Goal: Information Seeking & Learning: Check status

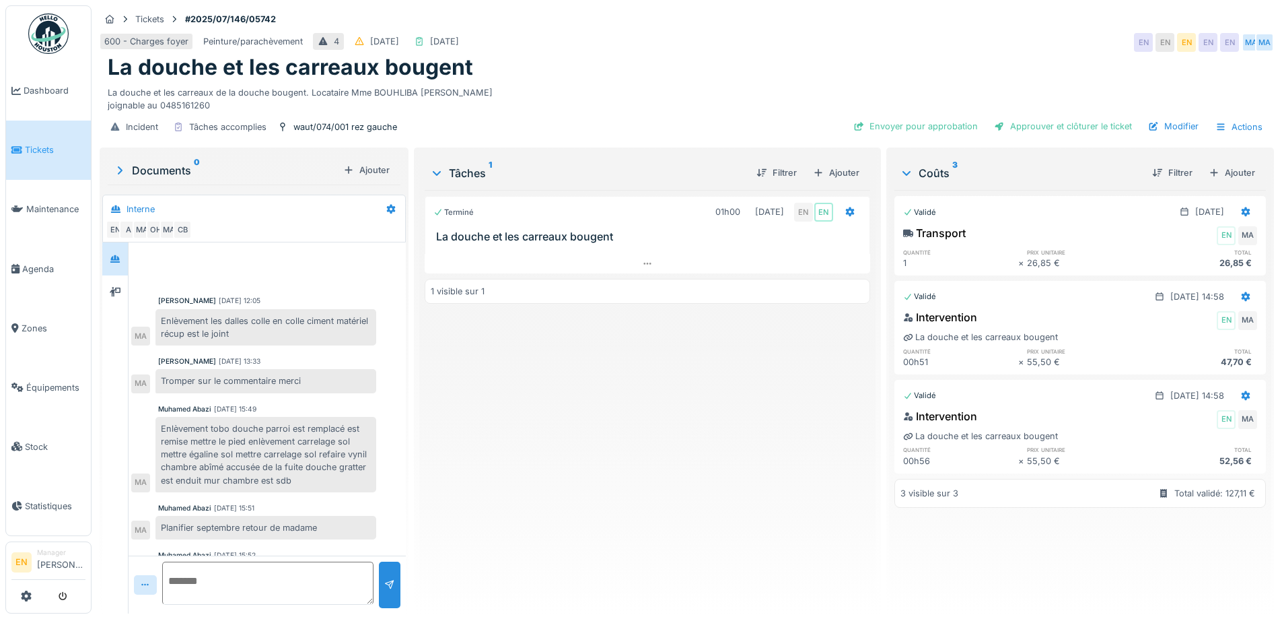
scroll to position [96, 0]
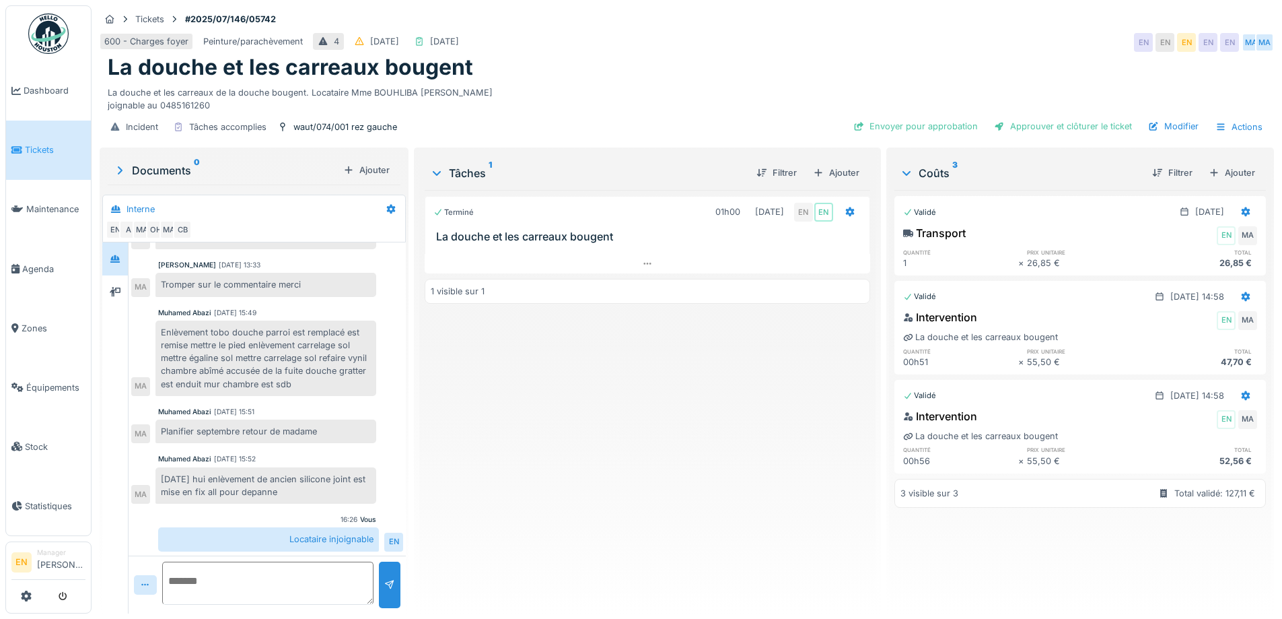
drag, startPoint x: 653, startPoint y: 579, endPoint x: 660, endPoint y: 570, distance: 11.0
click at [659, 572] on div "Terminé 01h00 22/07/2025 EN EN La douche et les carreaux bougent 1 visible sur 1" at bounding box center [647, 396] width 445 height 413
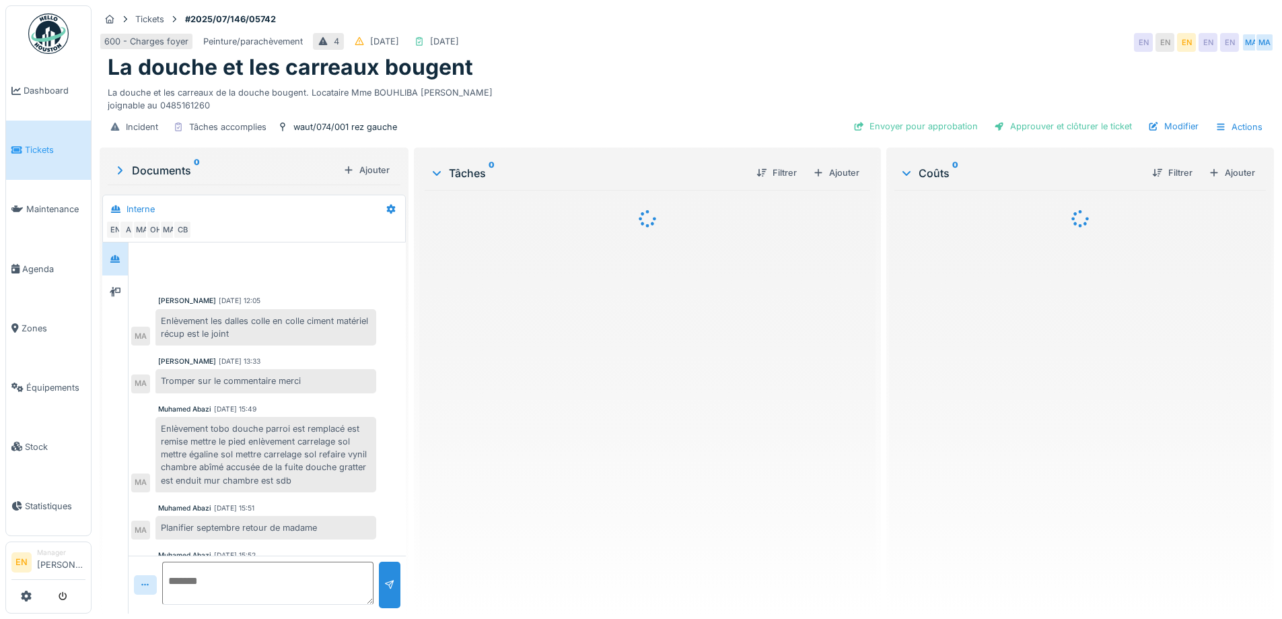
scroll to position [98, 0]
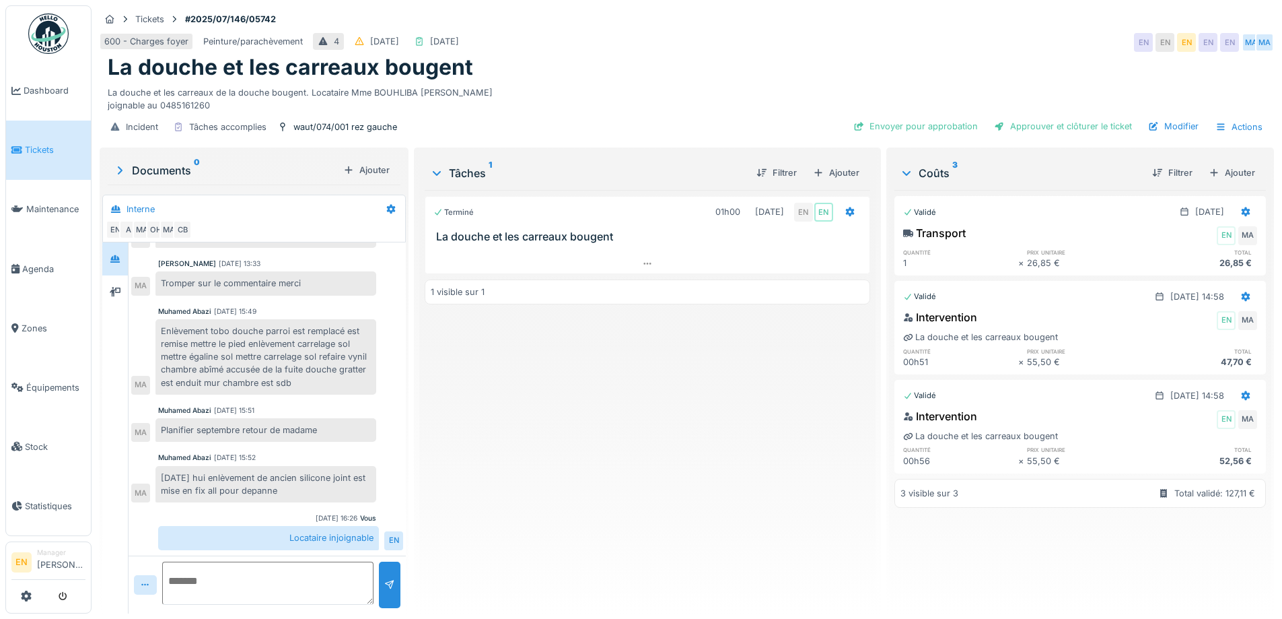
drag, startPoint x: 615, startPoint y: 438, endPoint x: 738, endPoint y: 28, distance: 427.4
click at [636, 347] on div "Terminé 01h00 22/07/2025 EN EN La douche et les carreaux bougent 1 visible sur 1" at bounding box center [647, 396] width 445 height 413
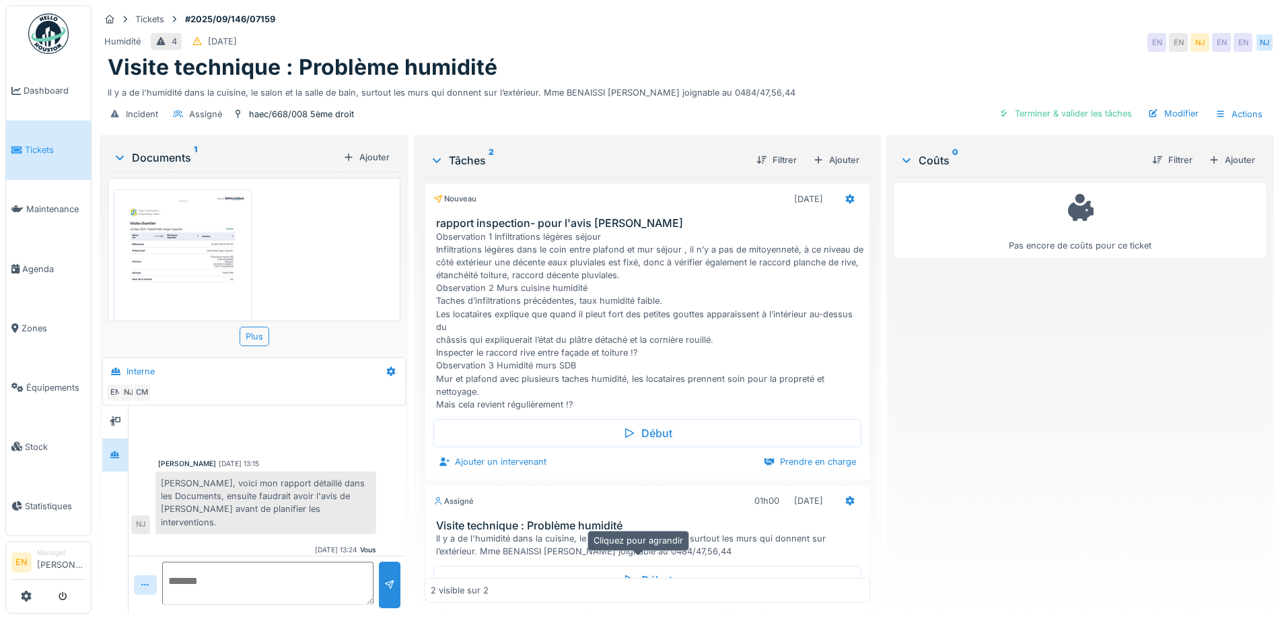
scroll to position [108, 0]
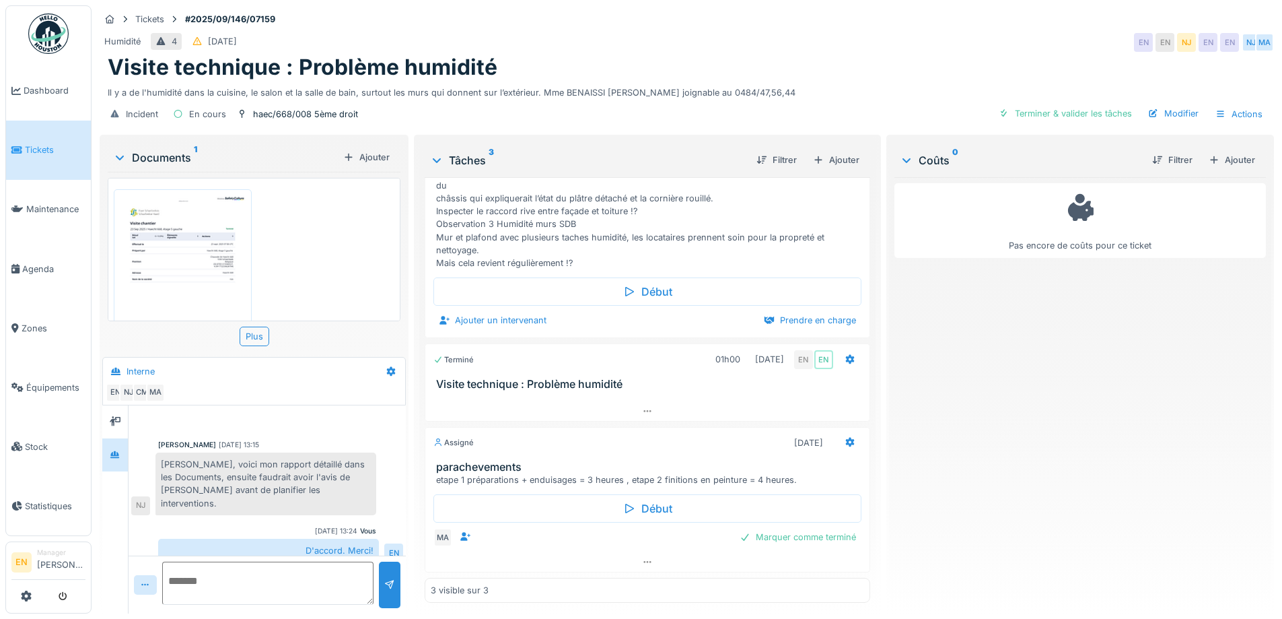
scroll to position [180, 0]
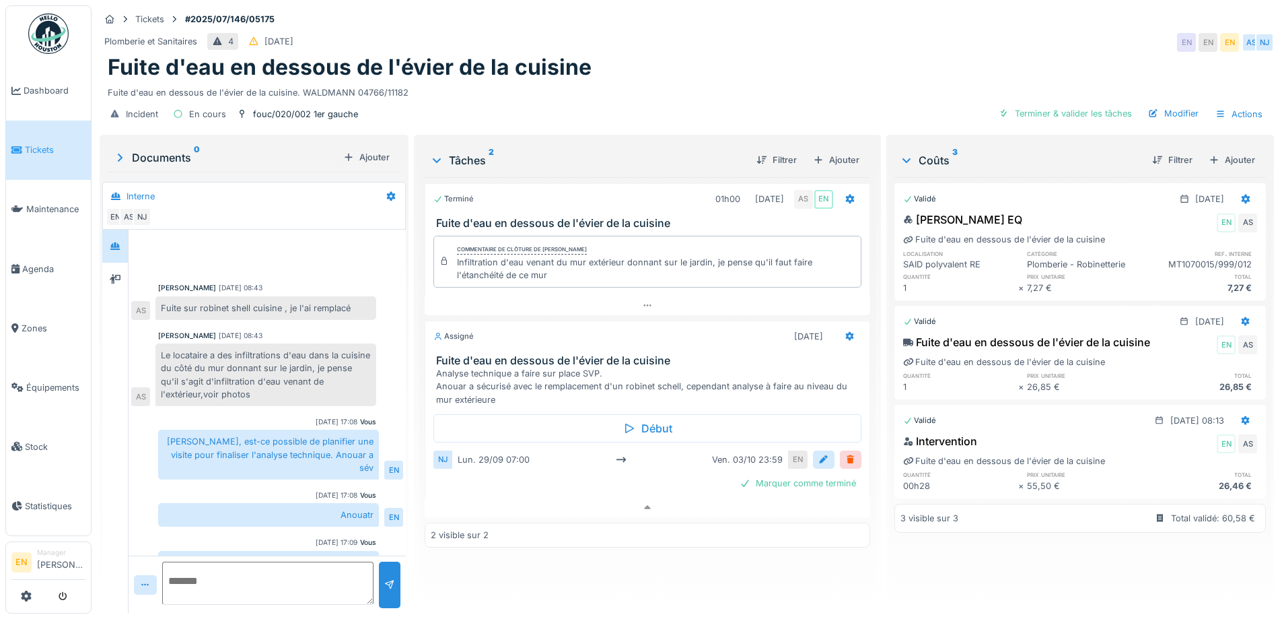
scroll to position [62, 0]
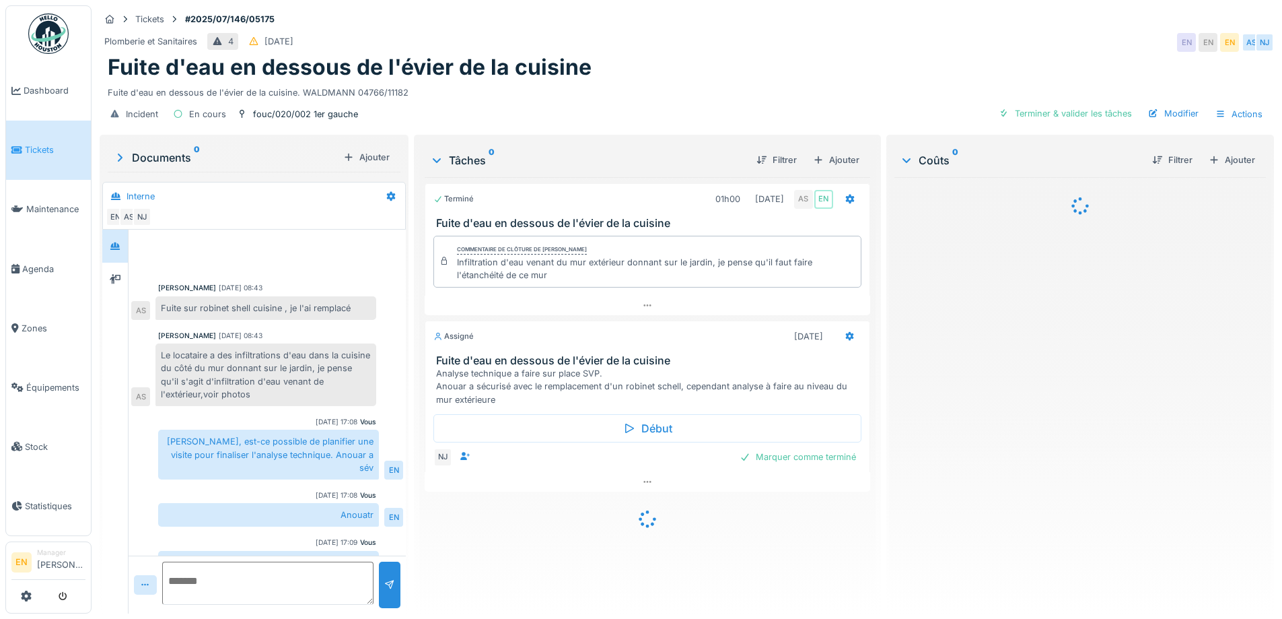
scroll to position [63, 0]
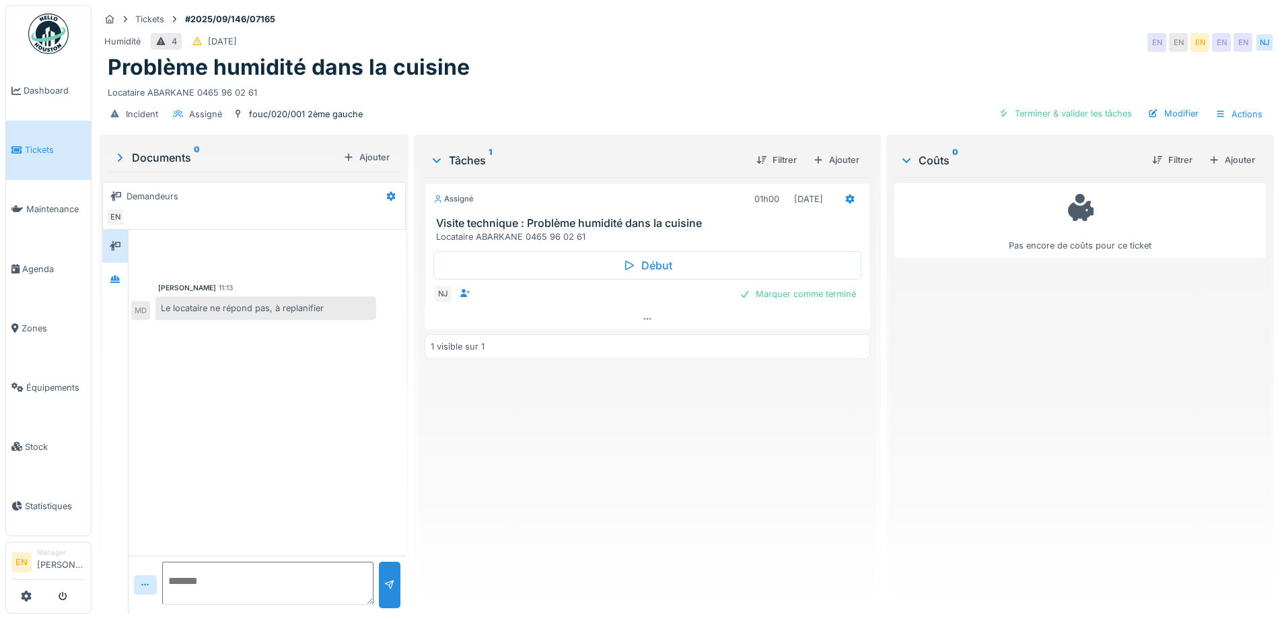
scroll to position [10, 0]
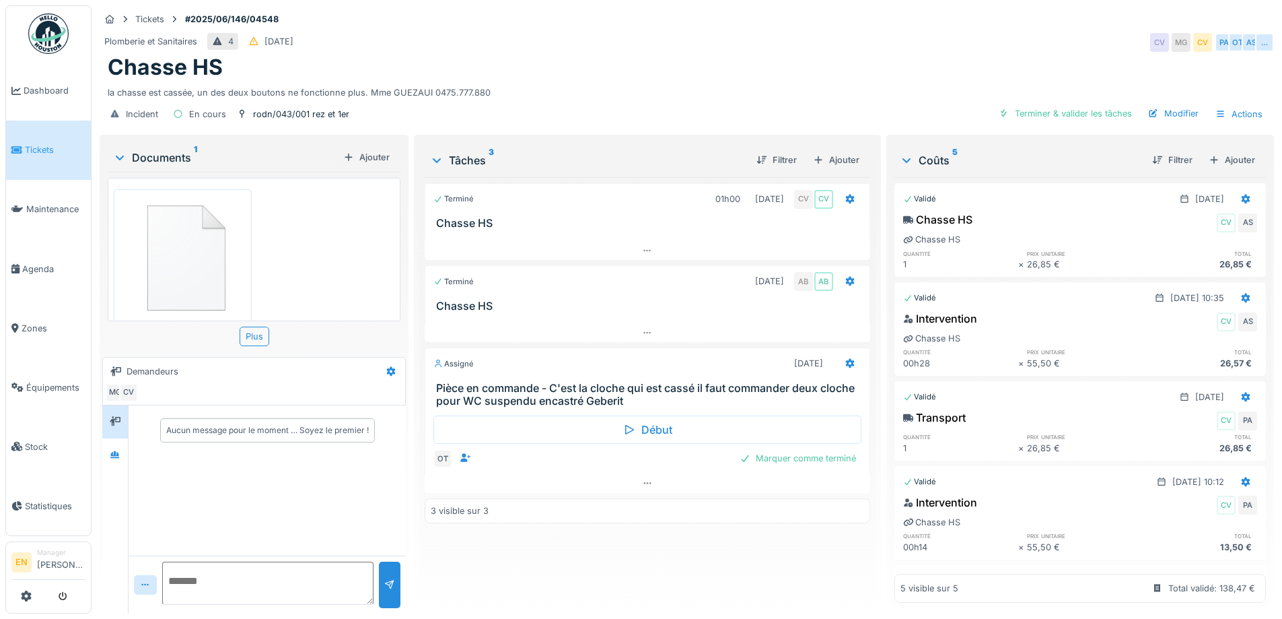
scroll to position [18, 0]
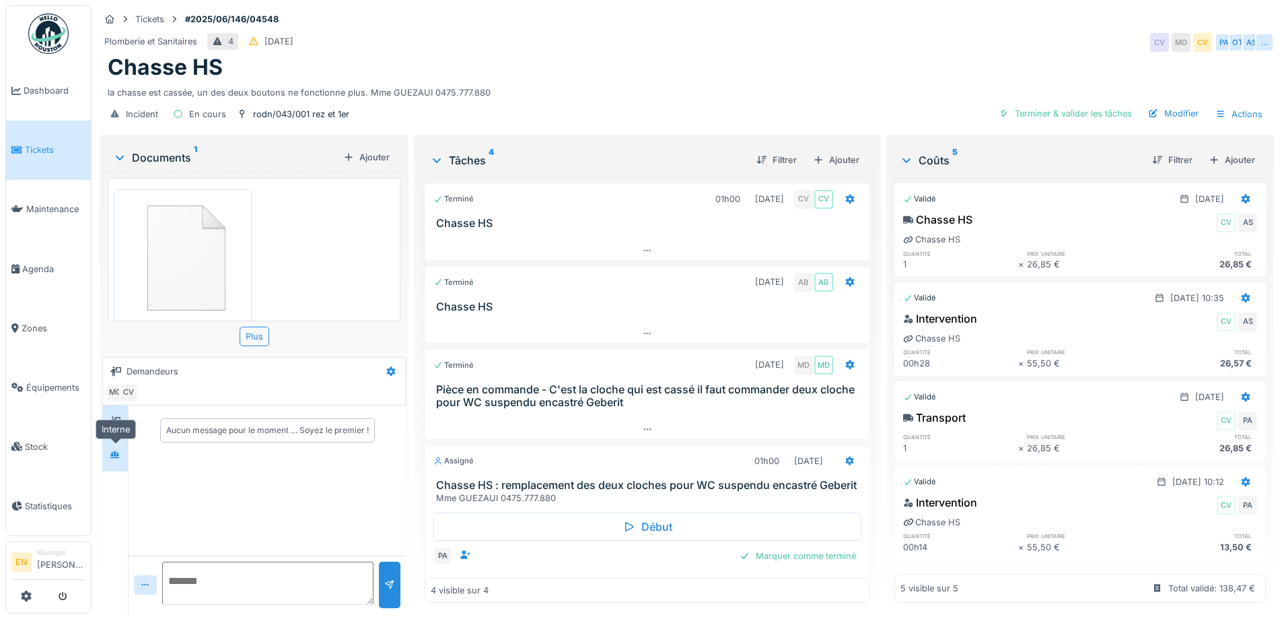
click at [116, 448] on div at bounding box center [115, 454] width 11 height 13
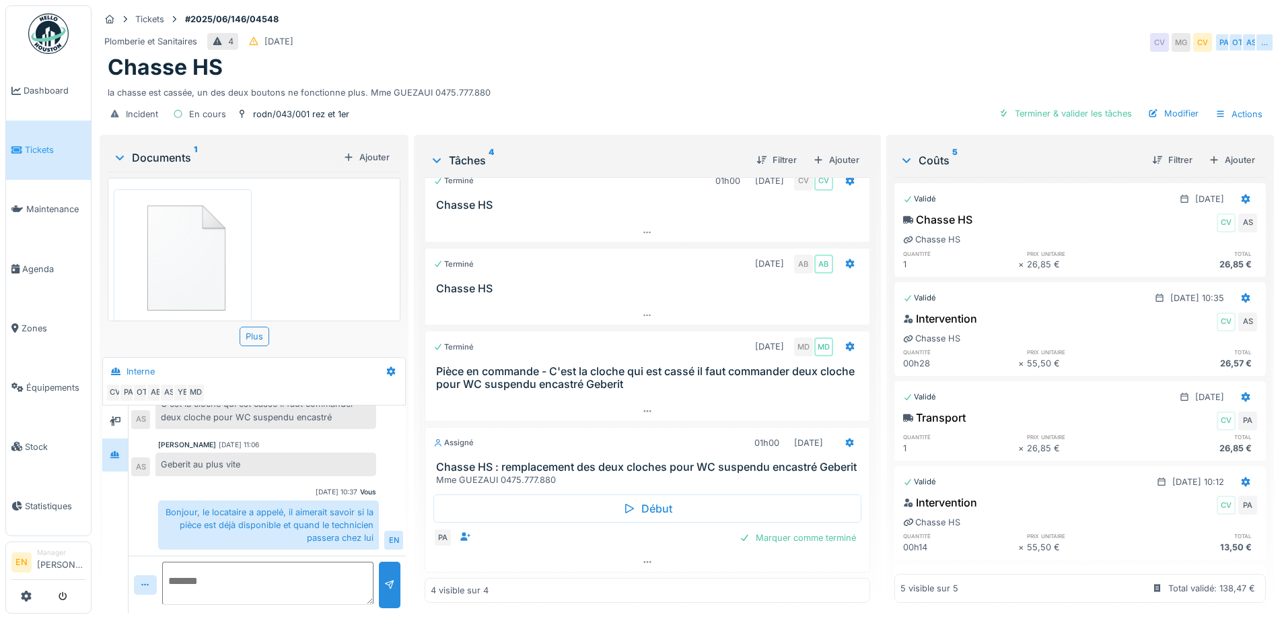
scroll to position [31, 0]
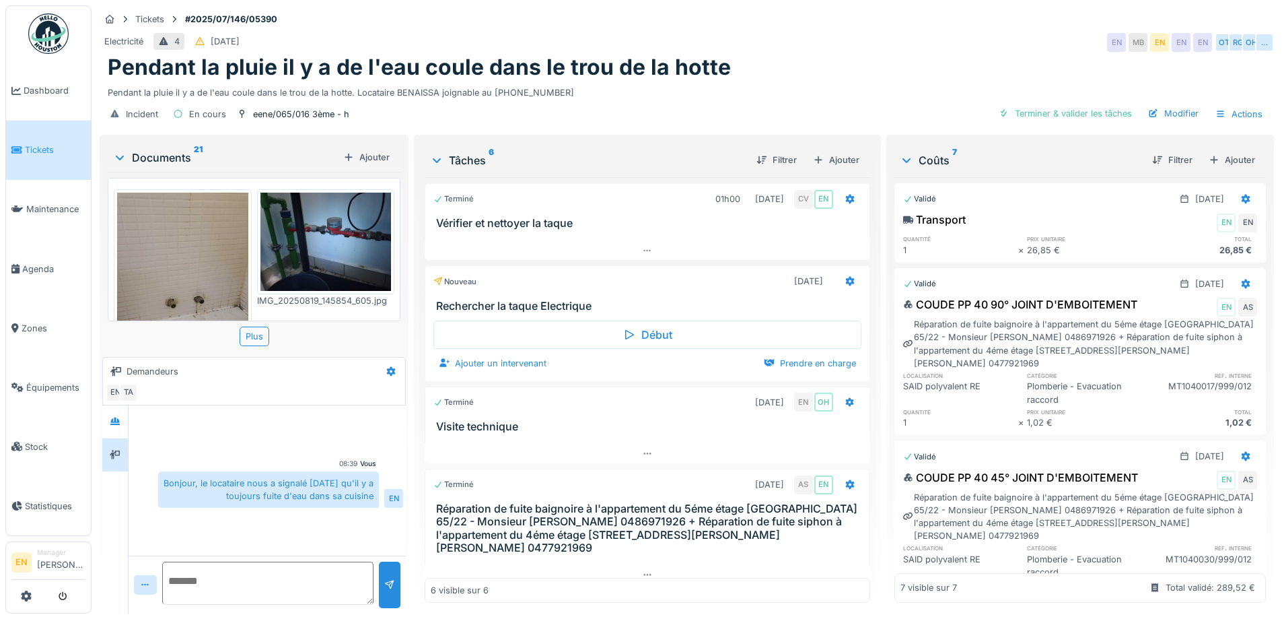
scroll to position [256, 0]
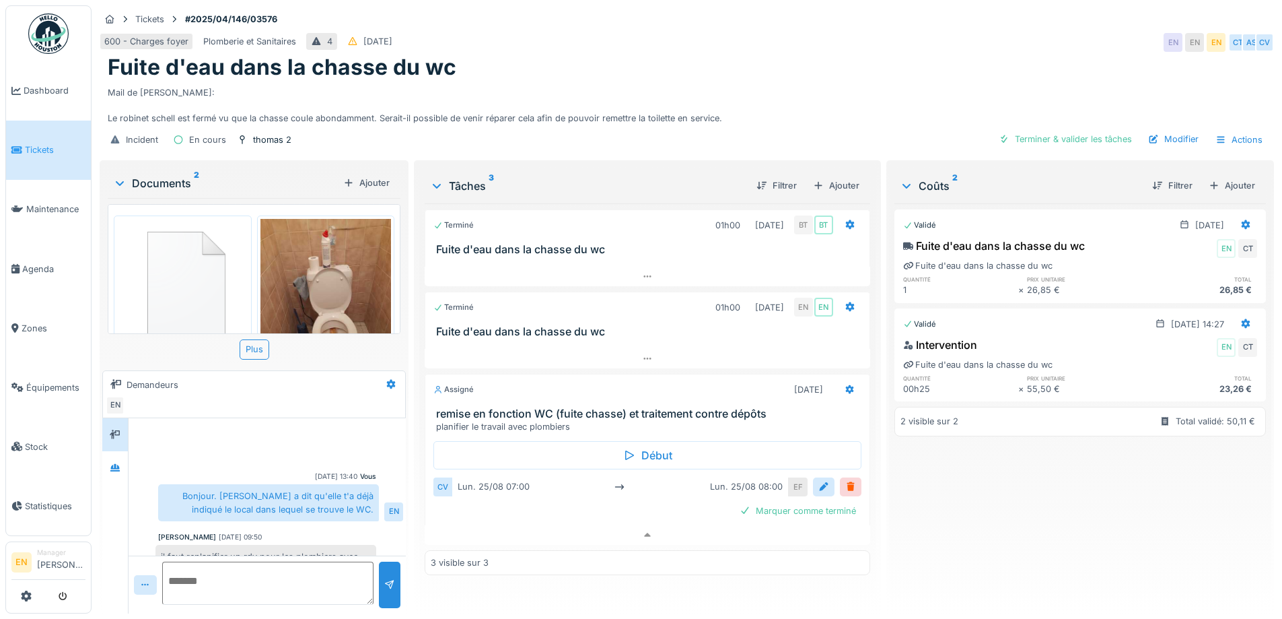
scroll to position [92, 0]
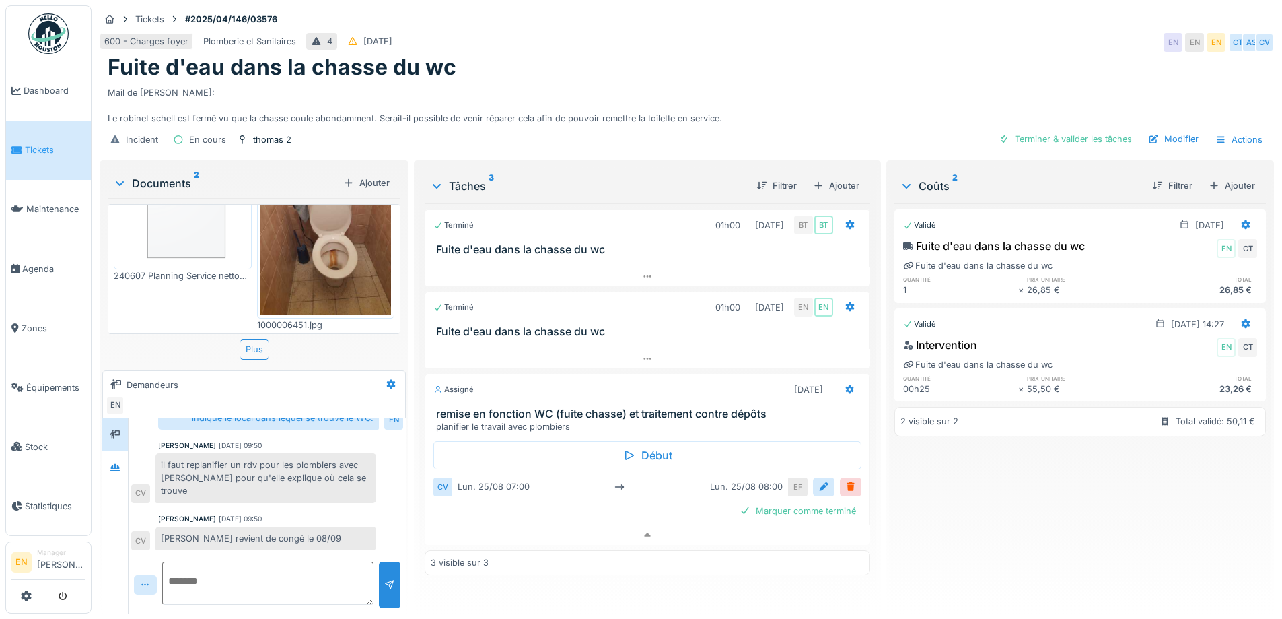
click at [262, 514] on div "29/08/2025 09:50" at bounding box center [240, 519] width 43 height 10
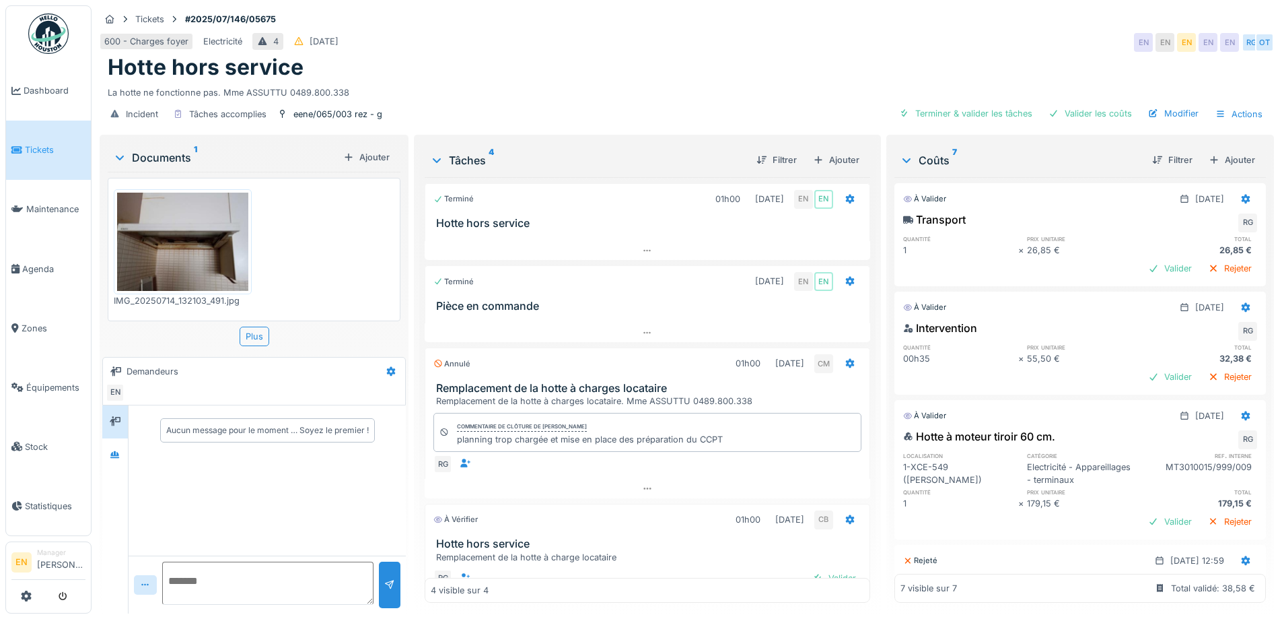
scroll to position [40, 0]
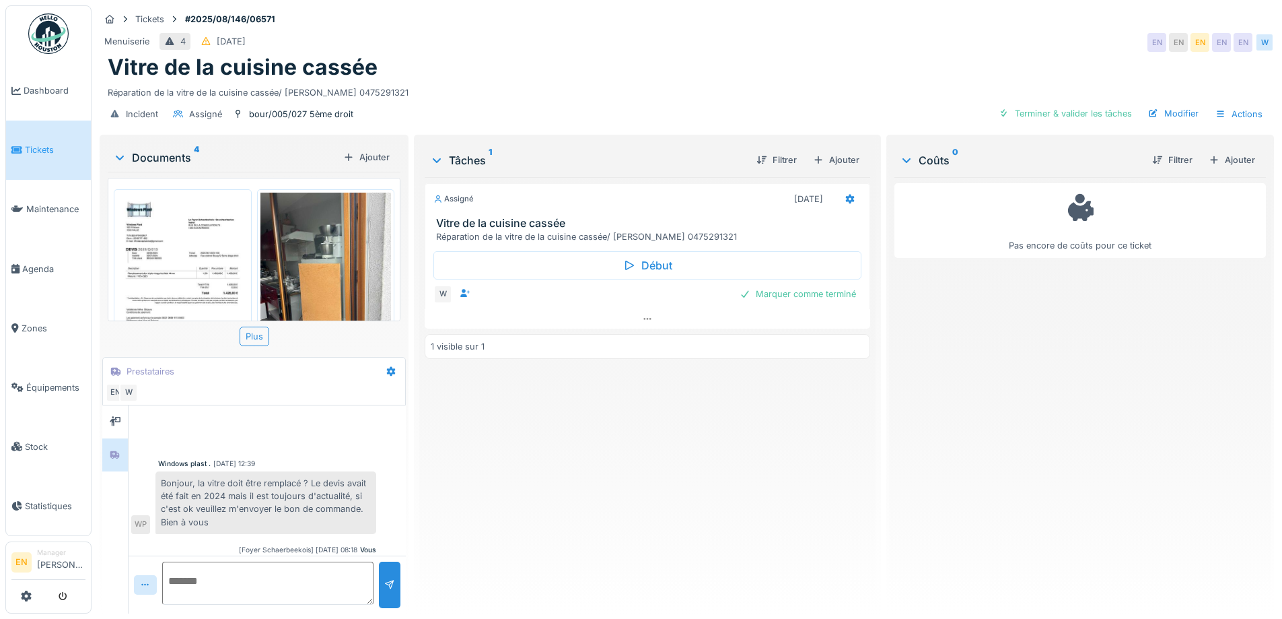
scroll to position [346, 0]
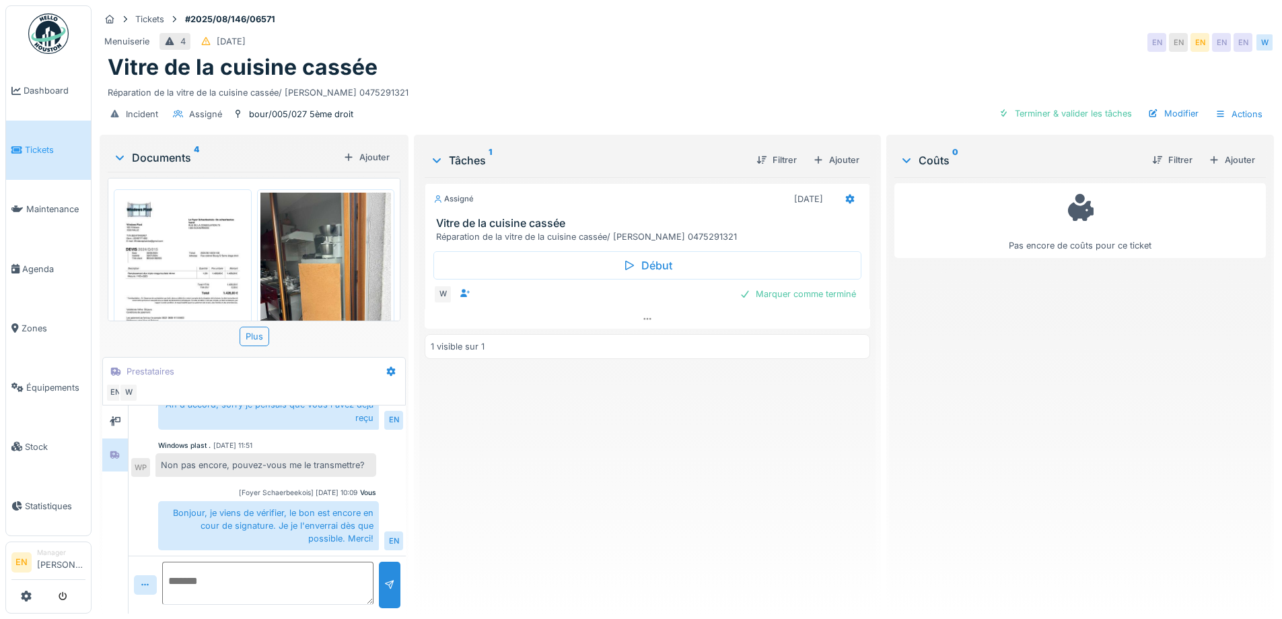
click at [503, 456] on div "Assigné 21/08/2025 Vitre de la cuisine cassée Réparation de la vitre de la cuis…" at bounding box center [647, 389] width 445 height 425
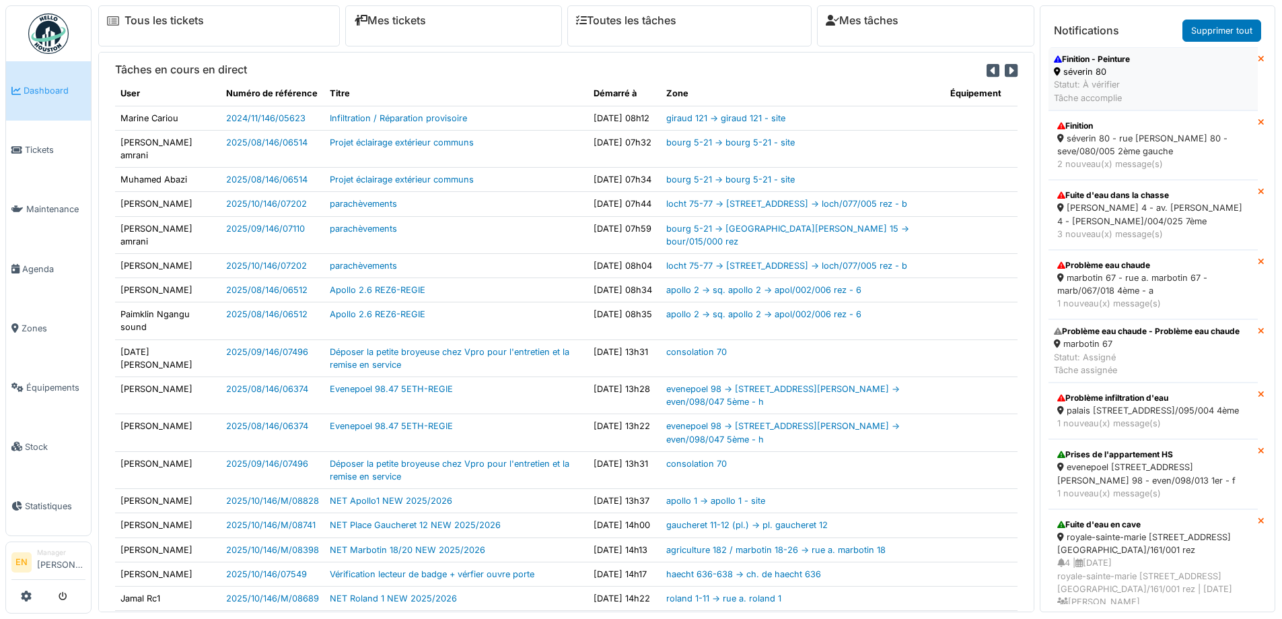
click at [1089, 63] on div "Finition - Peinture" at bounding box center [1092, 59] width 76 height 12
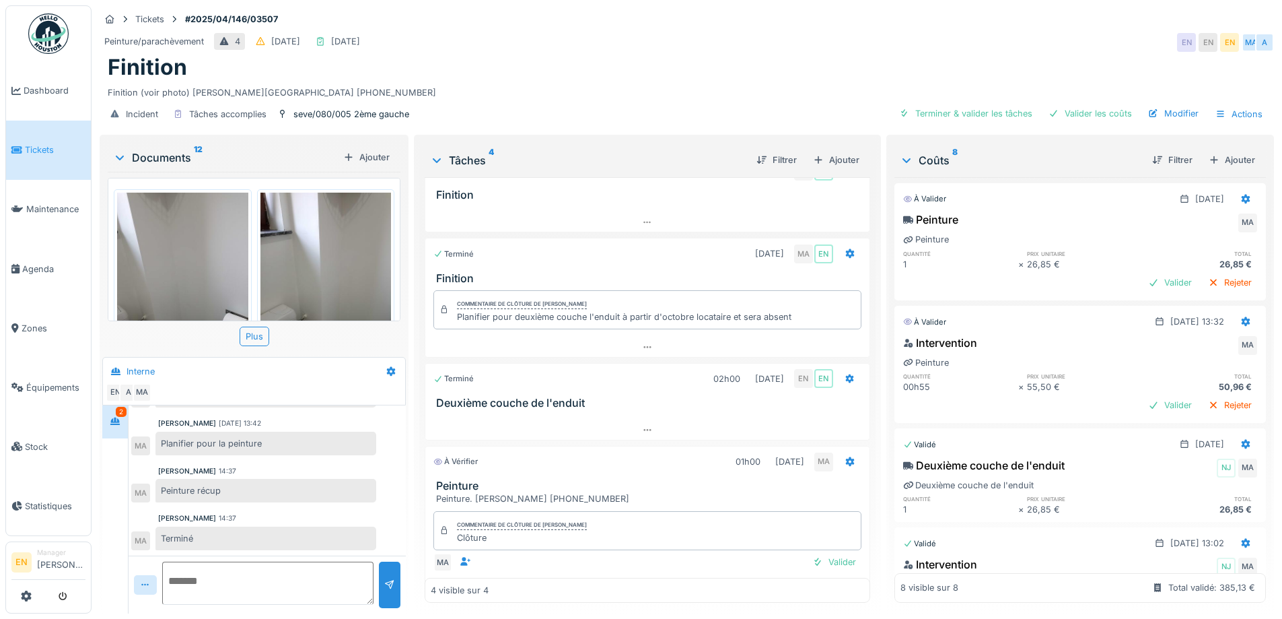
scroll to position [53, 0]
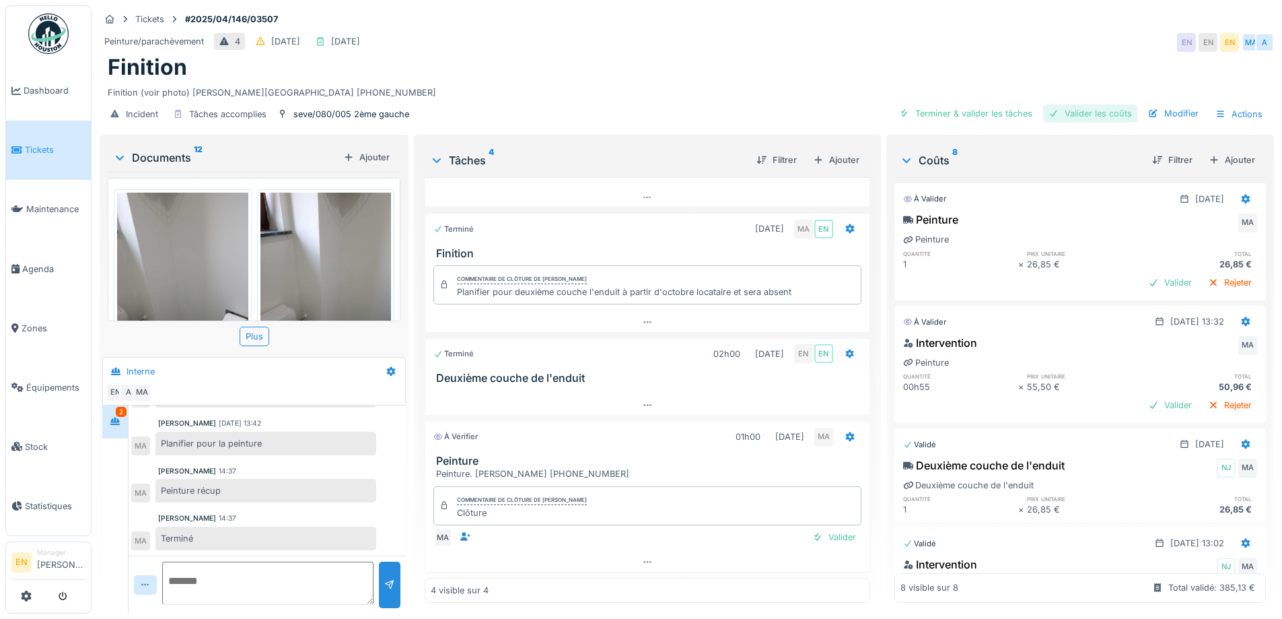
click at [1105, 112] on div "Valider les coûts" at bounding box center [1090, 113] width 94 height 18
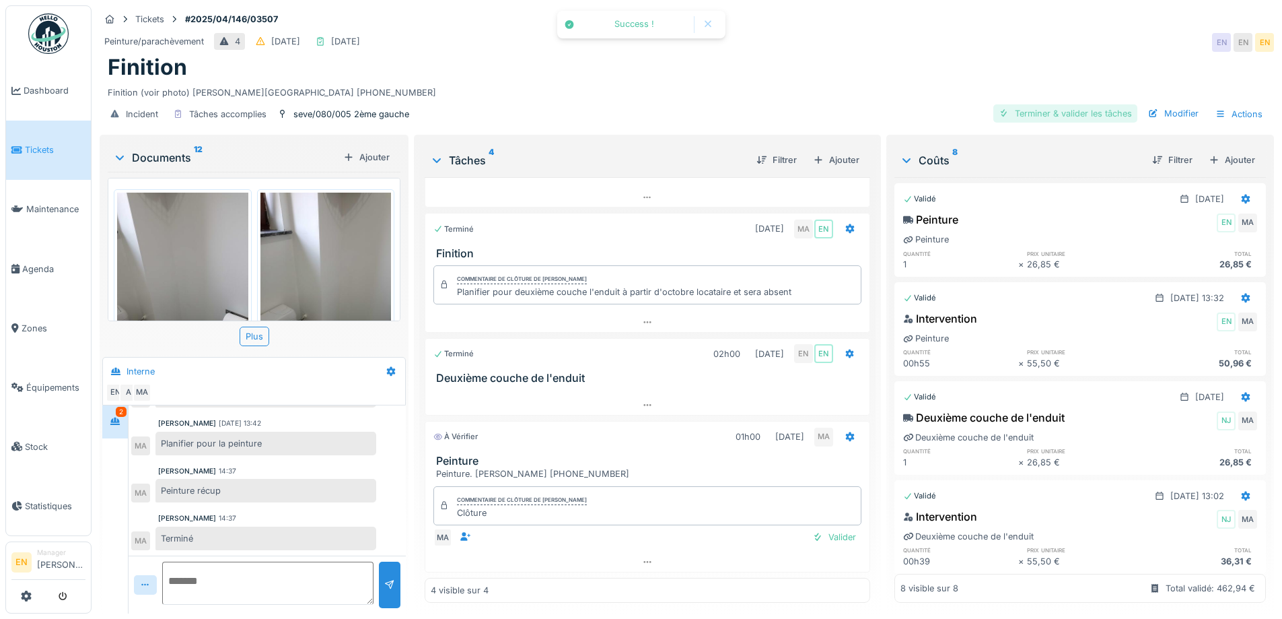
click at [1053, 112] on div "Terminer & valider les tâches" at bounding box center [1066, 113] width 144 height 18
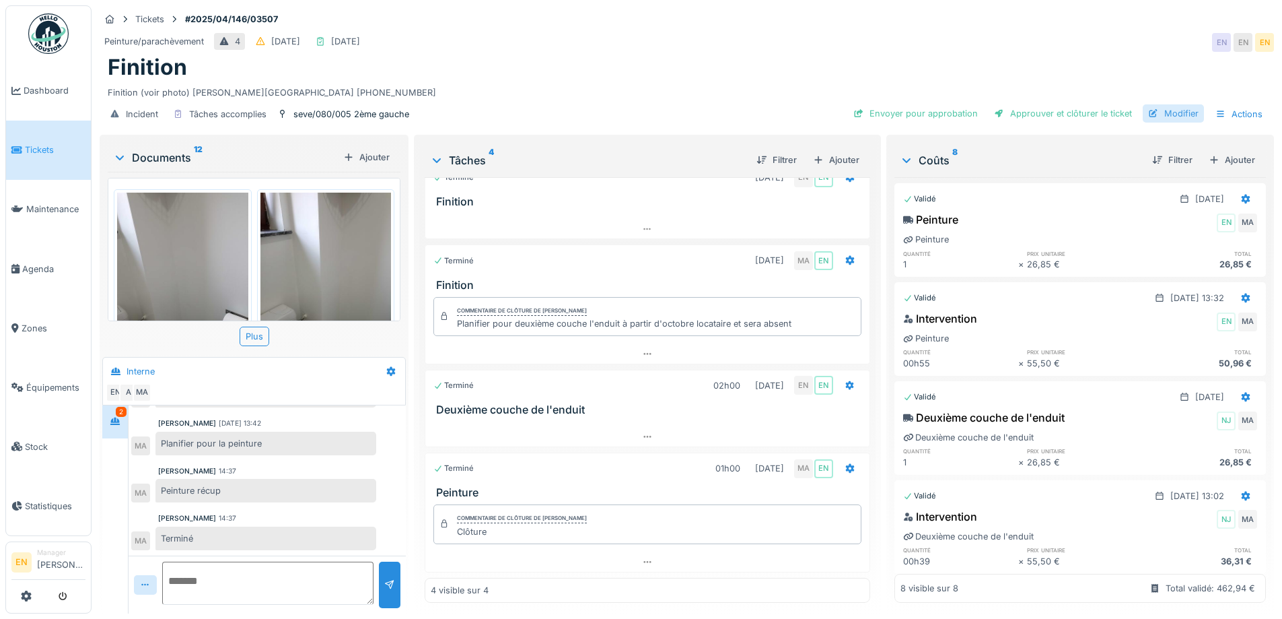
click at [1158, 115] on div "Modifier" at bounding box center [1173, 113] width 61 height 18
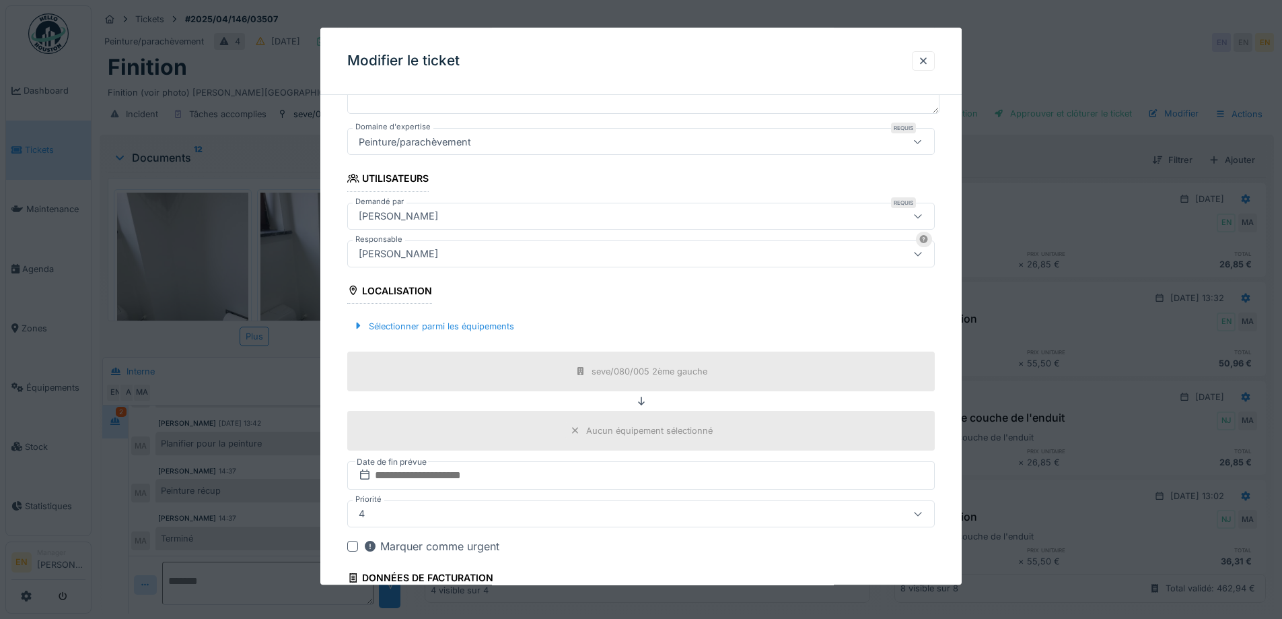
click at [485, 252] on div "[PERSON_NAME]" at bounding box center [606, 253] width 507 height 15
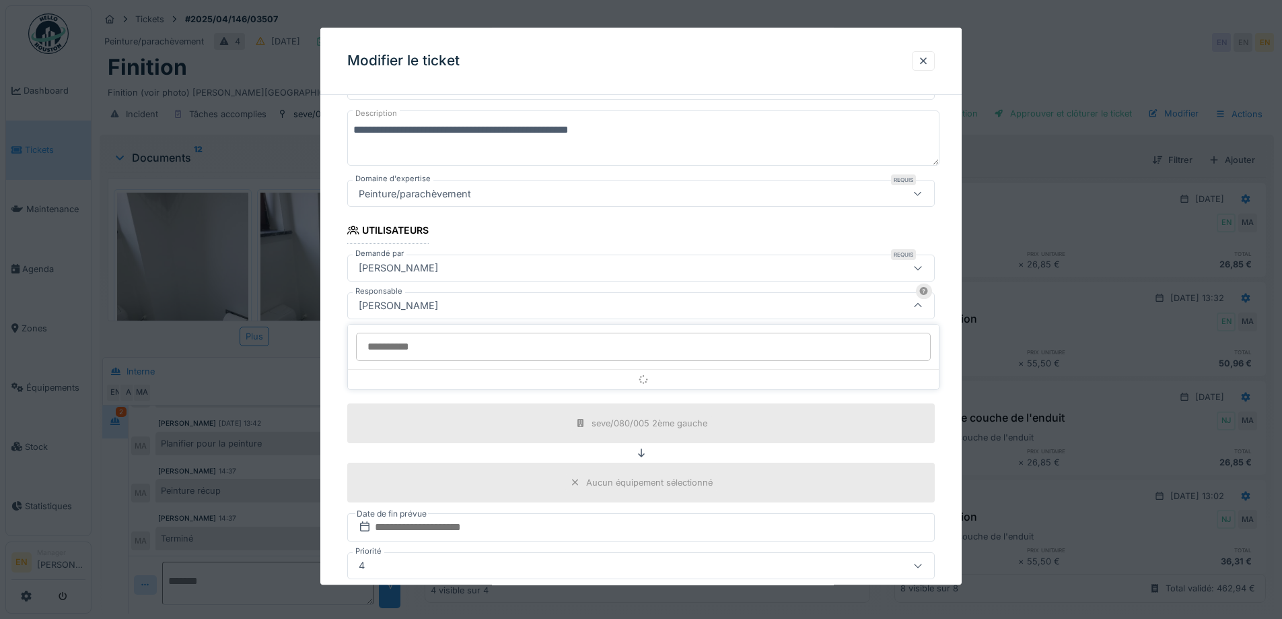
scroll to position [149, 0]
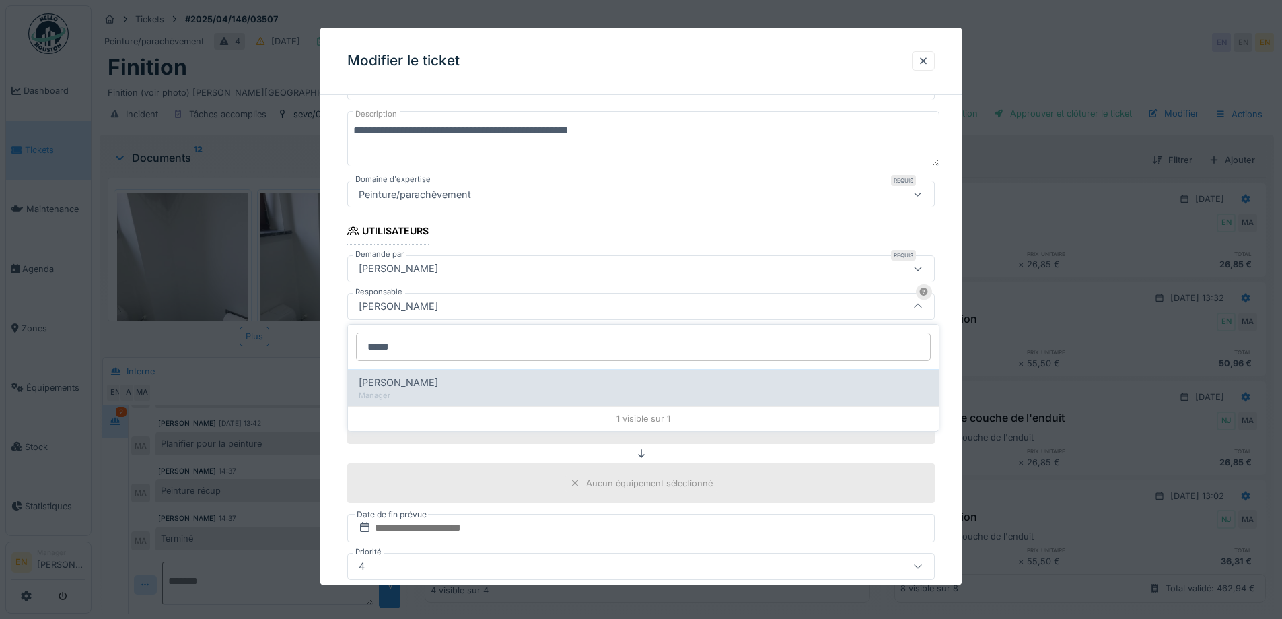
type input "*****"
click at [444, 384] on div "Christian Bassette" at bounding box center [643, 382] width 569 height 15
type input "****"
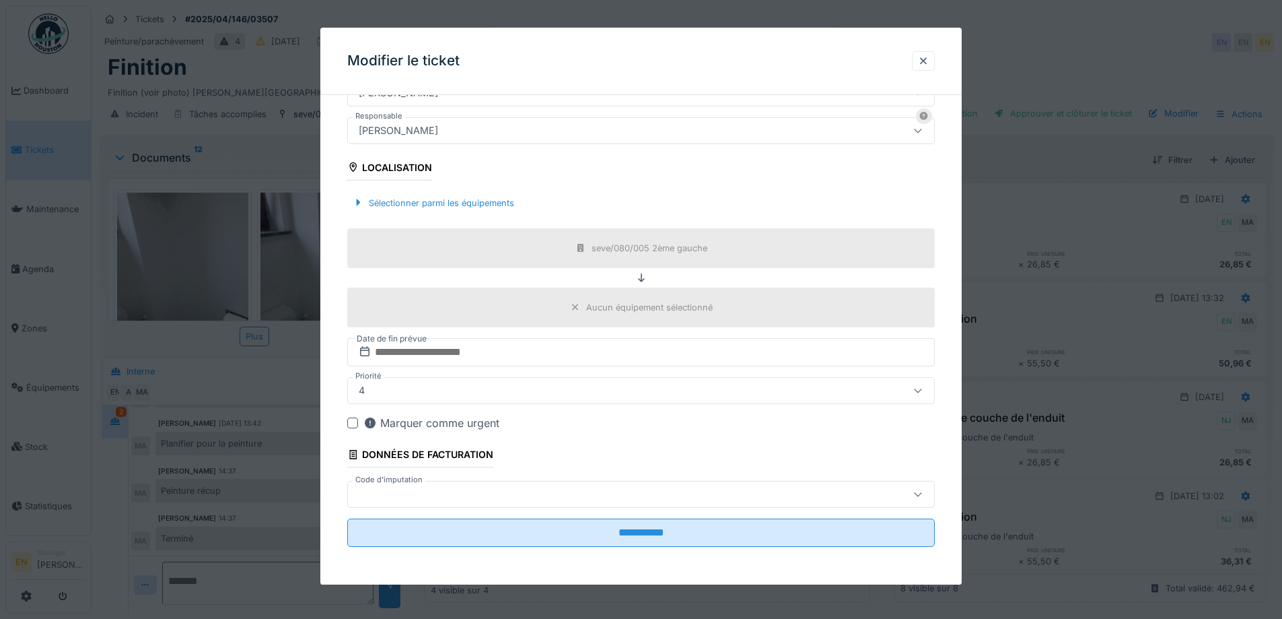
scroll to position [0, 0]
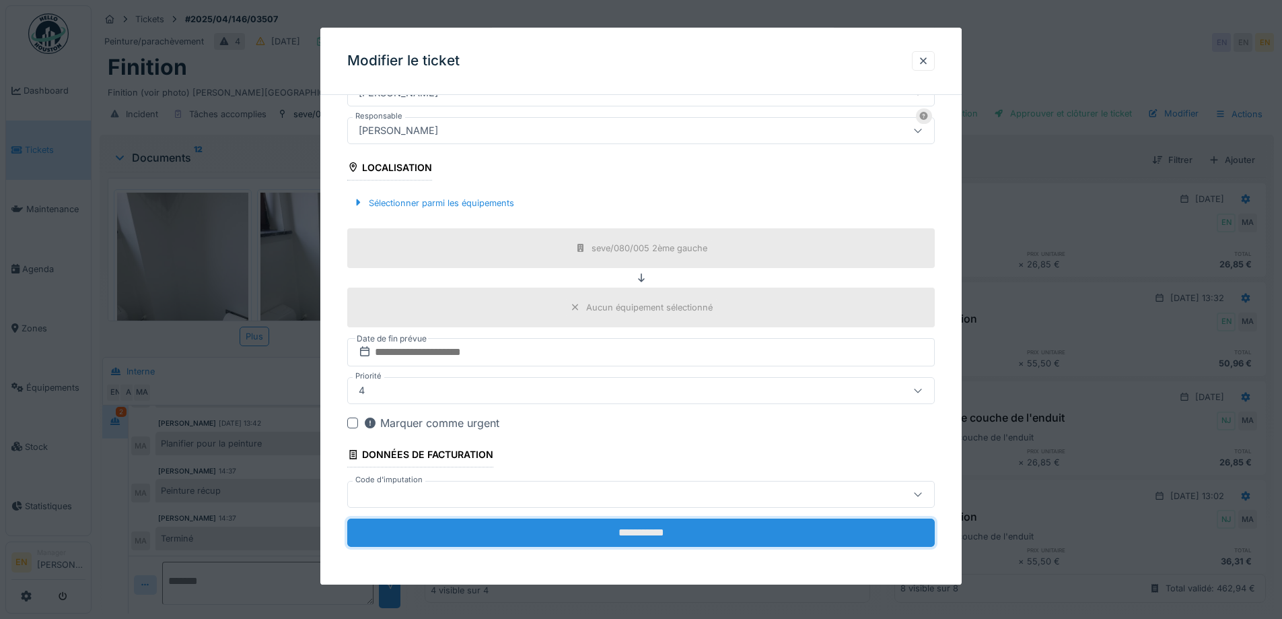
click at [648, 530] on input "**********" at bounding box center [641, 532] width 588 height 28
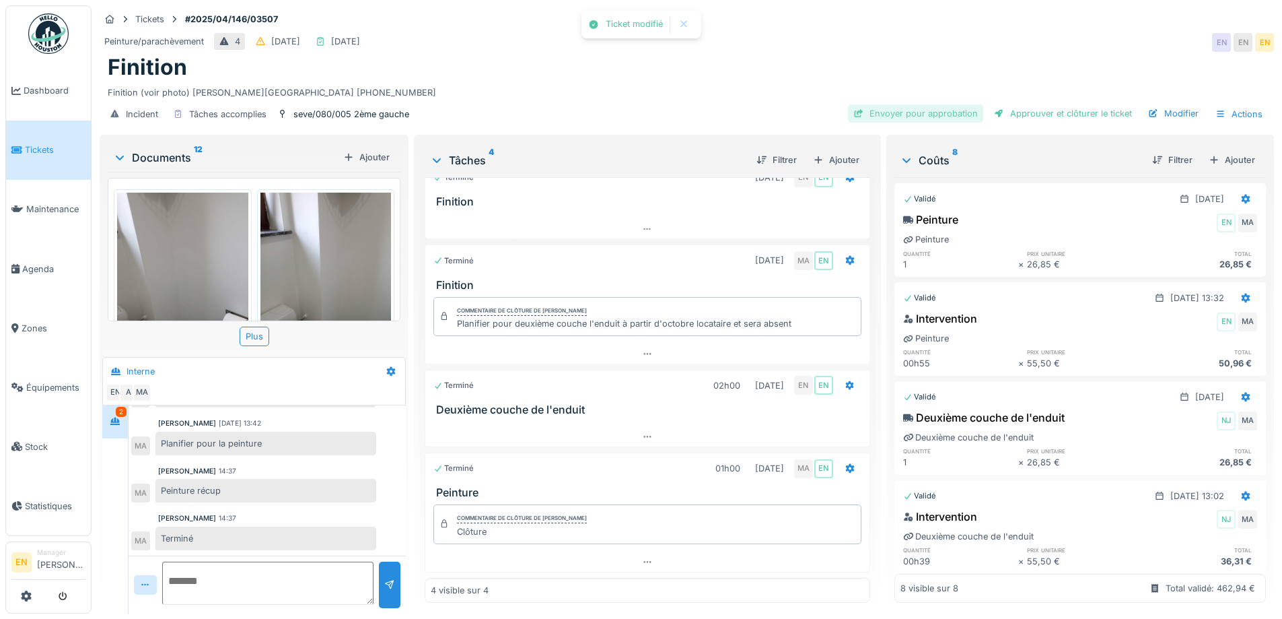
click at [931, 113] on div "Envoyer pour approbation" at bounding box center [915, 113] width 135 height 18
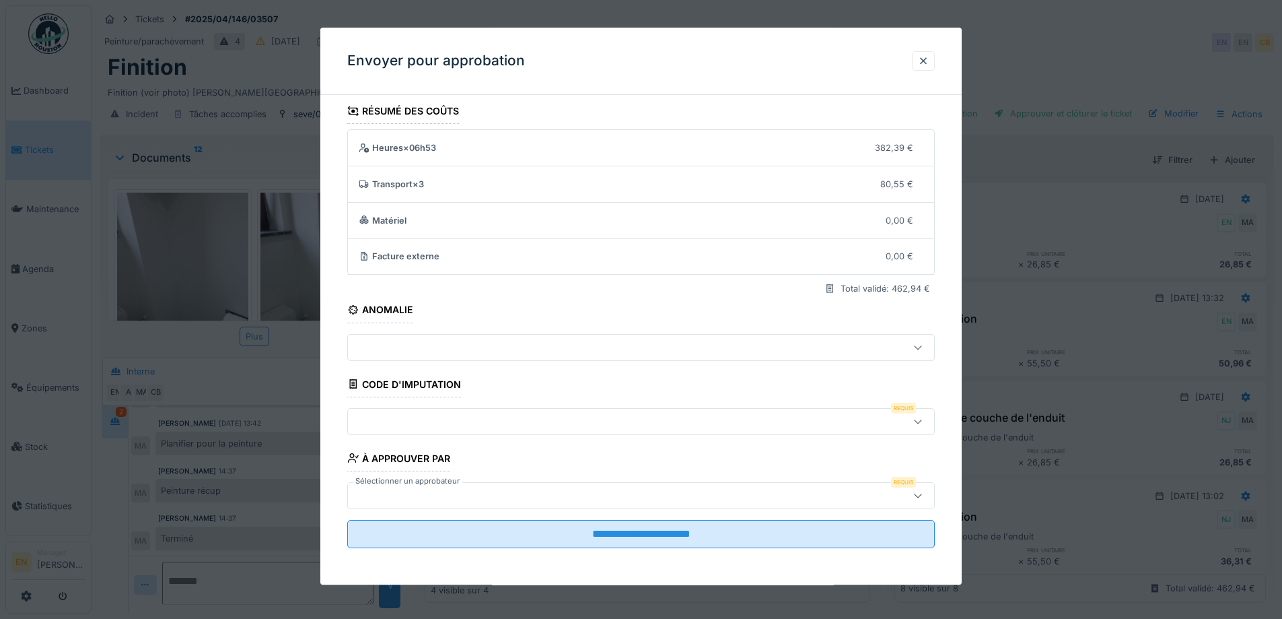
scroll to position [9, 0]
click at [924, 417] on icon at bounding box center [918, 419] width 11 height 9
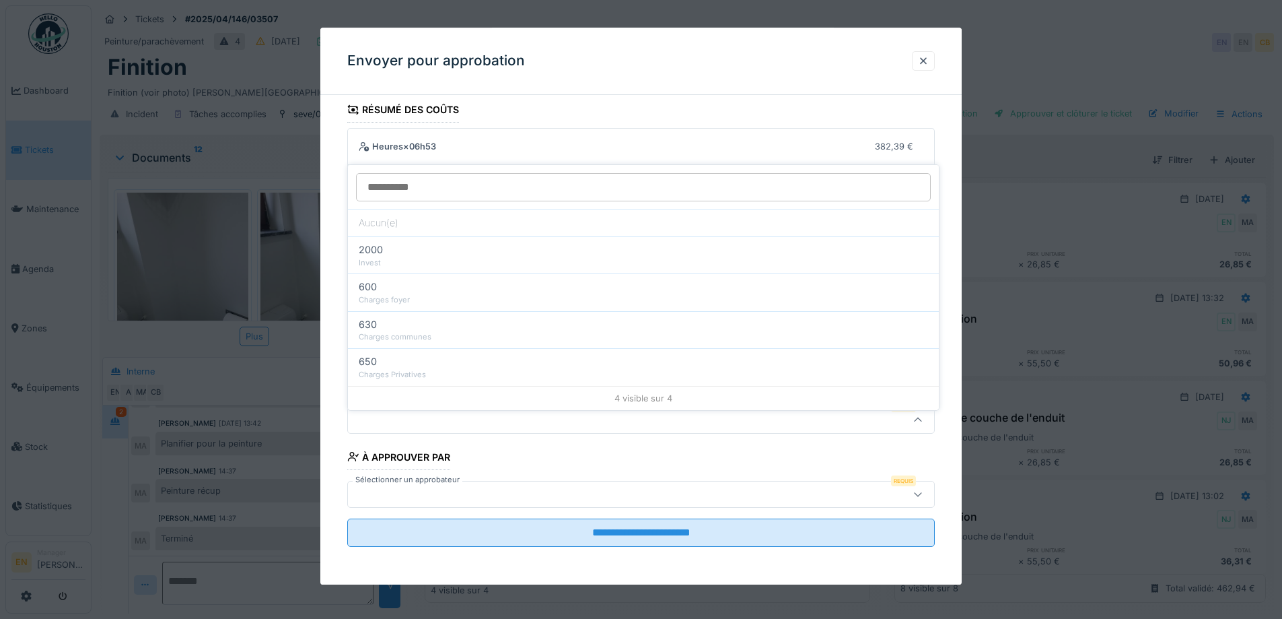
scroll to position [10, 0]
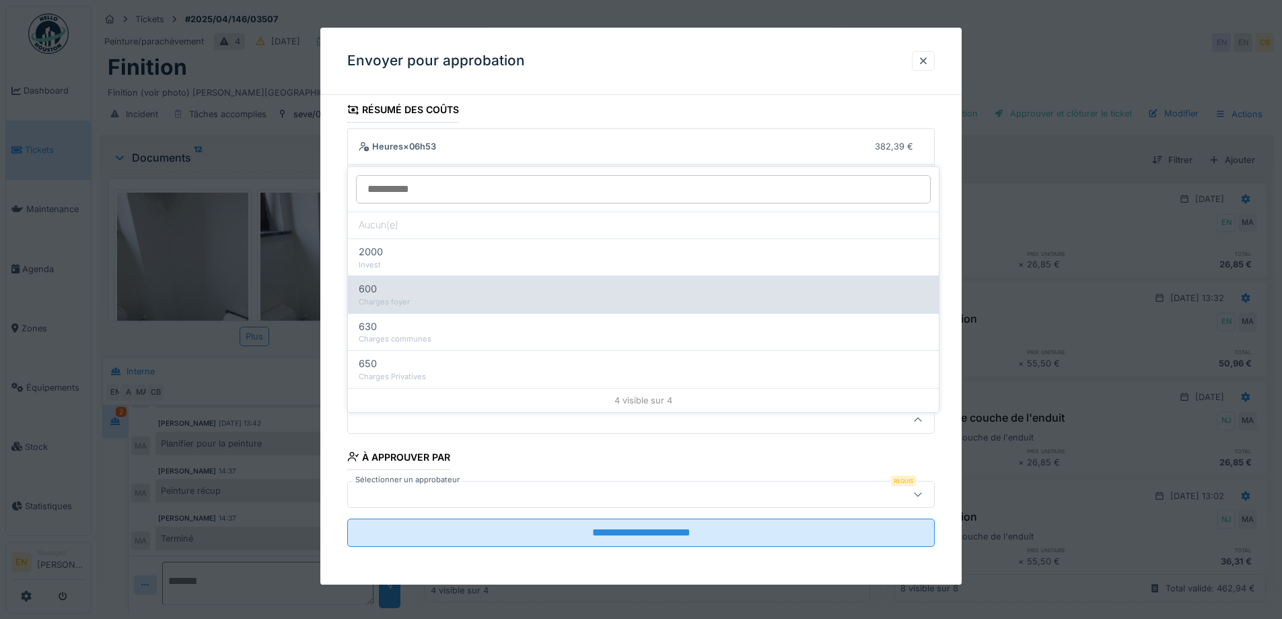
click at [394, 296] on div "Charges foyer" at bounding box center [643, 301] width 569 height 11
type input "***"
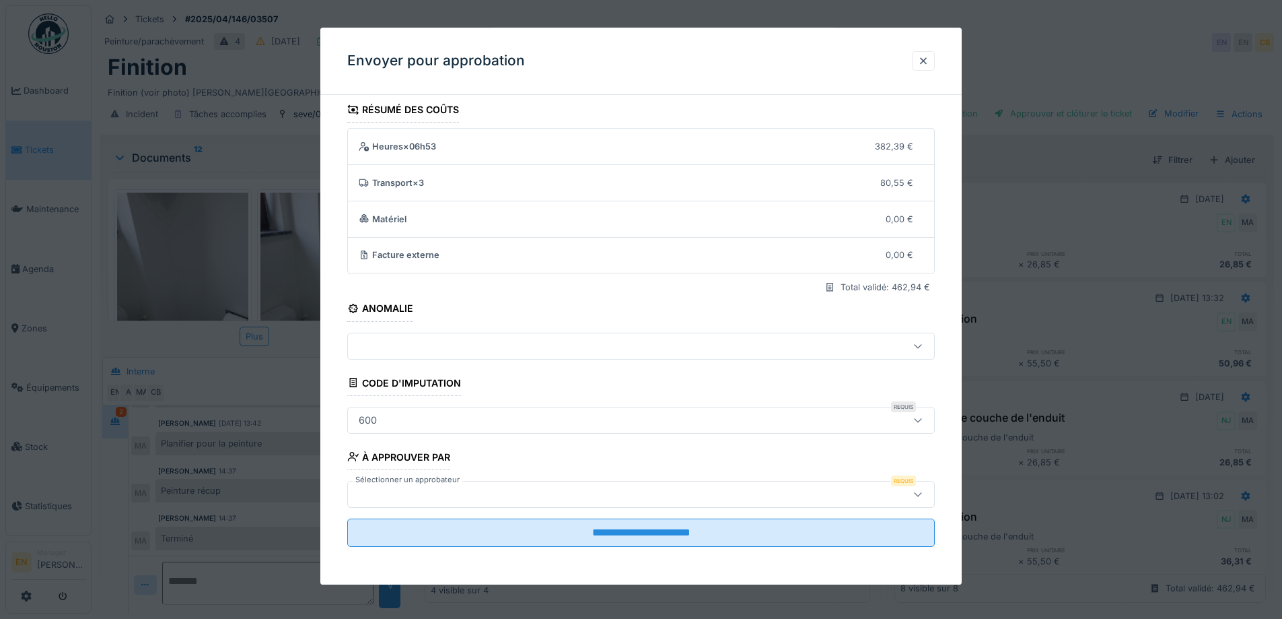
click at [503, 495] on div at bounding box center [606, 494] width 507 height 15
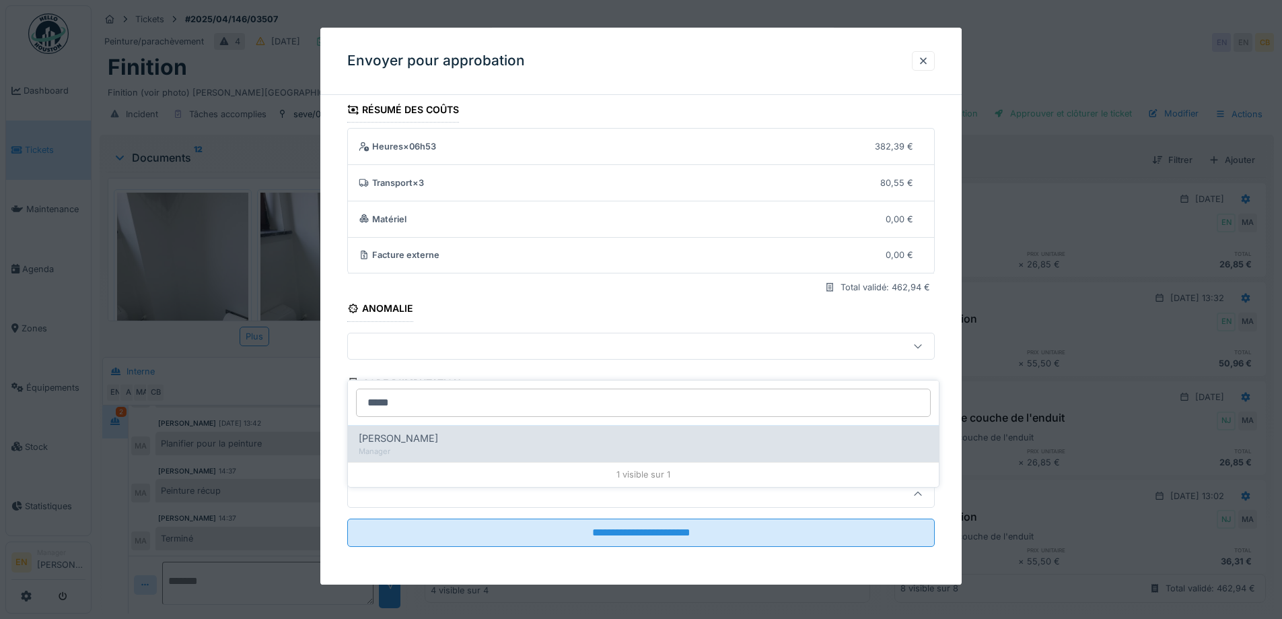
type input "*****"
click at [481, 431] on div "Christian Bassette" at bounding box center [643, 438] width 569 height 15
type input "****"
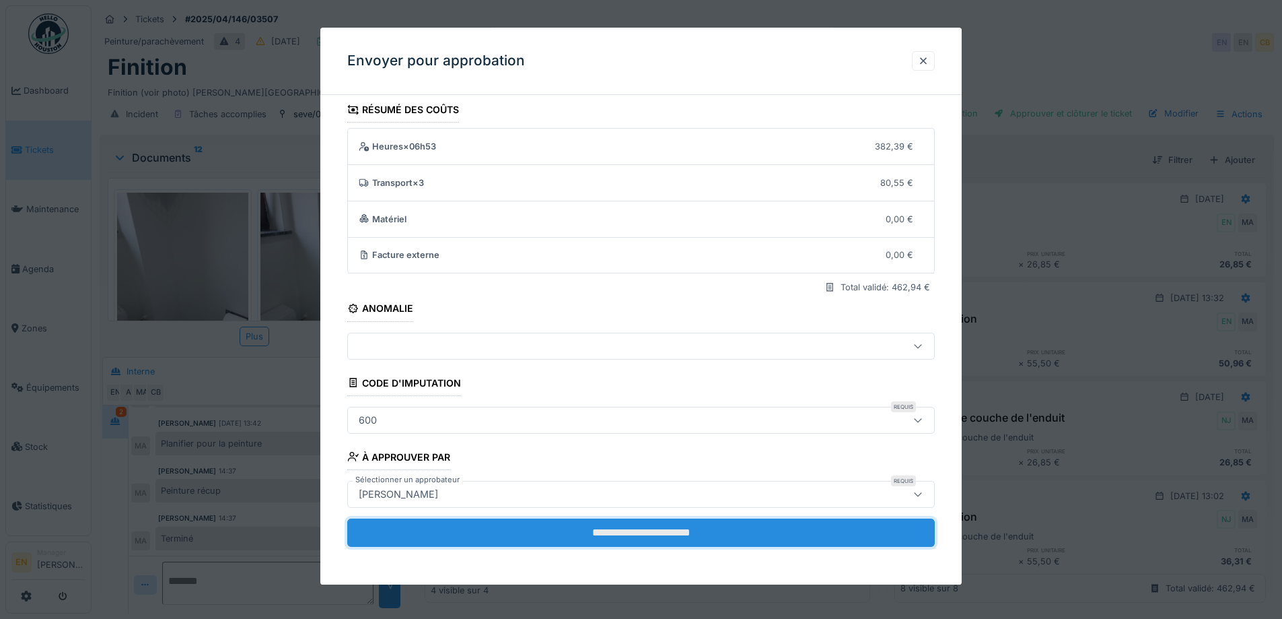
click at [660, 534] on input "**********" at bounding box center [641, 532] width 588 height 28
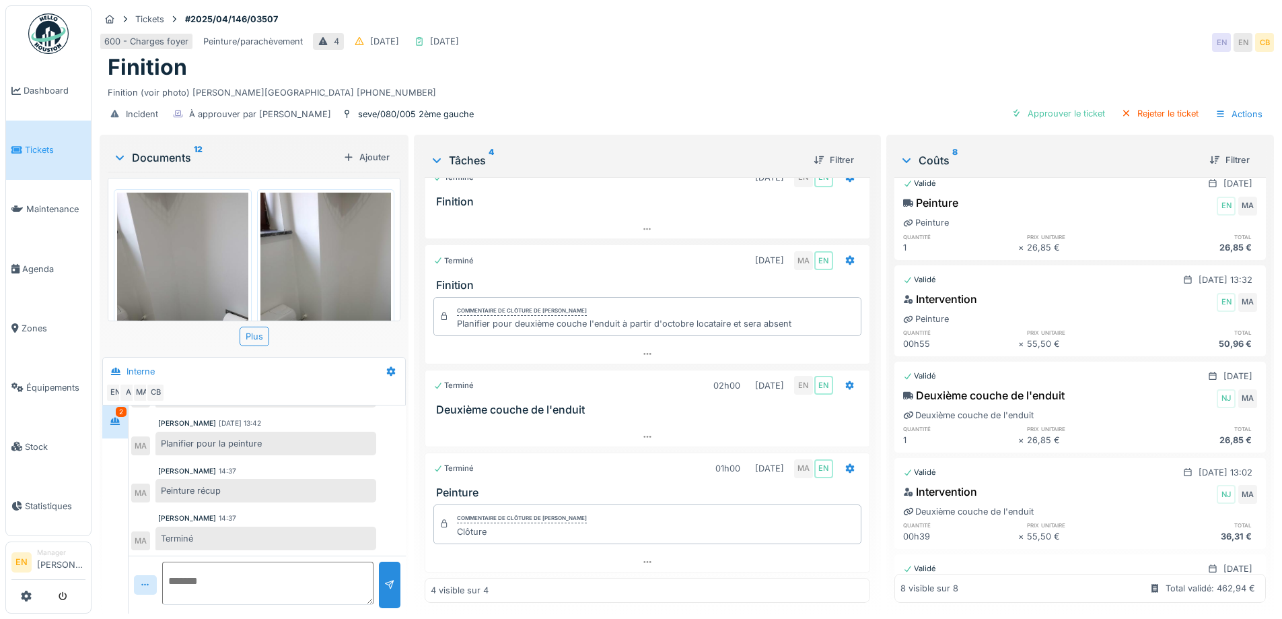
scroll to position [0, 0]
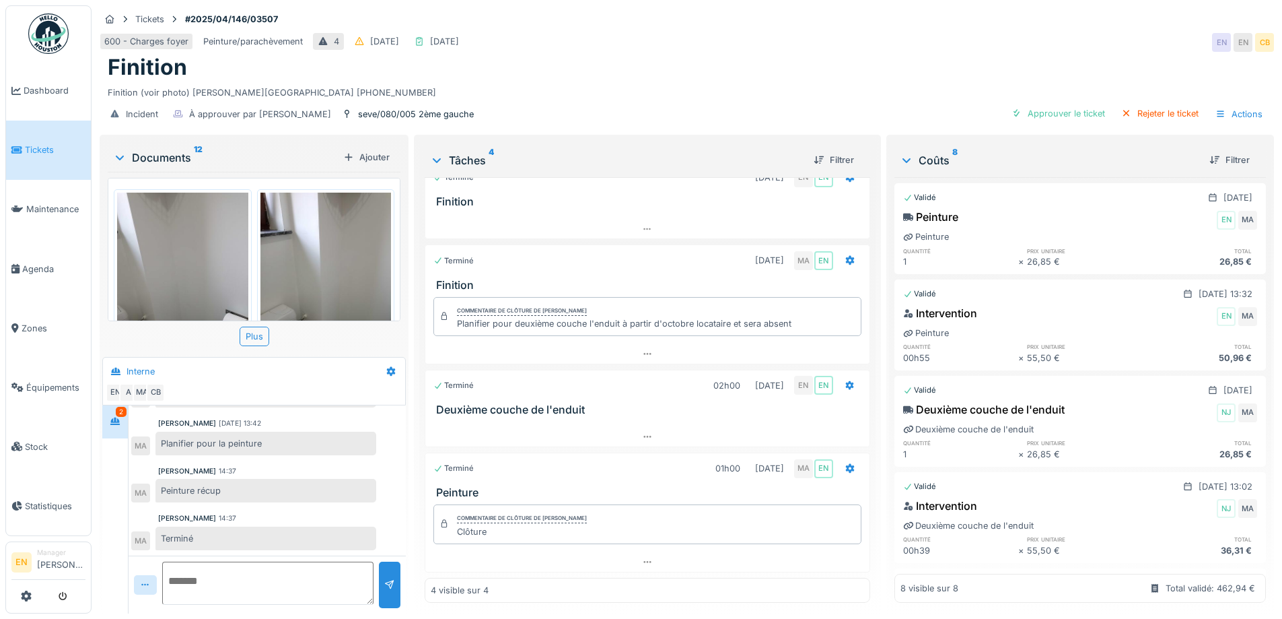
click at [677, 83] on div "Finition (voir photo) DONMEZ Beytuillah 0475.93.85.68" at bounding box center [687, 90] width 1158 height 18
click at [714, 99] on div "Incident À approuver par Christian Bassette seve/080/005 2ème gauche Approuver …" at bounding box center [687, 114] width 1175 height 30
click at [39, 39] on img at bounding box center [48, 33] width 40 height 40
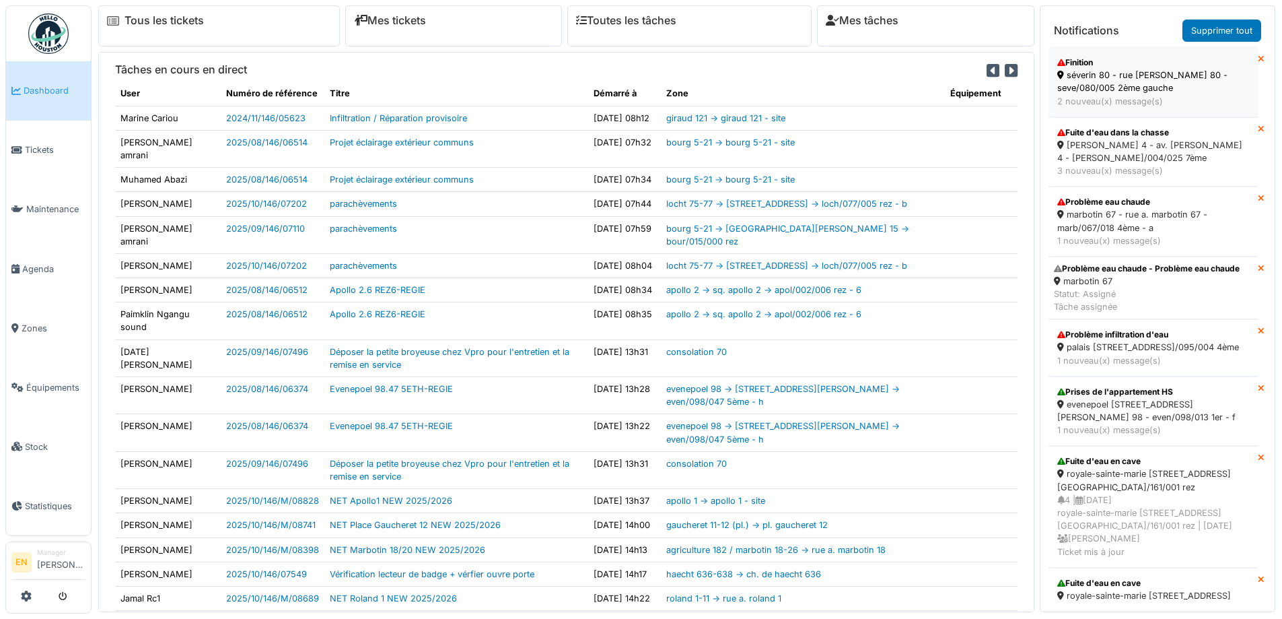
click at [1115, 82] on div "séverin 80 - rue [PERSON_NAME] 80 - seve/080/005 2ème gauche" at bounding box center [1154, 82] width 192 height 26
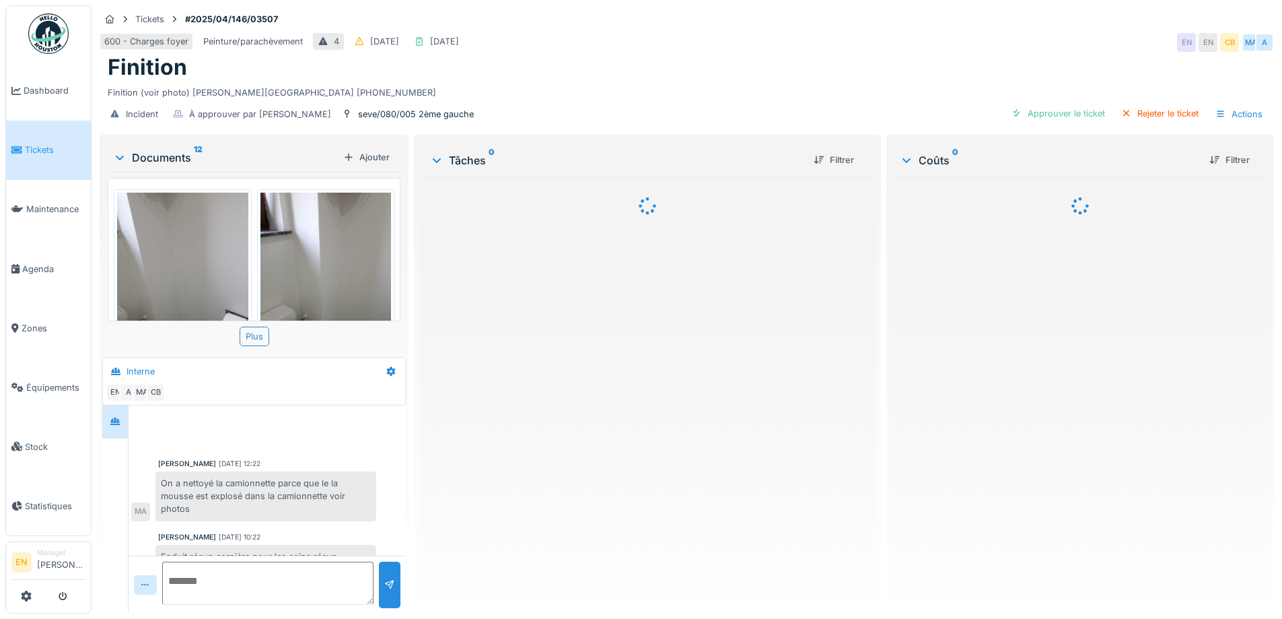
scroll to position [437, 0]
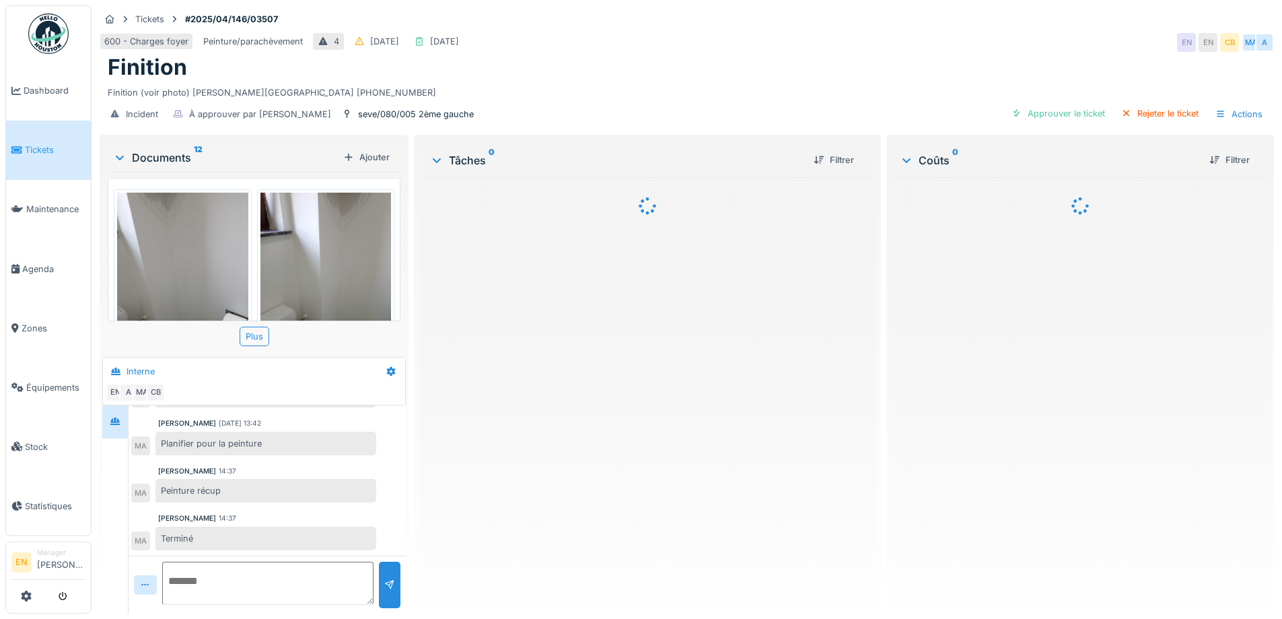
click at [55, 42] on img at bounding box center [48, 33] width 40 height 40
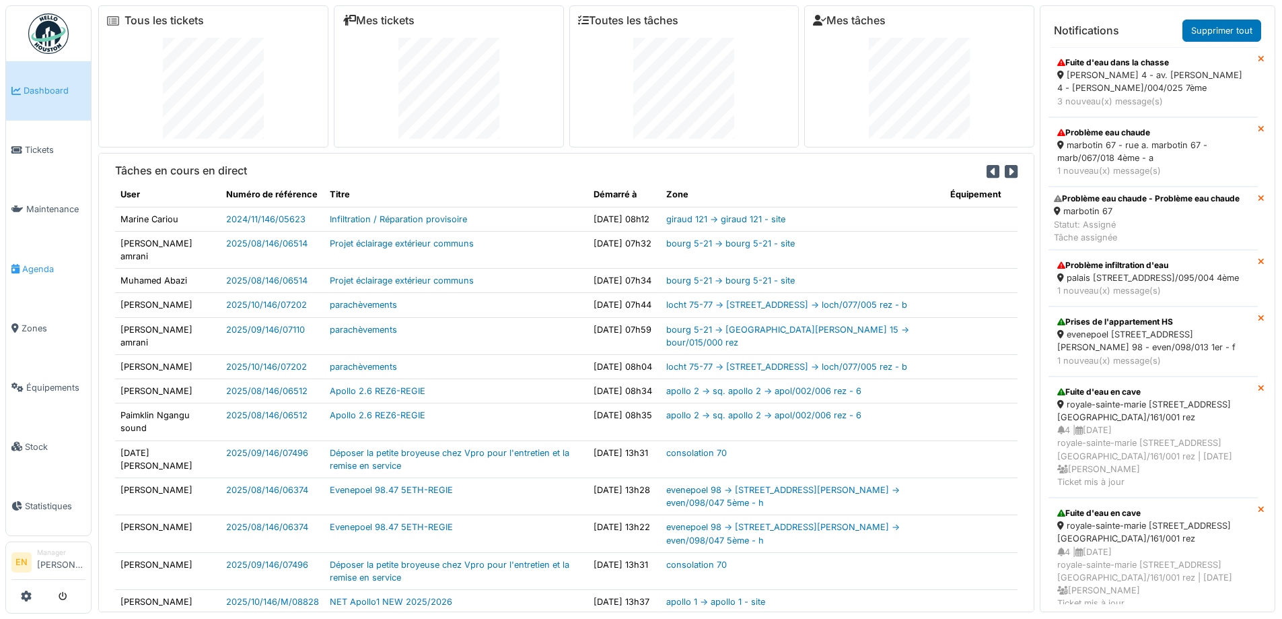
click at [36, 263] on span "Agenda" at bounding box center [53, 269] width 63 height 13
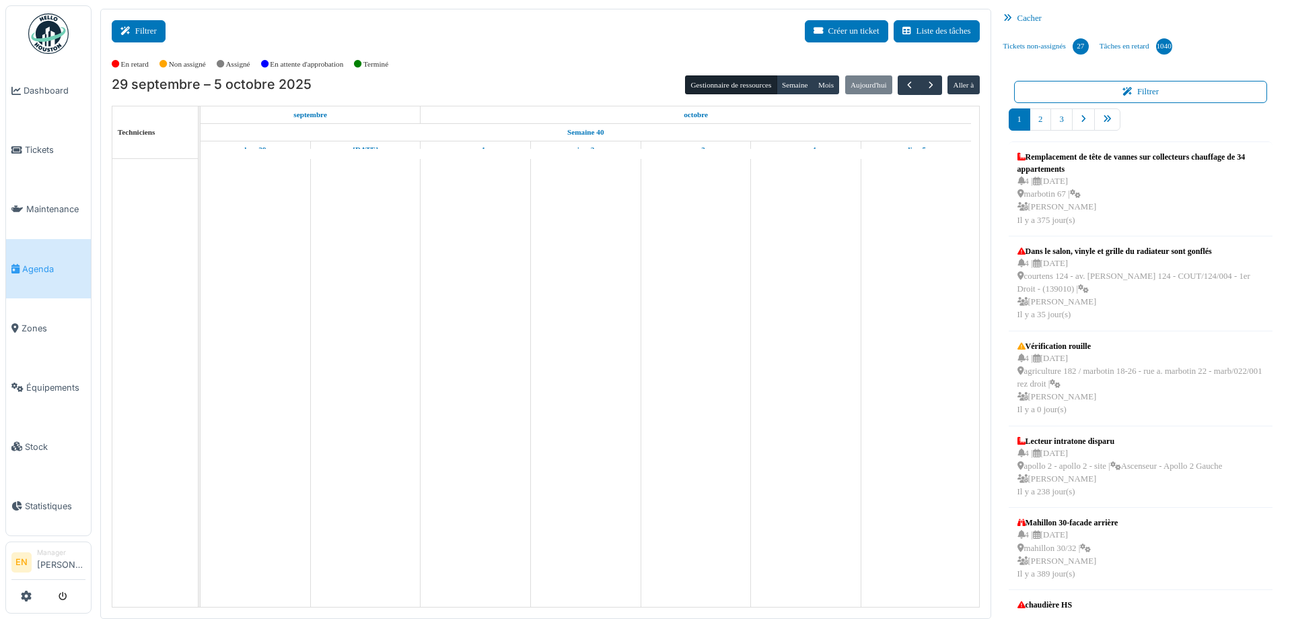
click at [149, 32] on button "Filtrer" at bounding box center [139, 31] width 54 height 22
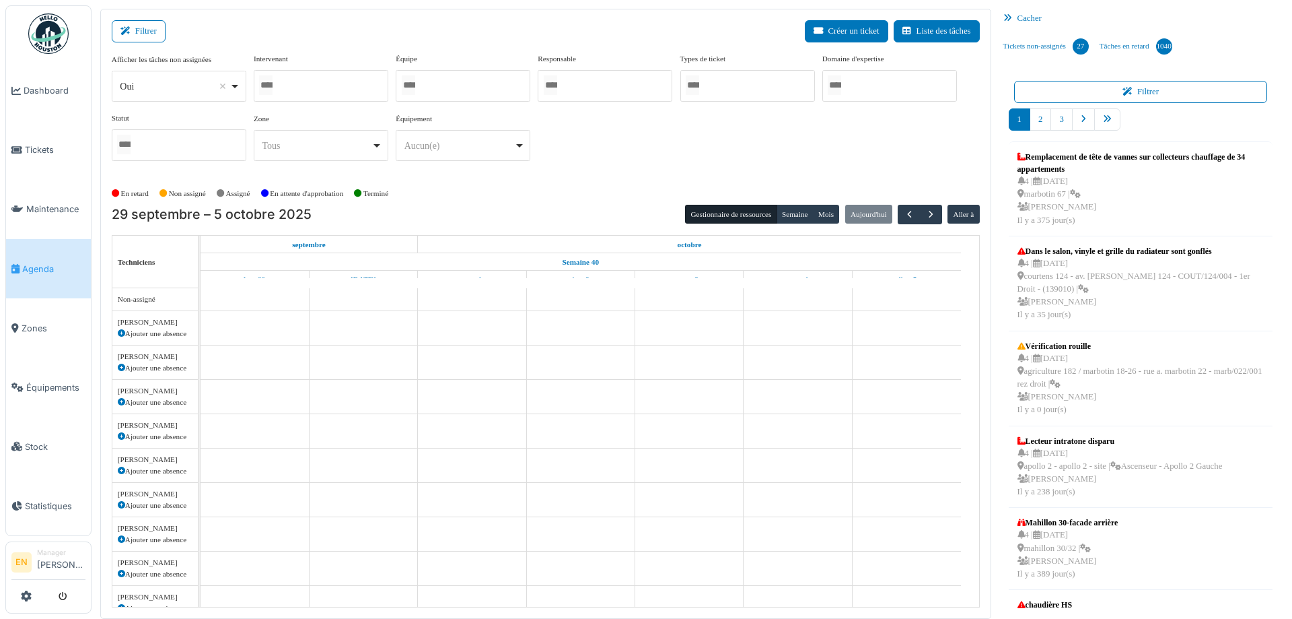
click at [235, 91] on div "Oui Remove item" at bounding box center [178, 87] width 123 height 20
select select "**"
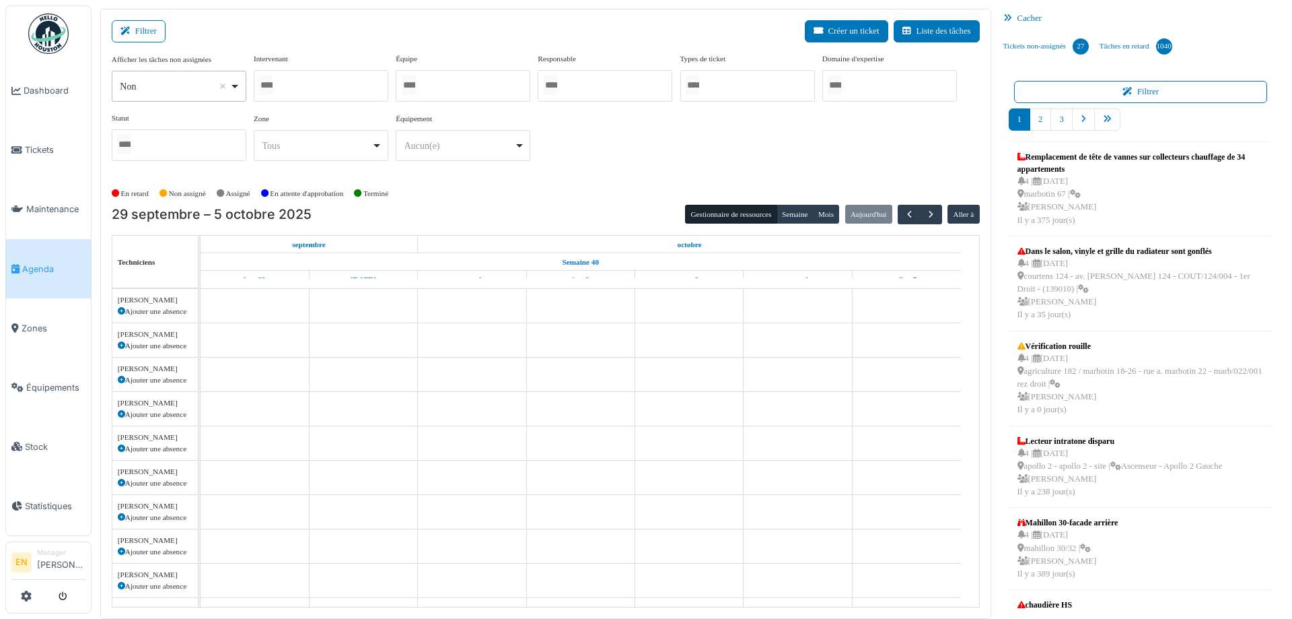
drag, startPoint x: 324, startPoint y: 85, endPoint x: 328, endPoint y: 74, distance: 11.3
click at [325, 84] on div at bounding box center [321, 86] width 135 height 32
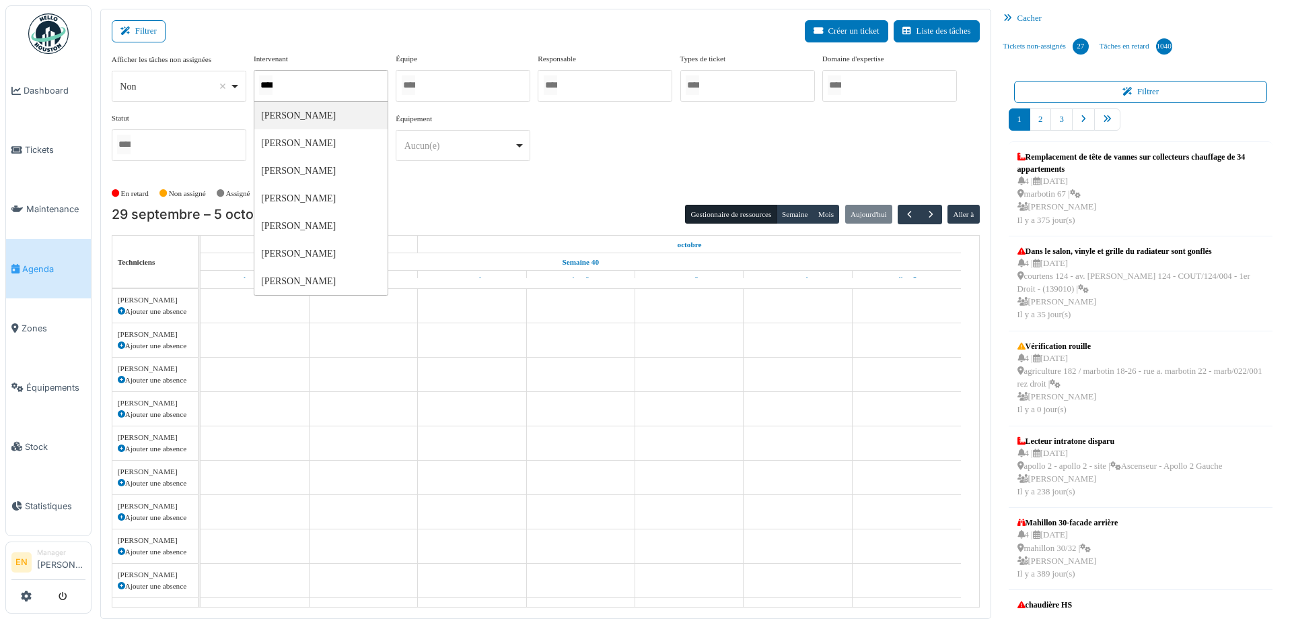
type input "*****"
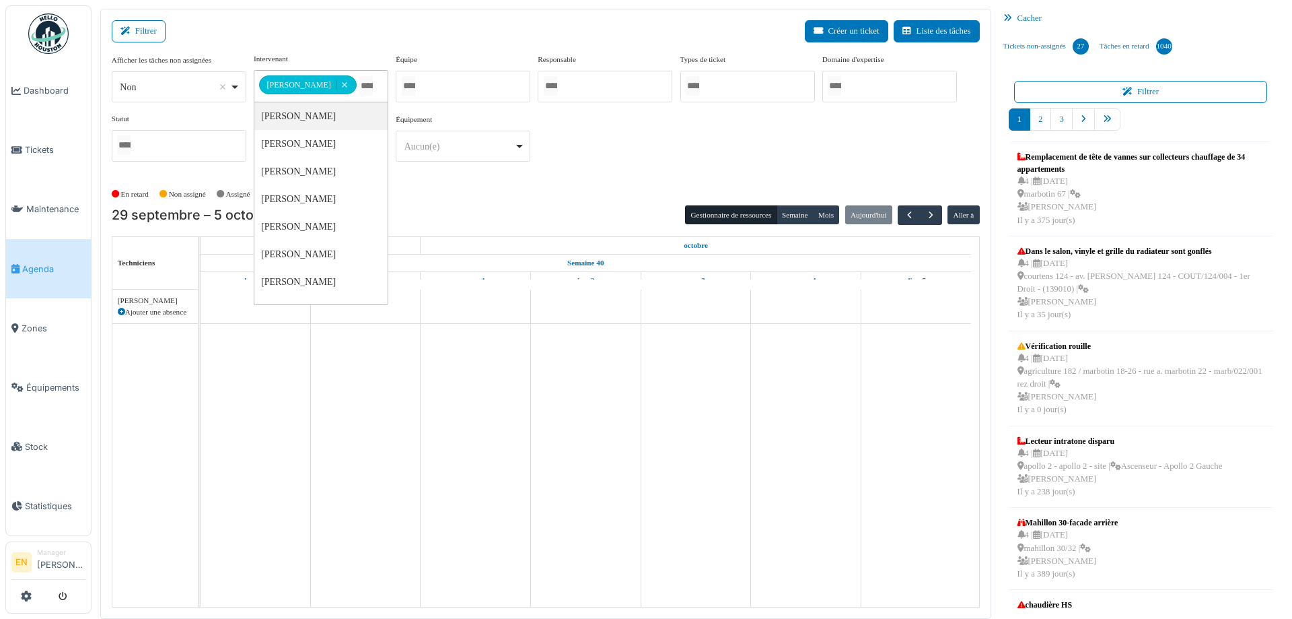
drag, startPoint x: 317, startPoint y: 120, endPoint x: 409, endPoint y: 158, distance: 99.4
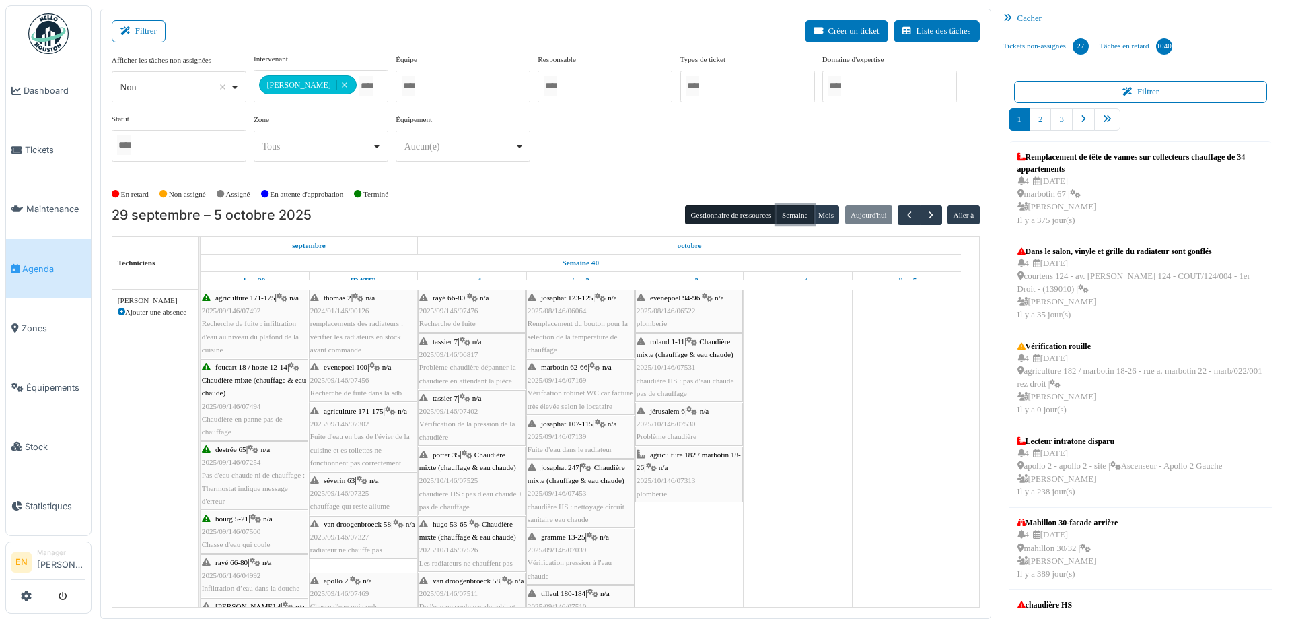
click at [784, 216] on button "Semaine" at bounding box center [795, 214] width 37 height 19
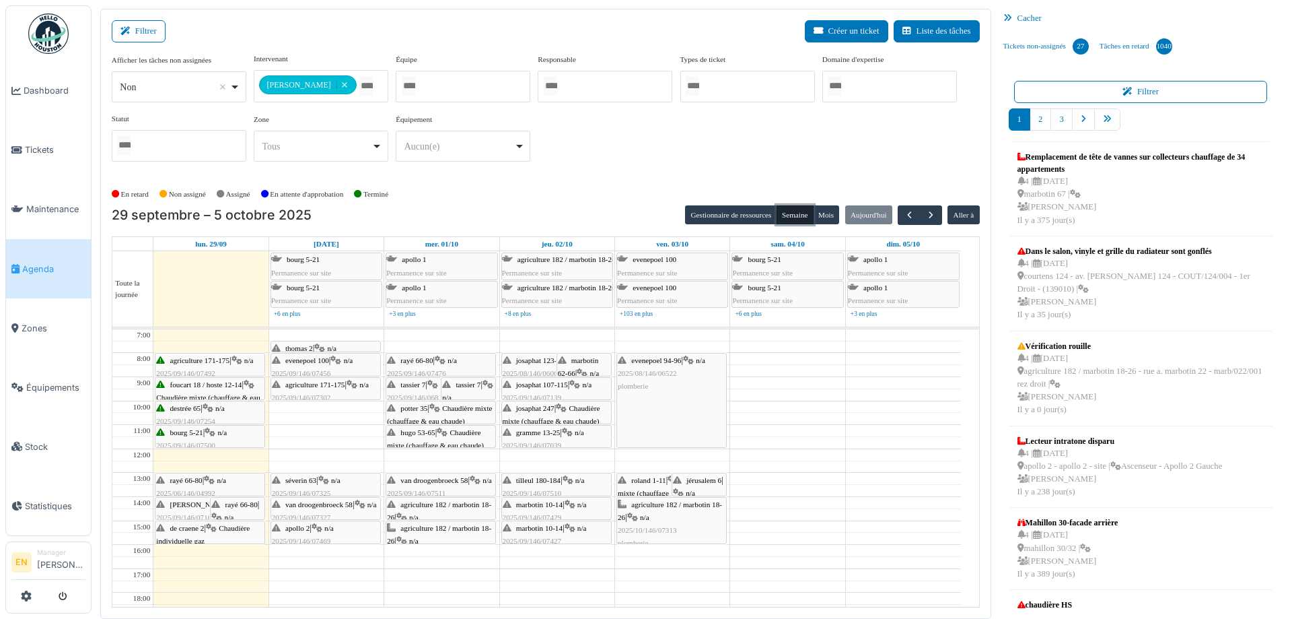
click at [650, 481] on span "roland 1-11" at bounding box center [648, 480] width 34 height 8
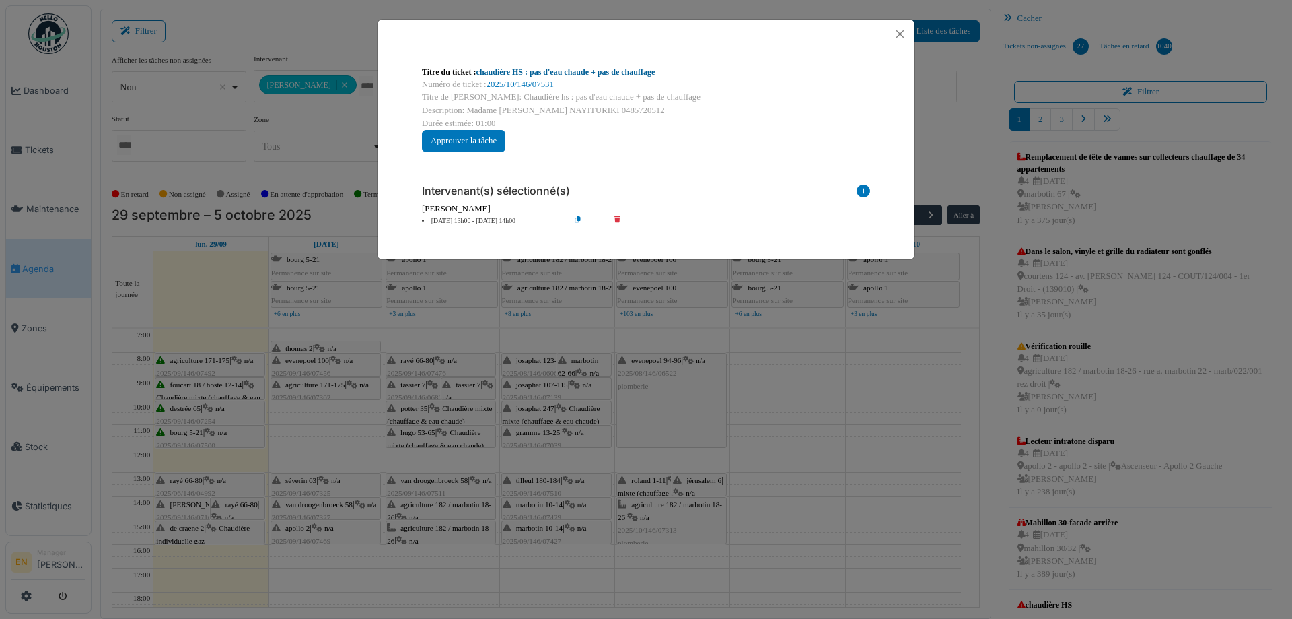
click at [598, 75] on link "chaudière HS : pas d'eau chaude + pas de chauffage" at bounding box center [566, 71] width 179 height 9
click at [902, 36] on button "Close" at bounding box center [900, 34] width 18 height 18
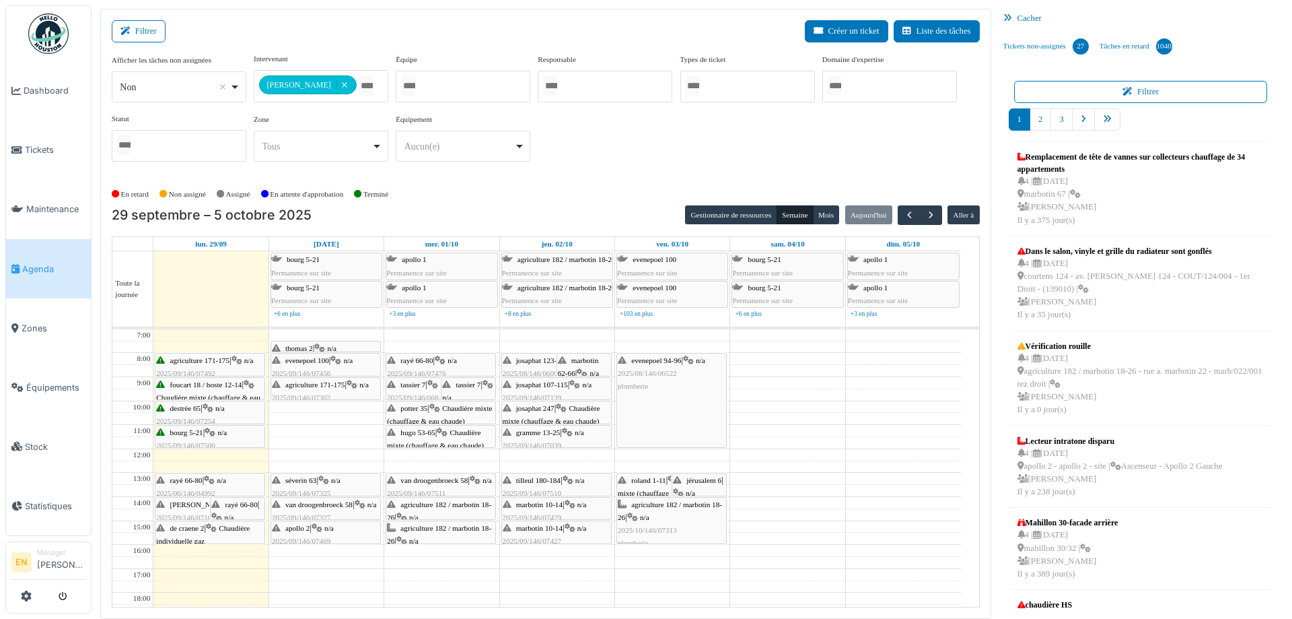
click at [306, 344] on span "thomas 2" at bounding box center [299, 348] width 28 height 8
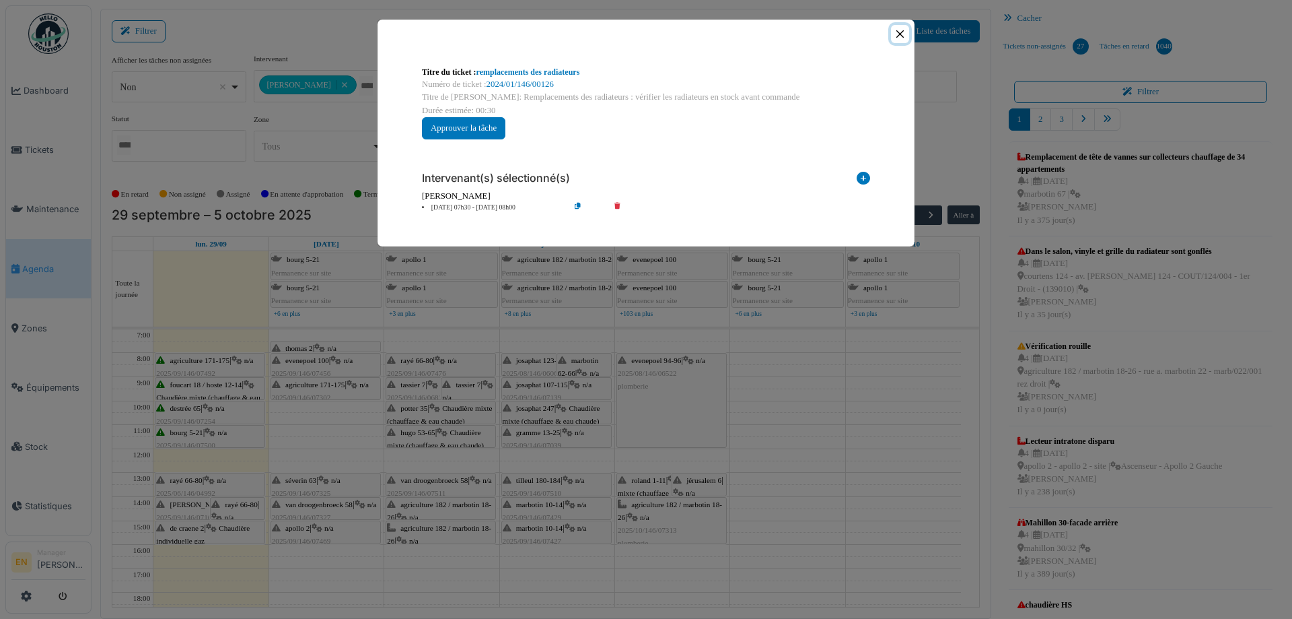
click at [903, 34] on button "Close" at bounding box center [900, 34] width 18 height 18
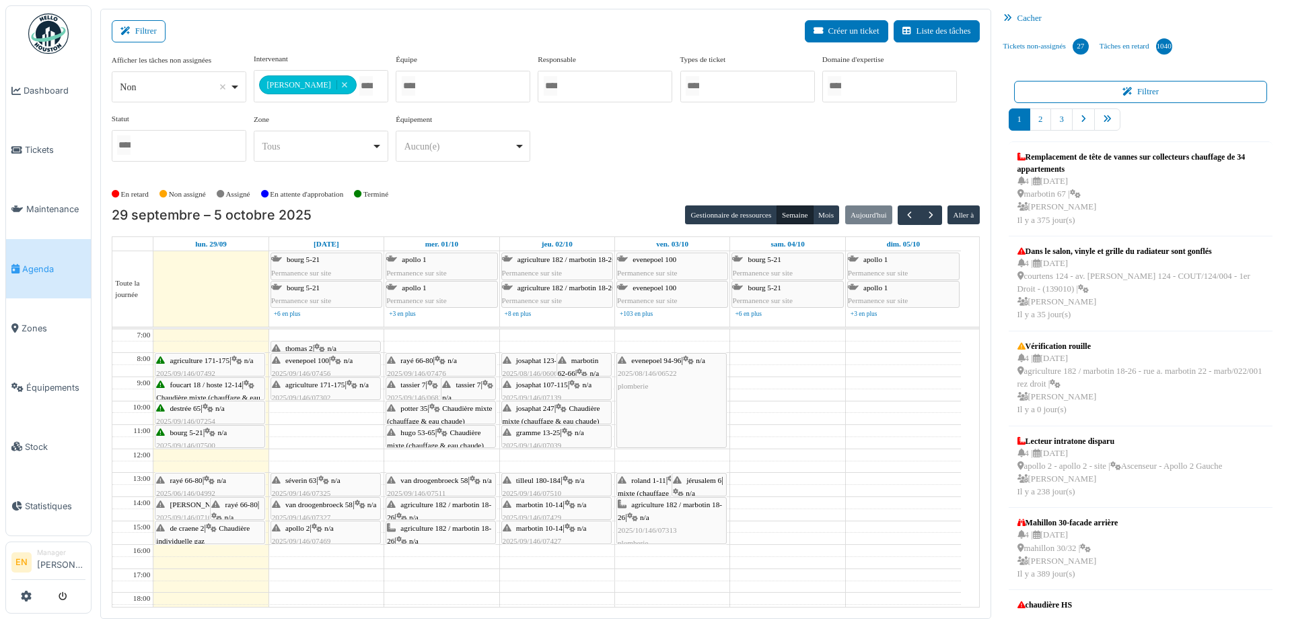
click at [699, 481] on span "jérusalem 6" at bounding box center [704, 480] width 35 height 8
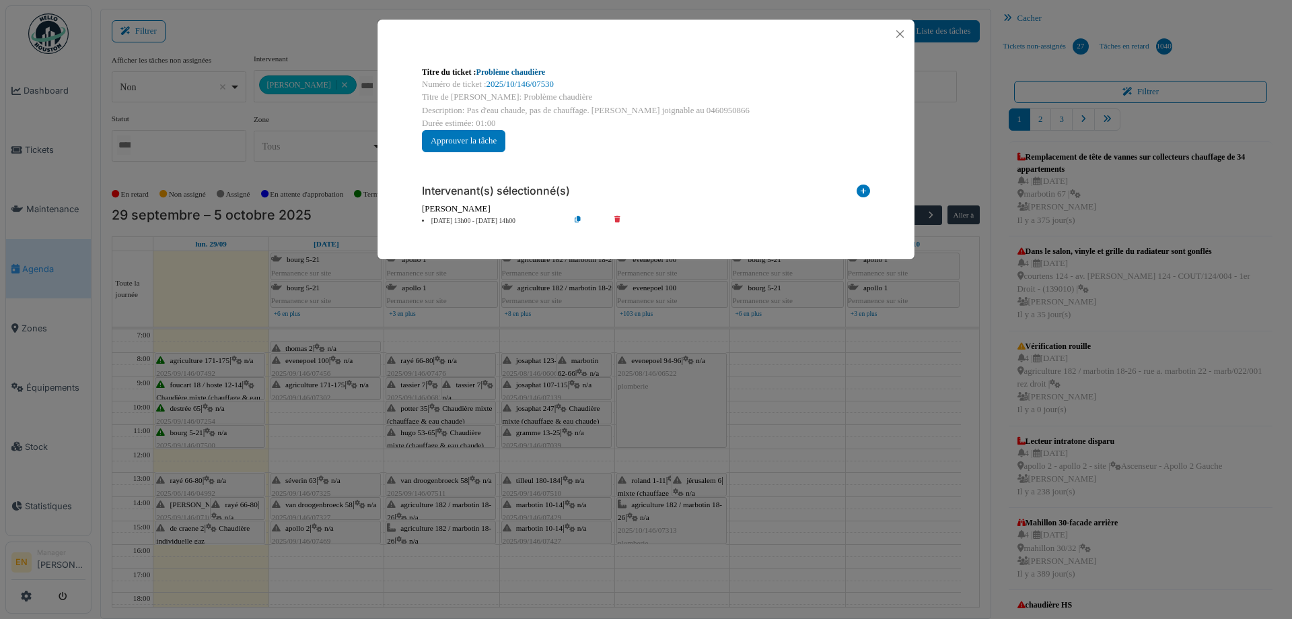
click at [522, 72] on link "Problème chaudière" at bounding box center [511, 71] width 69 height 9
click at [896, 37] on button "Close" at bounding box center [900, 34] width 18 height 18
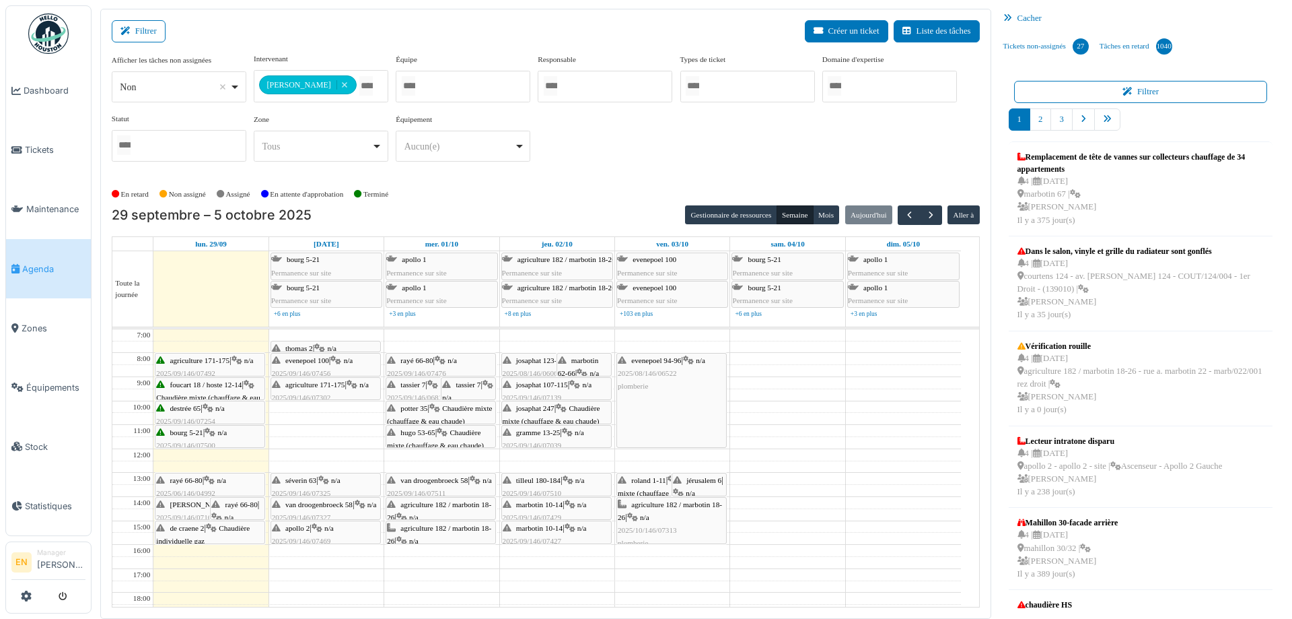
click at [584, 366] on div "marbotin 62-66 | n/a 2025/09/146/07169 Vérifcation robinet WC car facture très …" at bounding box center [584, 412] width 53 height 116
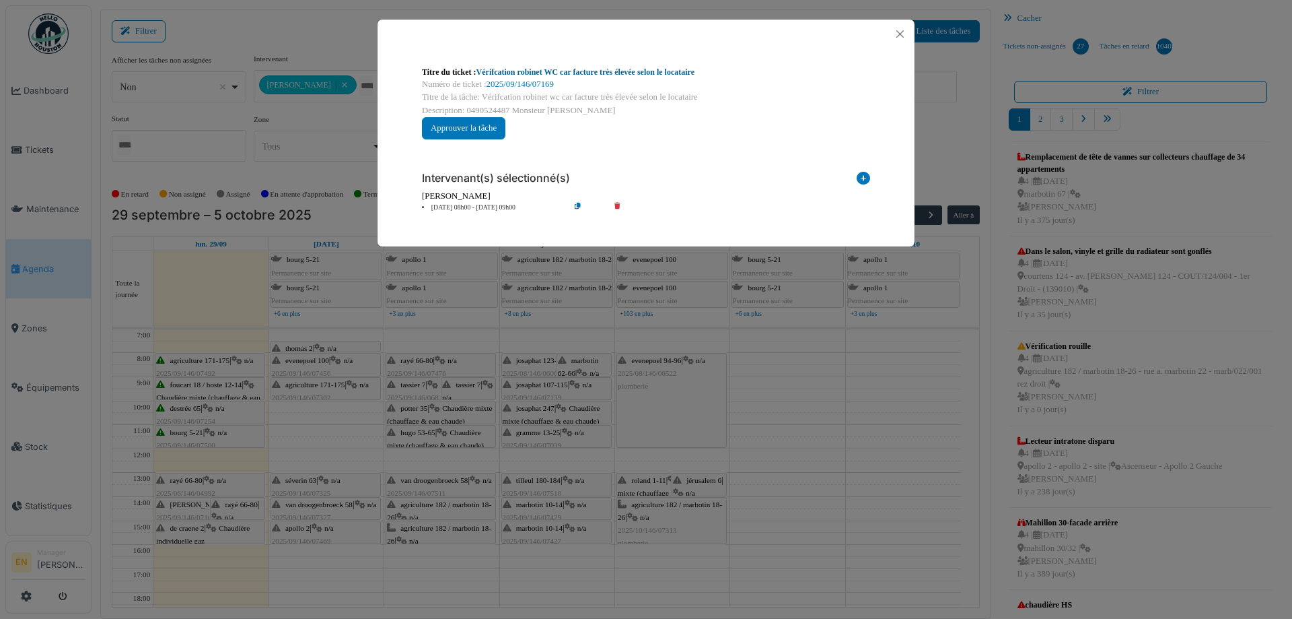
click at [555, 73] on link "Vérifcation robinet WC car facture très élevée selon le locataire" at bounding box center [586, 71] width 218 height 9
click at [908, 34] on button "Close" at bounding box center [900, 34] width 18 height 18
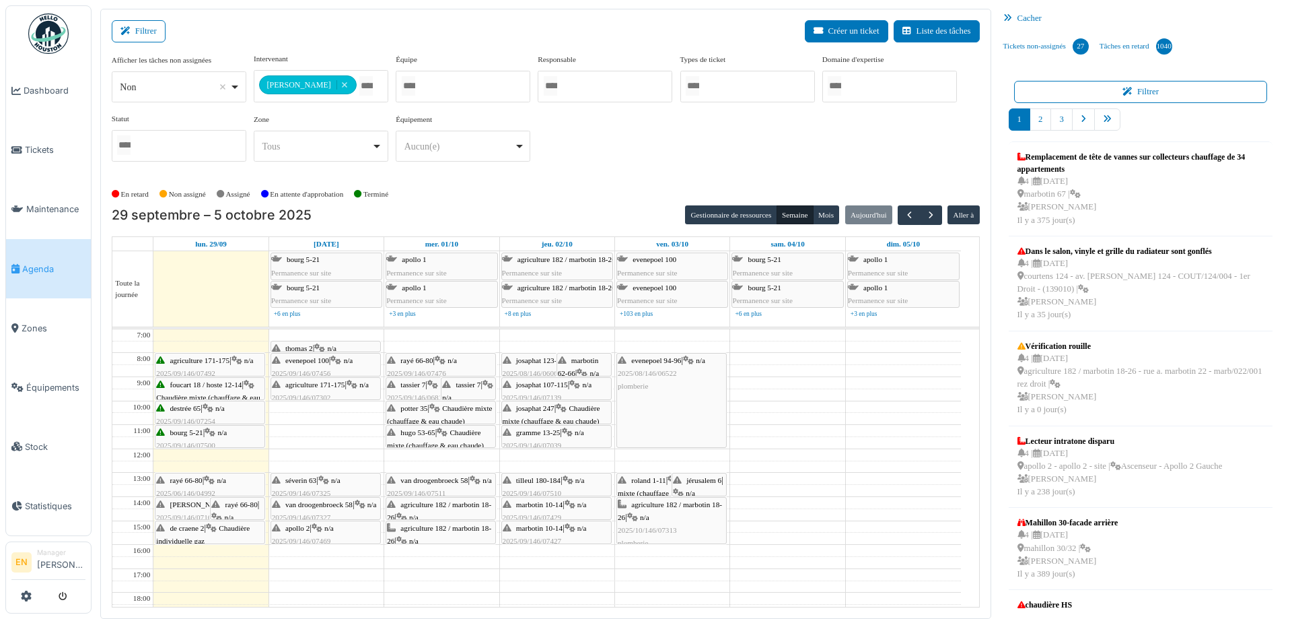
click at [454, 408] on span "Chaudière mixte (chauffage & eau chaude)" at bounding box center [439, 414] width 105 height 21
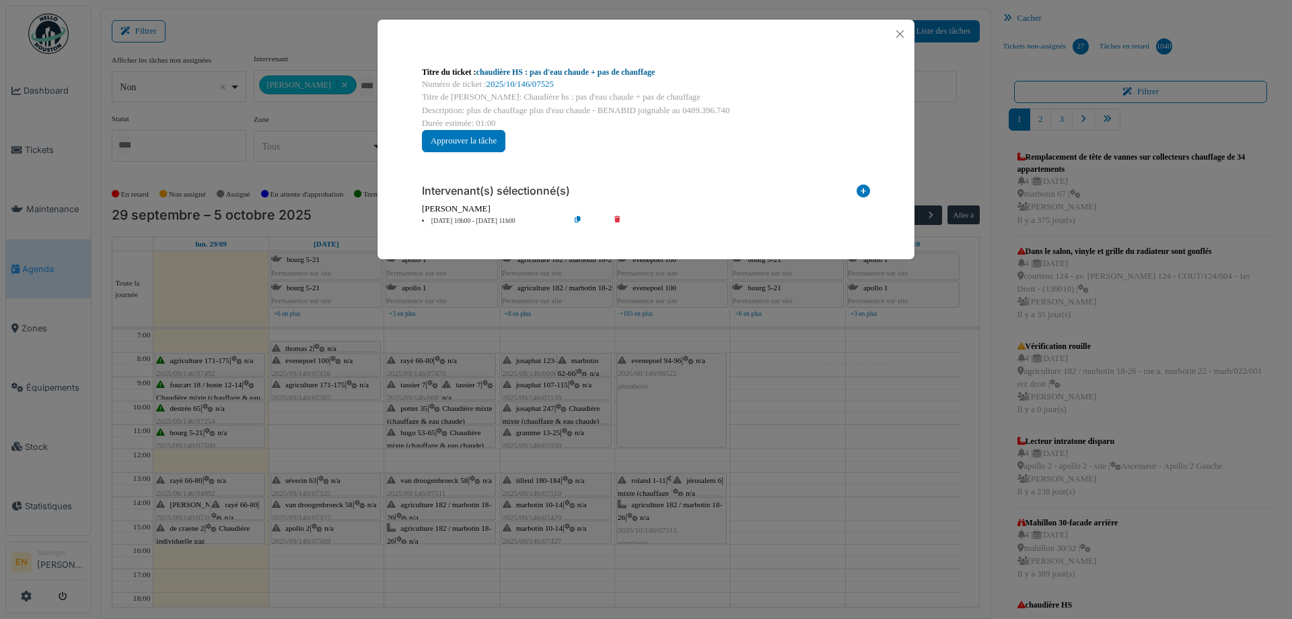
click at [611, 69] on link "chaudière HS : pas d'eau chaude + pas de chauffage" at bounding box center [566, 71] width 179 height 9
click at [901, 32] on button "Close" at bounding box center [900, 34] width 18 height 18
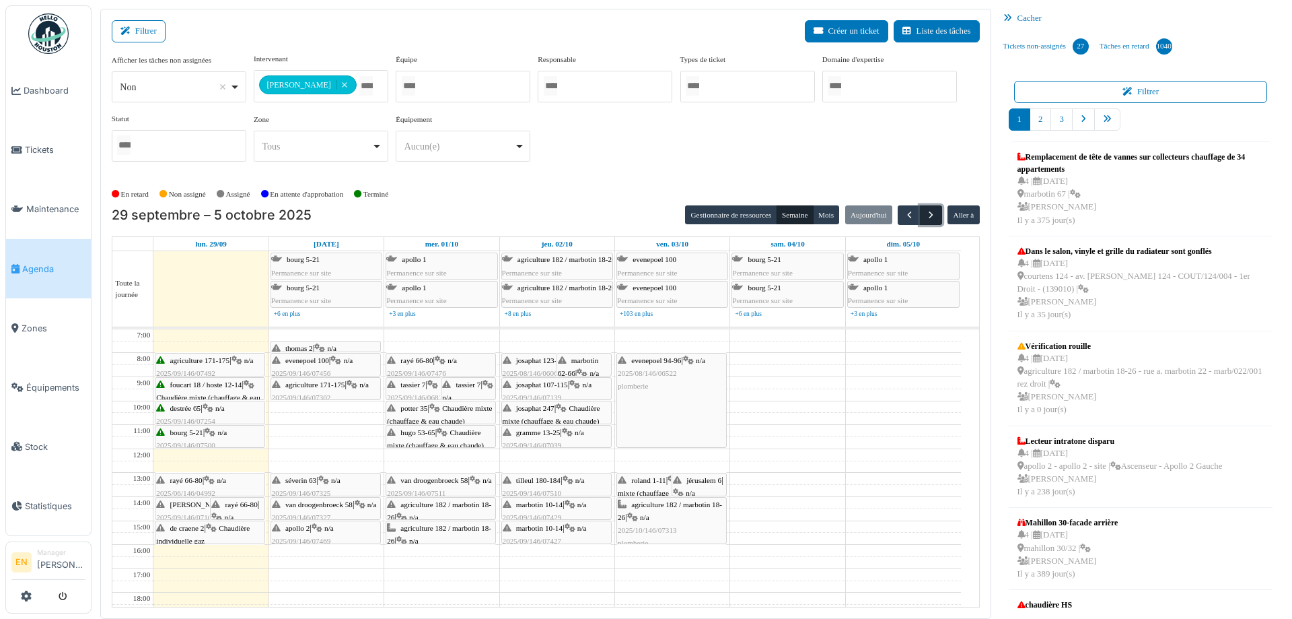
click at [920, 211] on button "button" at bounding box center [931, 215] width 22 height 20
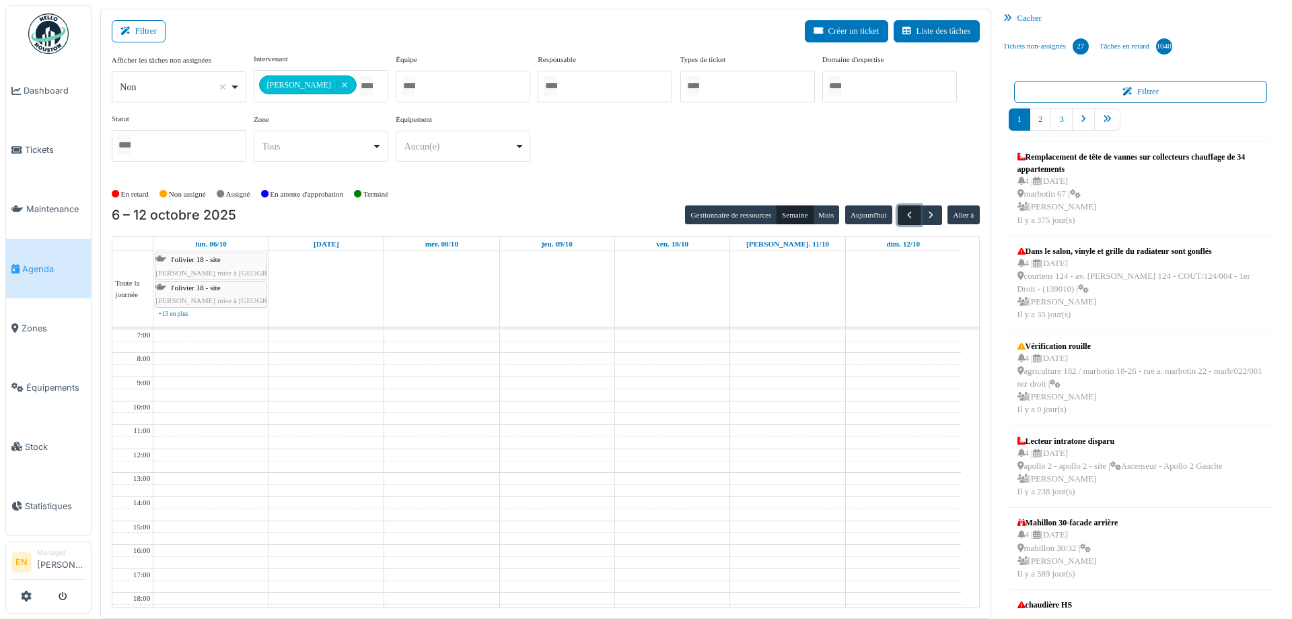
click at [904, 215] on span "button" at bounding box center [909, 214] width 11 height 11
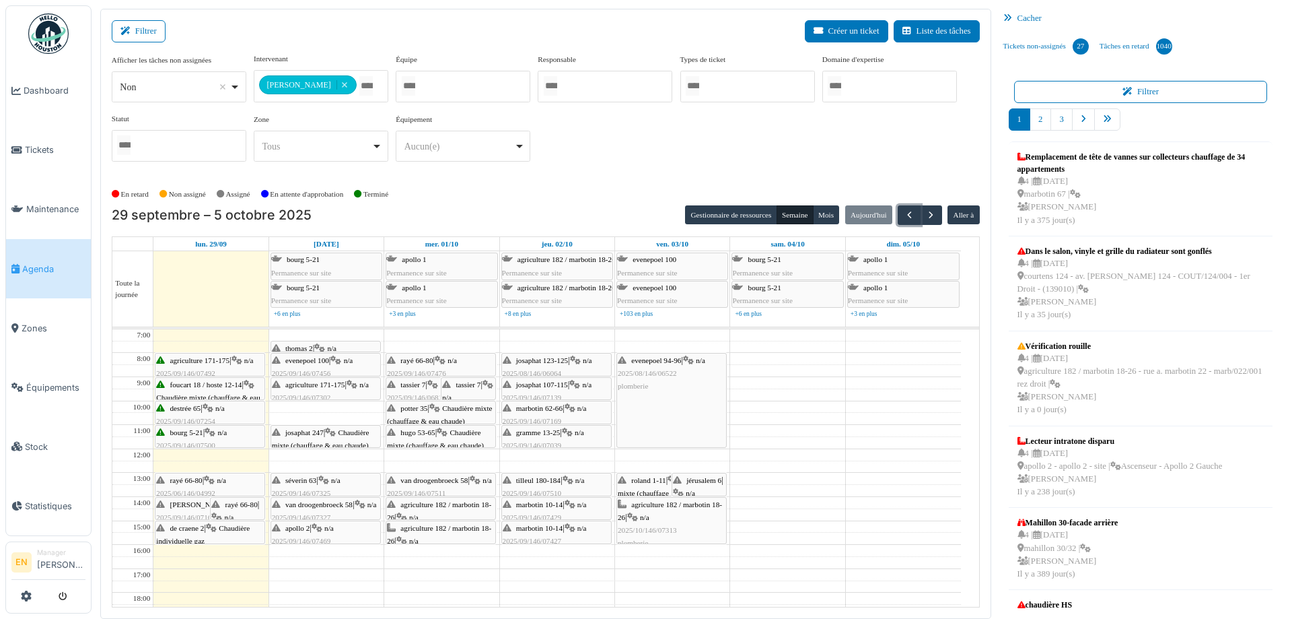
click at [694, 481] on span "jérusalem 6" at bounding box center [704, 480] width 35 height 8
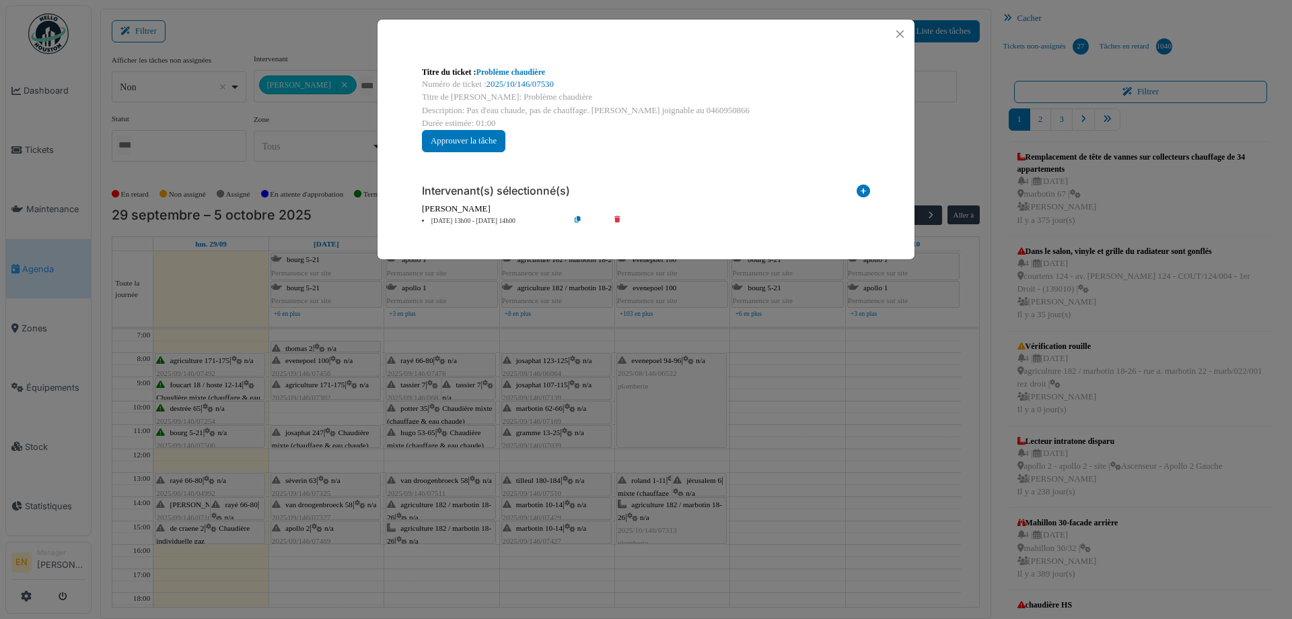
click at [534, 67] on div "Titre du ticket : Problème chaudière" at bounding box center [646, 72] width 448 height 12
click at [539, 72] on link "Problème chaudière" at bounding box center [511, 71] width 69 height 9
click at [900, 32] on button "Close" at bounding box center [900, 34] width 18 height 18
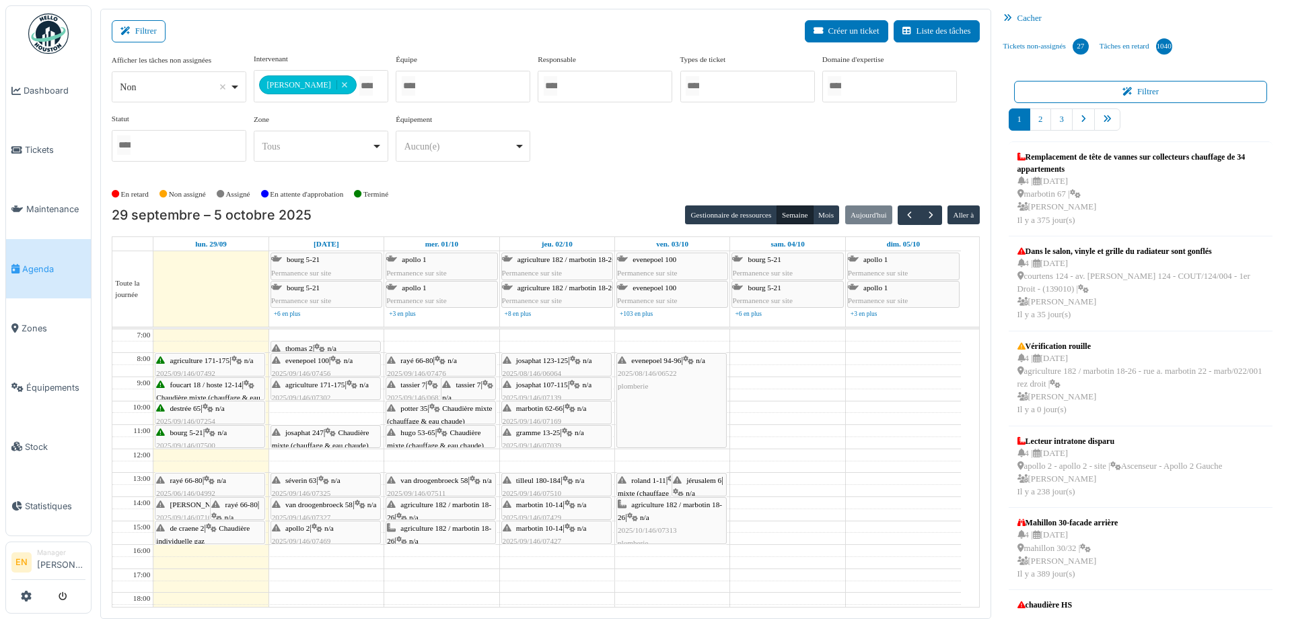
click at [709, 477] on span "jérusalem 6" at bounding box center [704, 480] width 35 height 8
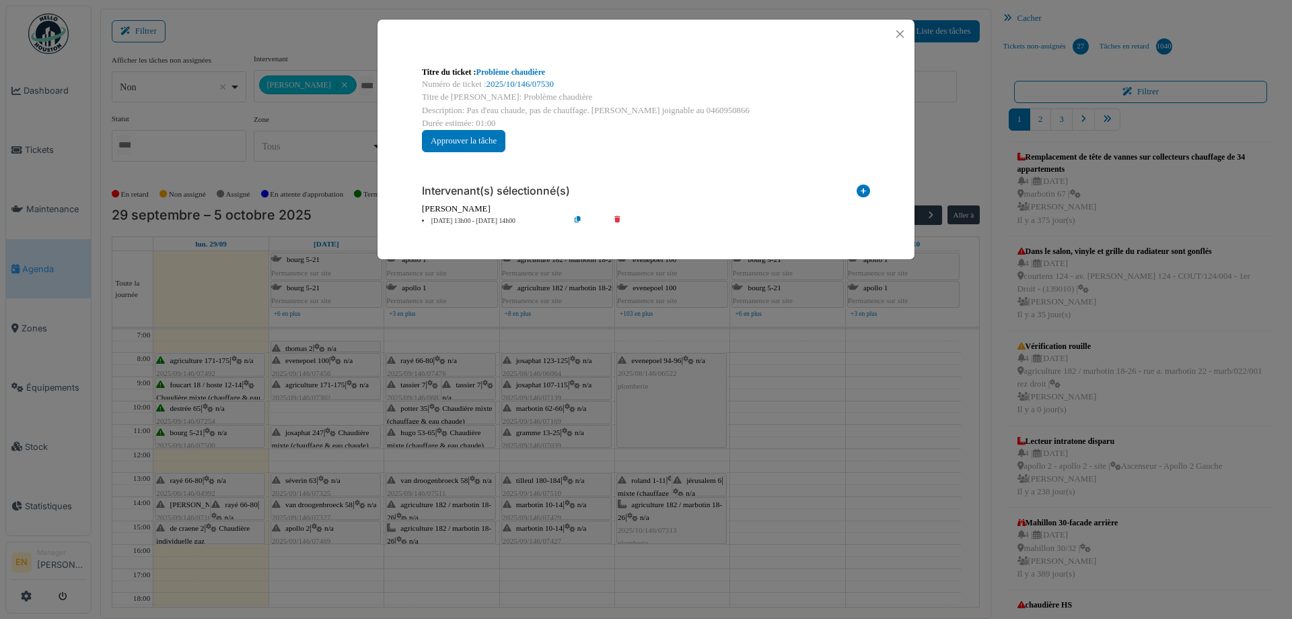
click at [702, 482] on div "Titre du ticket : Problème chaudière Numéro de ticket : 2025/10/146/07530 Titre…" at bounding box center [646, 309] width 1292 height 619
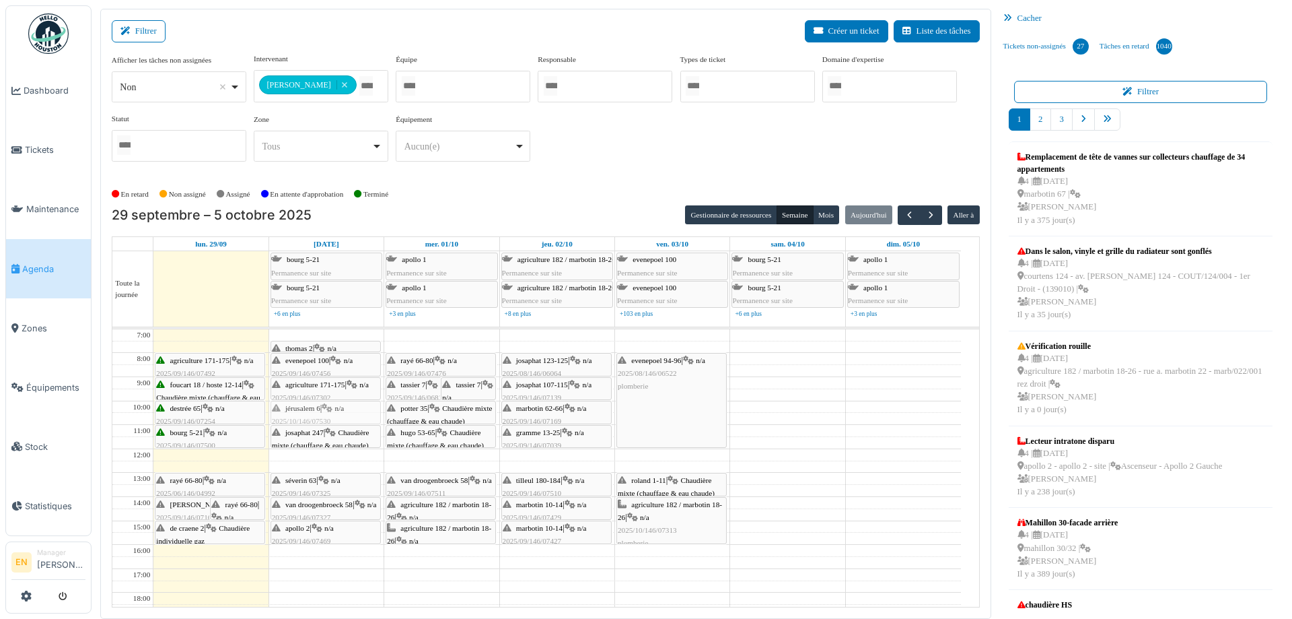
drag, startPoint x: 702, startPoint y: 482, endPoint x: 325, endPoint y: 413, distance: 383.2
click at [325, 413] on tr "thomas 4 | n/a 2025/09/146/07168 Fuite d'eau dans la chasse rayé 66-80 | n/a 20…" at bounding box center [536, 532] width 849 height 407
click at [647, 175] on div "**********" at bounding box center [546, 118] width 868 height 130
click at [637, 175] on div "**********" at bounding box center [546, 118] width 868 height 130
click at [624, 164] on div "**********" at bounding box center [546, 112] width 868 height 119
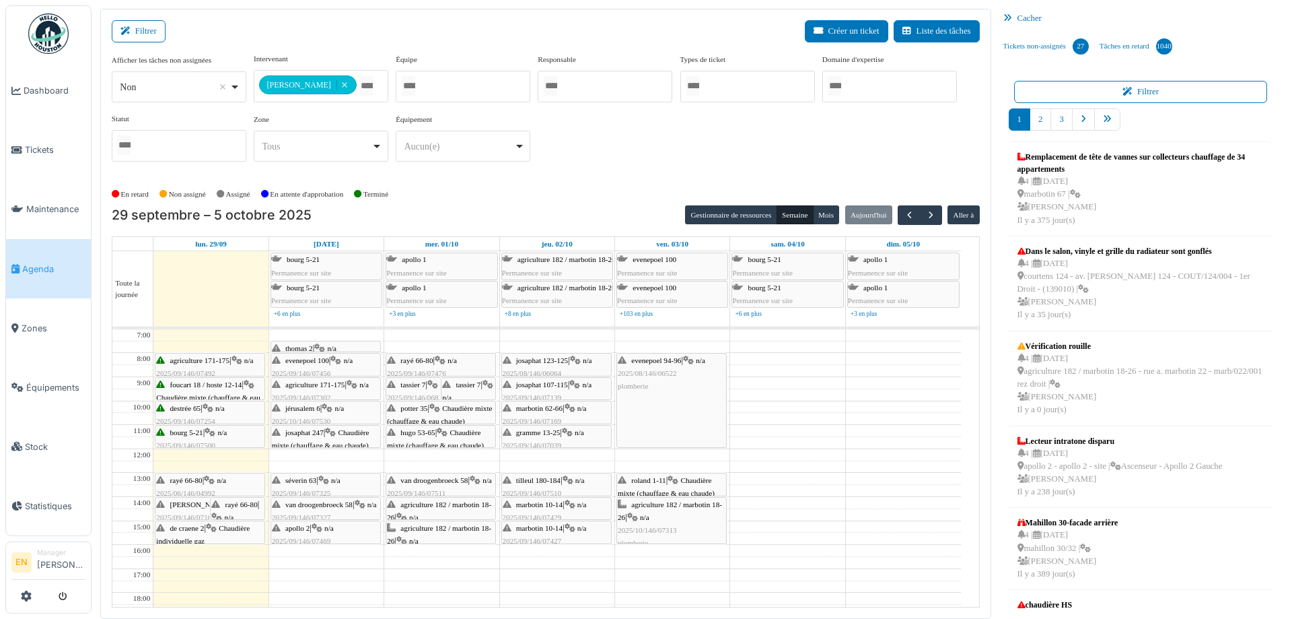
click at [618, 181] on div "**********" at bounding box center [546, 118] width 868 height 130
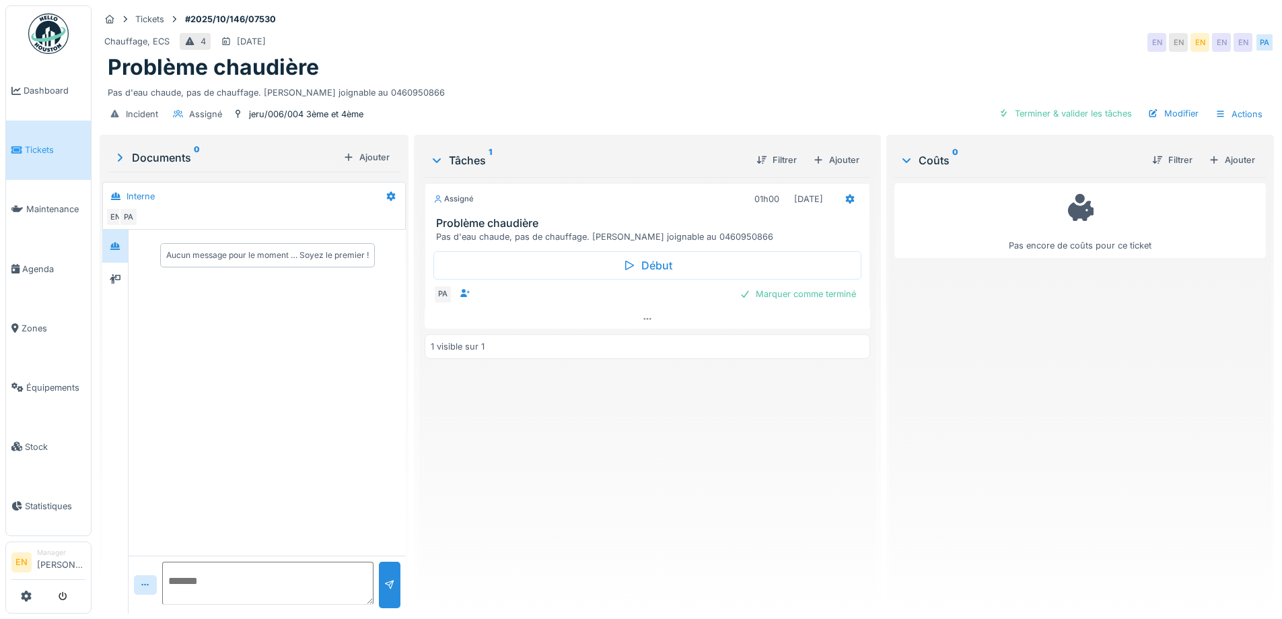
click at [724, 506] on div "Assigné 01h00 03/10/2025 Problème chaudière Pas d'eau chaude, pas de chauffage.…" at bounding box center [647, 389] width 445 height 425
click at [672, 109] on div "Incident Assigné jeru/006/004 3ème et 4ème Terminer & valider les tâches Modifi…" at bounding box center [687, 114] width 1175 height 30
click at [815, 86] on div "Pas d'eau chaude, pas de chauffage. SAHLI SALEM joignable au 0460950866" at bounding box center [687, 90] width 1158 height 18
click at [672, 421] on div "Assigné 01h00 [DATE] Problème chaudière Pas d'eau chaude, pas de chauffage. SAH…" at bounding box center [647, 389] width 445 height 425
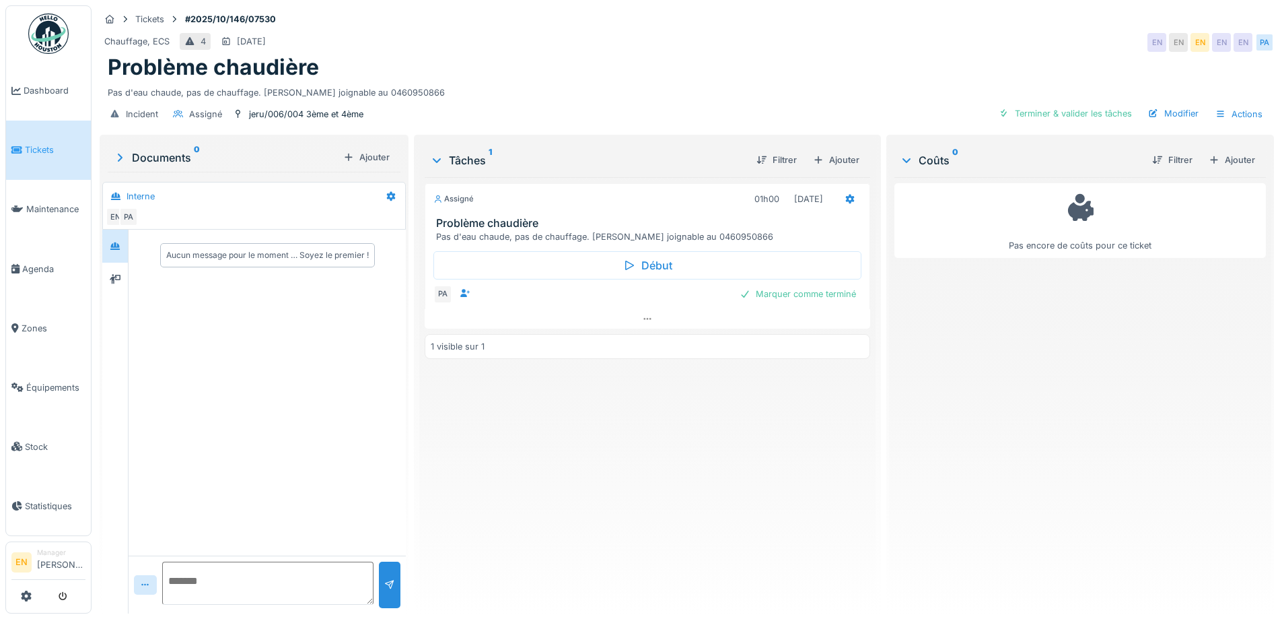
click at [950, 42] on div "Chauffage, ECS 4 [DATE] EN EN EN EN EN PA" at bounding box center [687, 42] width 1175 height 24
click at [926, 53] on div "Chauffage, ECS 4 04/10/2025 EN EN EN EN EN PA" at bounding box center [687, 42] width 1175 height 24
click at [926, 54] on div "Chauffage, ECS 4 04/10/2025 EN EN EN EN EN PA" at bounding box center [687, 42] width 1175 height 24
click at [656, 63] on div "Problème chaudière" at bounding box center [687, 68] width 1158 height 26
click at [686, 78] on div "Problème chaudière" at bounding box center [687, 68] width 1158 height 26
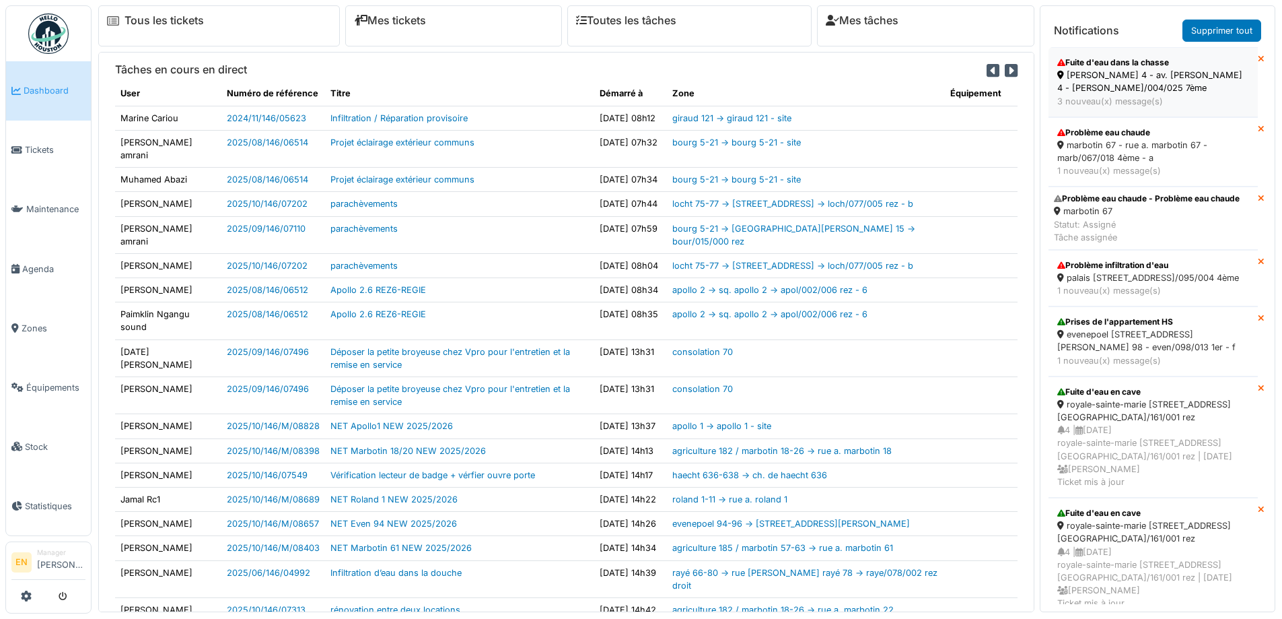
click at [1096, 75] on div "[PERSON_NAME] 4 - av. [PERSON_NAME] 4 - [PERSON_NAME]/004/025 7ème" at bounding box center [1154, 82] width 192 height 26
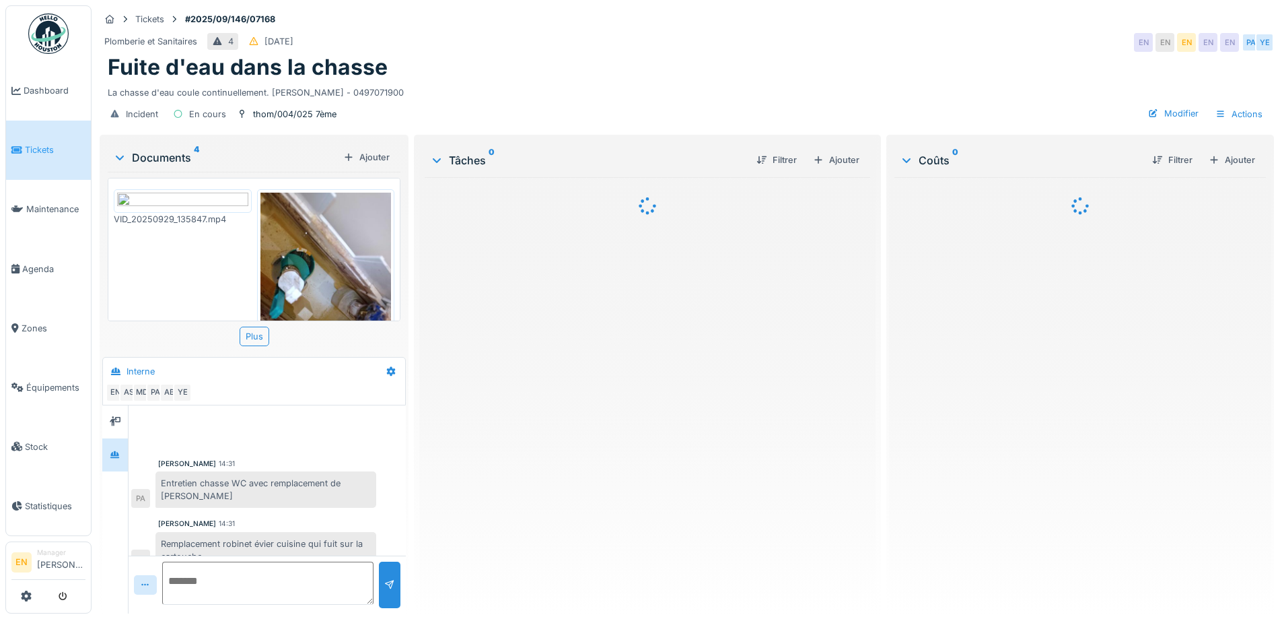
scroll to position [66, 0]
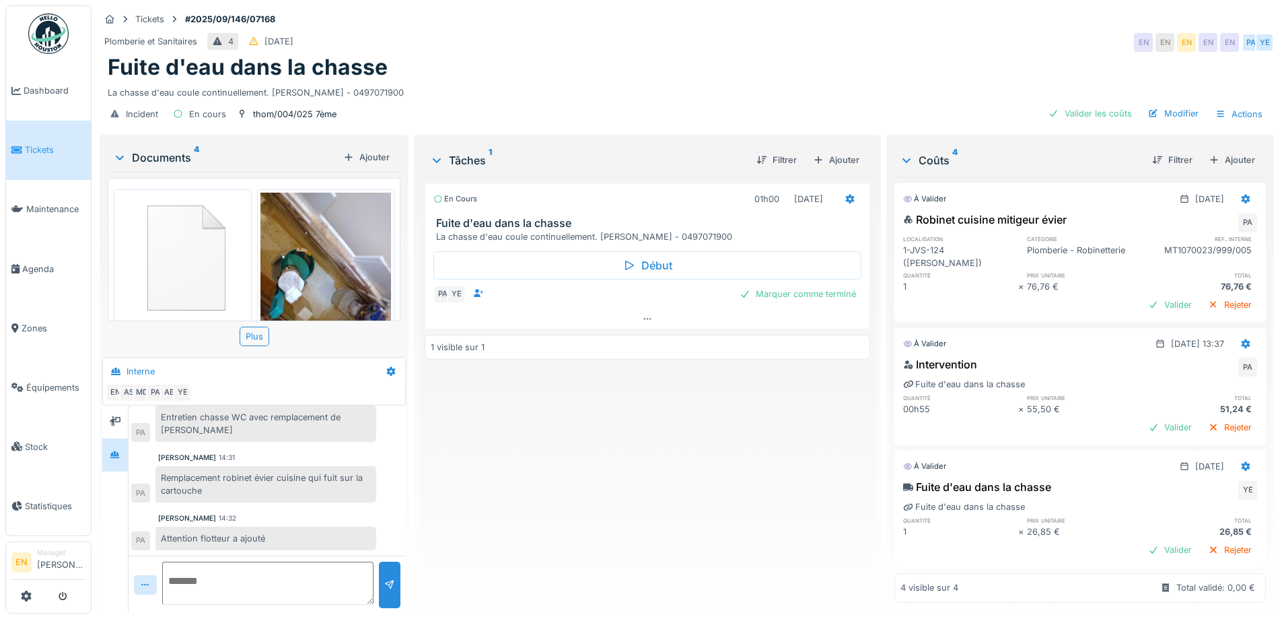
click at [715, 534] on div "En cours 01h00 29/09/2025 Fuite d'eau dans la chasse La chasse d'eau coule cont…" at bounding box center [647, 389] width 445 height 425
click at [38, 39] on img at bounding box center [48, 33] width 40 height 40
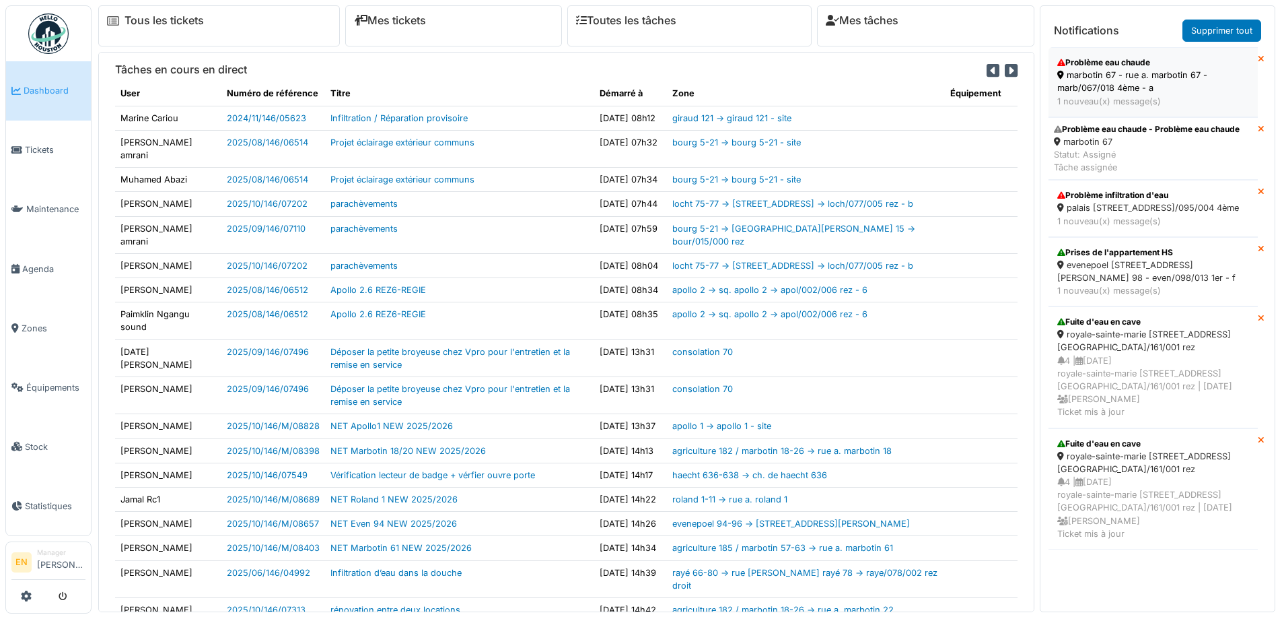
click at [1104, 83] on div "marbotin 67 - rue a. marbotin 67 - marb/067/018 4ème - a" at bounding box center [1154, 82] width 192 height 26
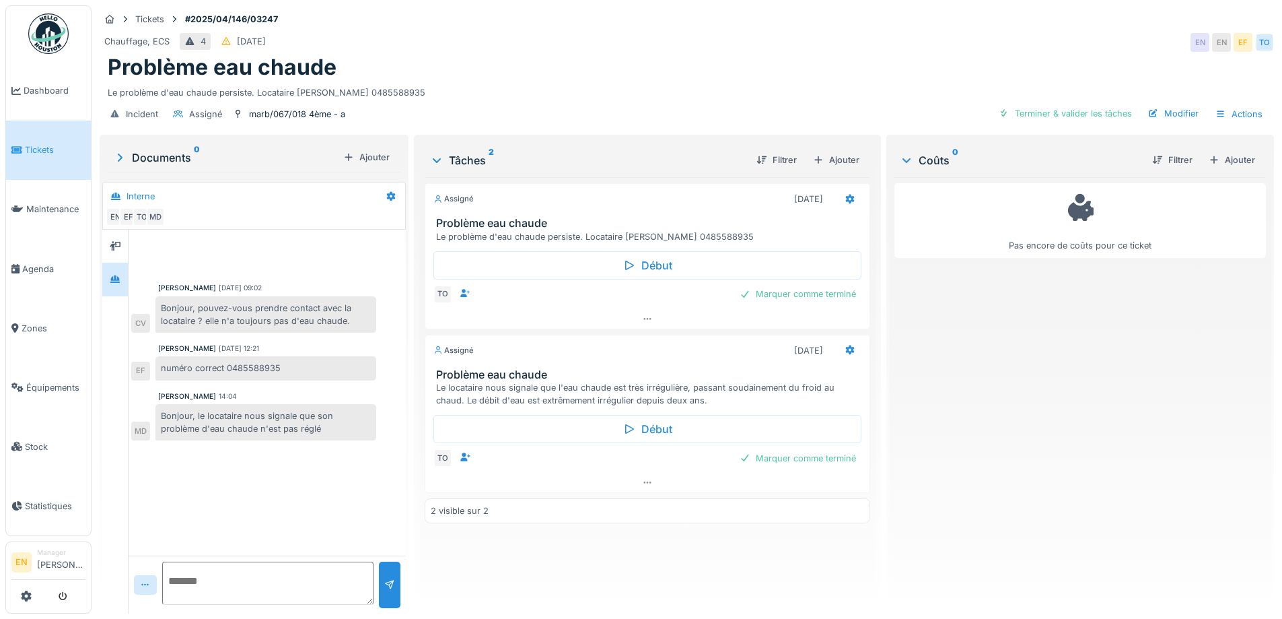
click at [40, 36] on img at bounding box center [48, 33] width 40 height 40
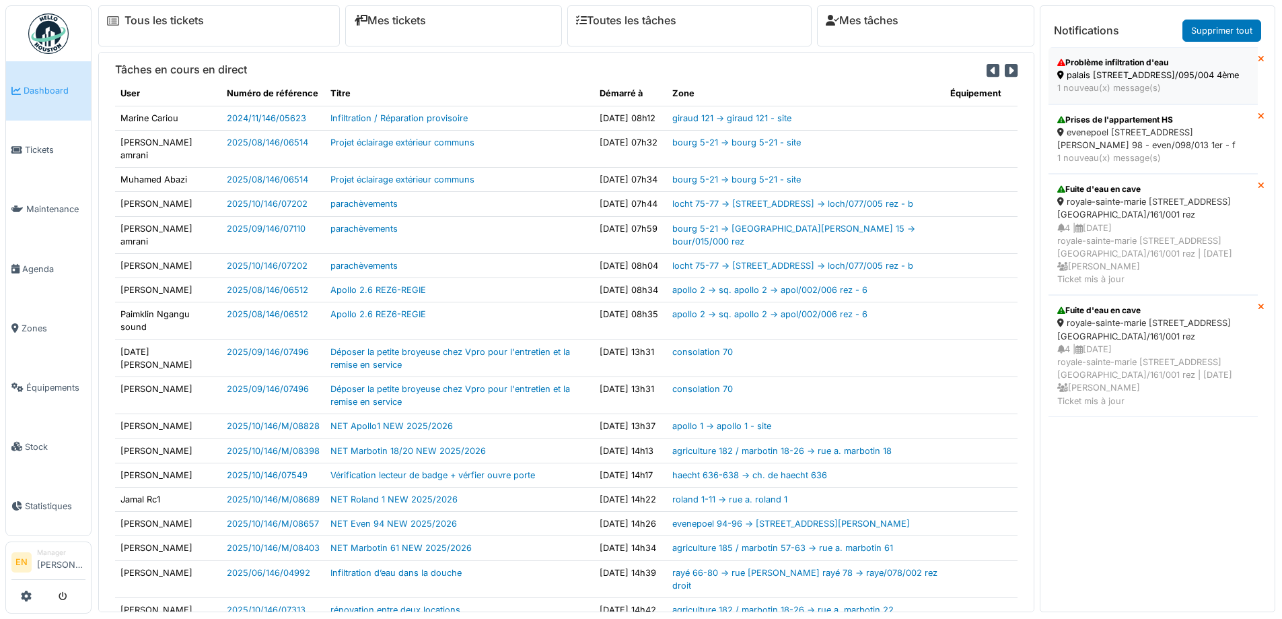
click at [1104, 70] on div "palais [STREET_ADDRESS]/095/004 4ème" at bounding box center [1154, 75] width 192 height 13
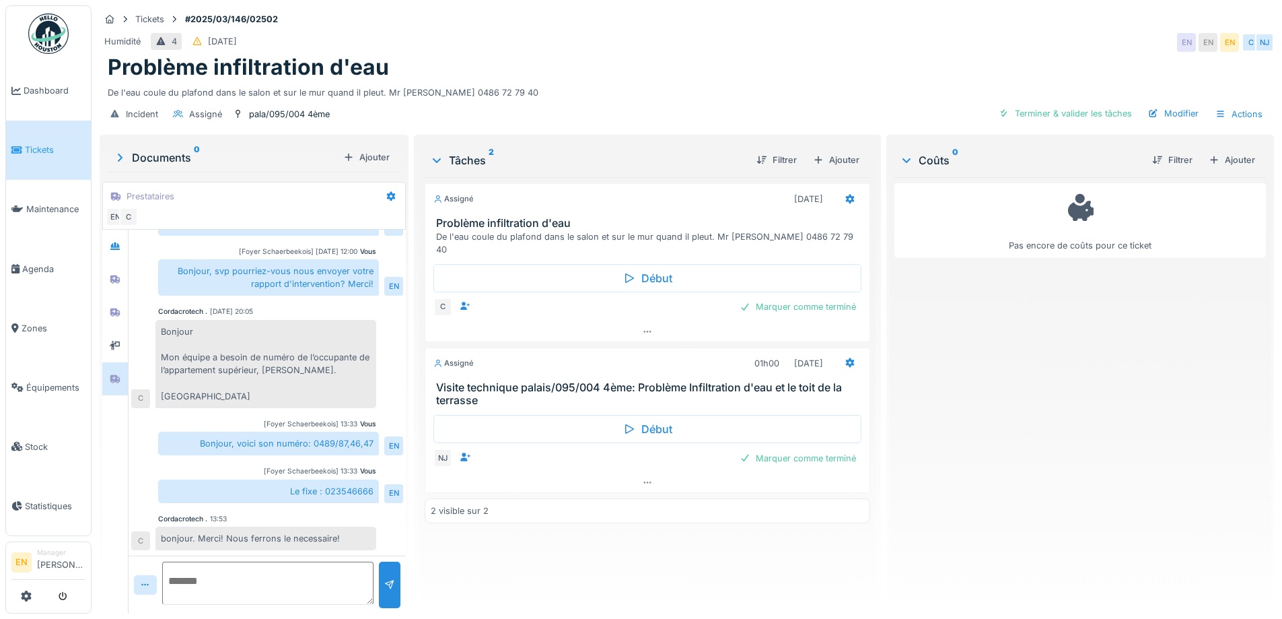
scroll to position [10, 0]
click at [544, 549] on div "Assigné [DATE] Problème infiltration d'eau De l'eau coule du plafond dans le sa…" at bounding box center [647, 389] width 445 height 425
click at [558, 81] on div "De l'eau coule du plafond dans le salon et sur le mur quand il pleut. Mr [PERSO…" at bounding box center [687, 90] width 1158 height 18
click at [832, 42] on div "Humidité 4 [DATE] EN EN EN C [GEOGRAPHIC_DATA]" at bounding box center [687, 42] width 1175 height 24
click at [50, 31] on img at bounding box center [48, 33] width 40 height 40
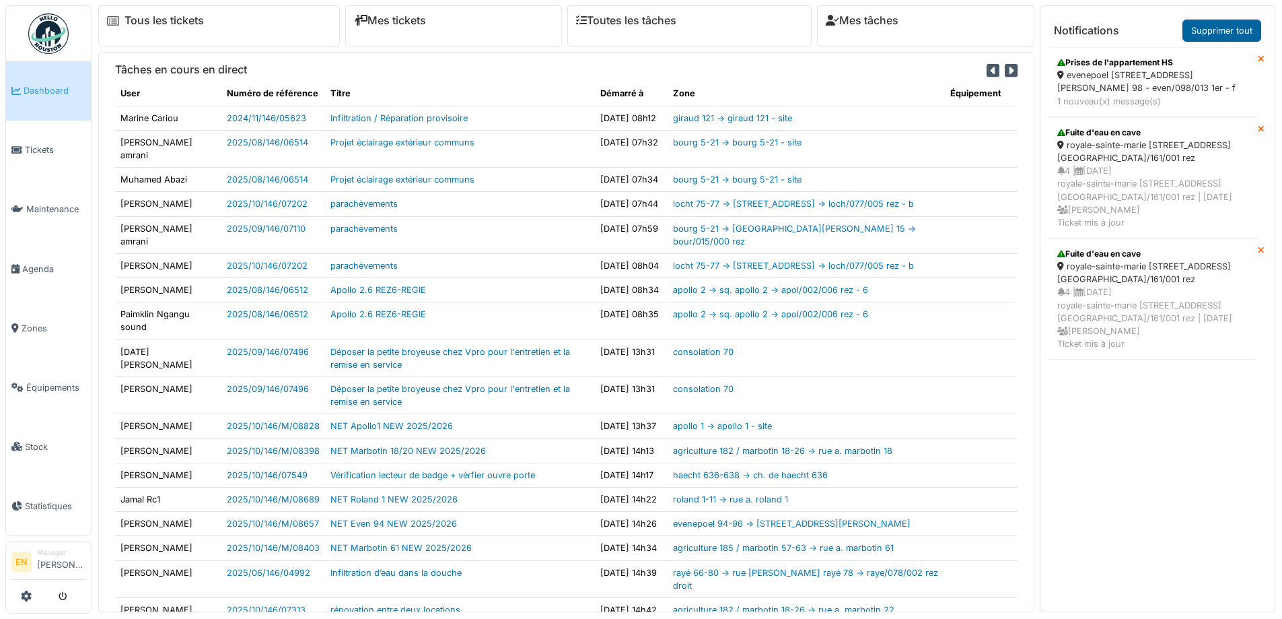
click at [1219, 31] on link "Supprimer tout" at bounding box center [1222, 31] width 79 height 22
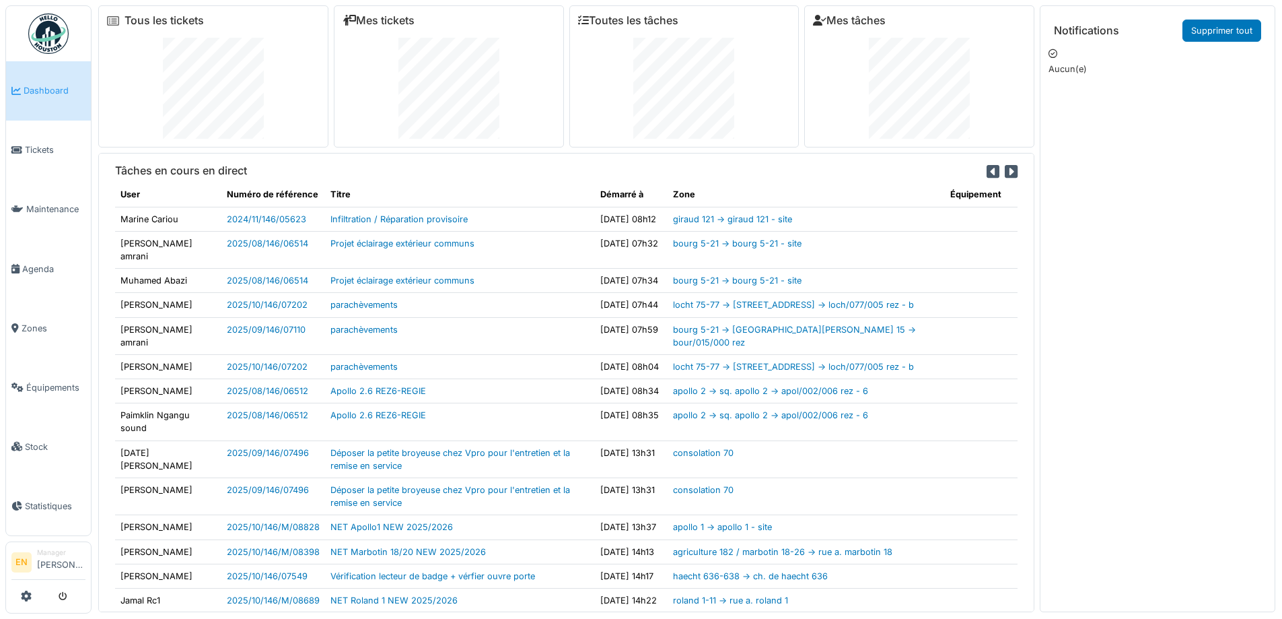
click at [52, 44] on img at bounding box center [48, 33] width 40 height 40
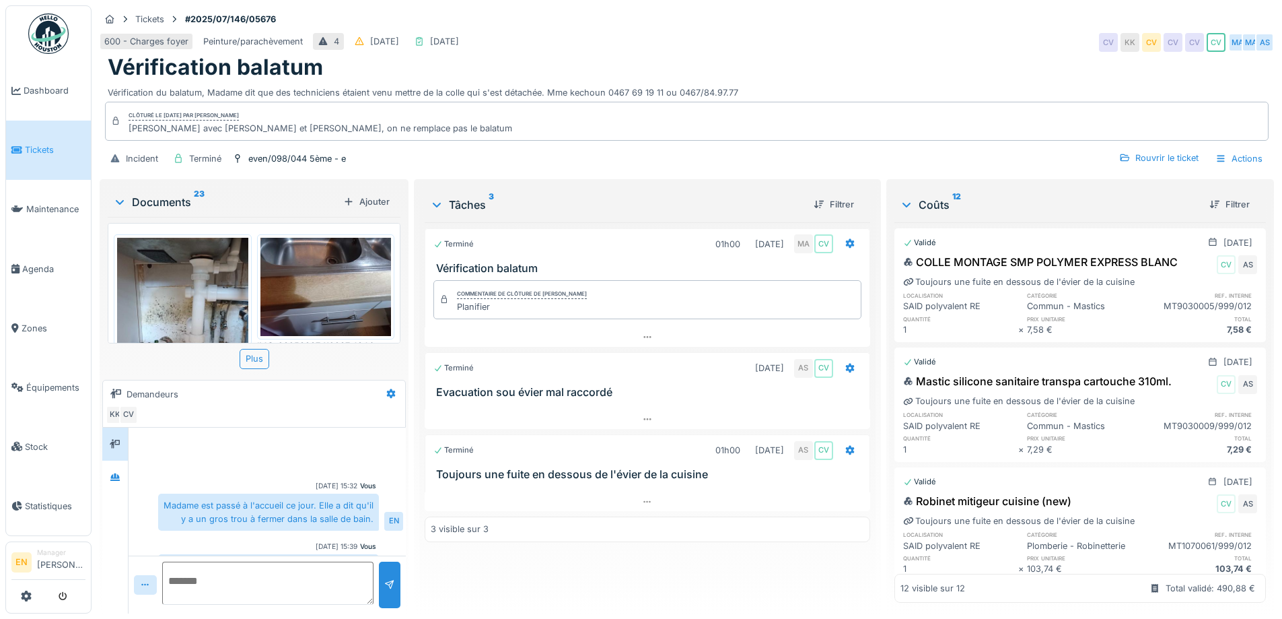
scroll to position [40, 0]
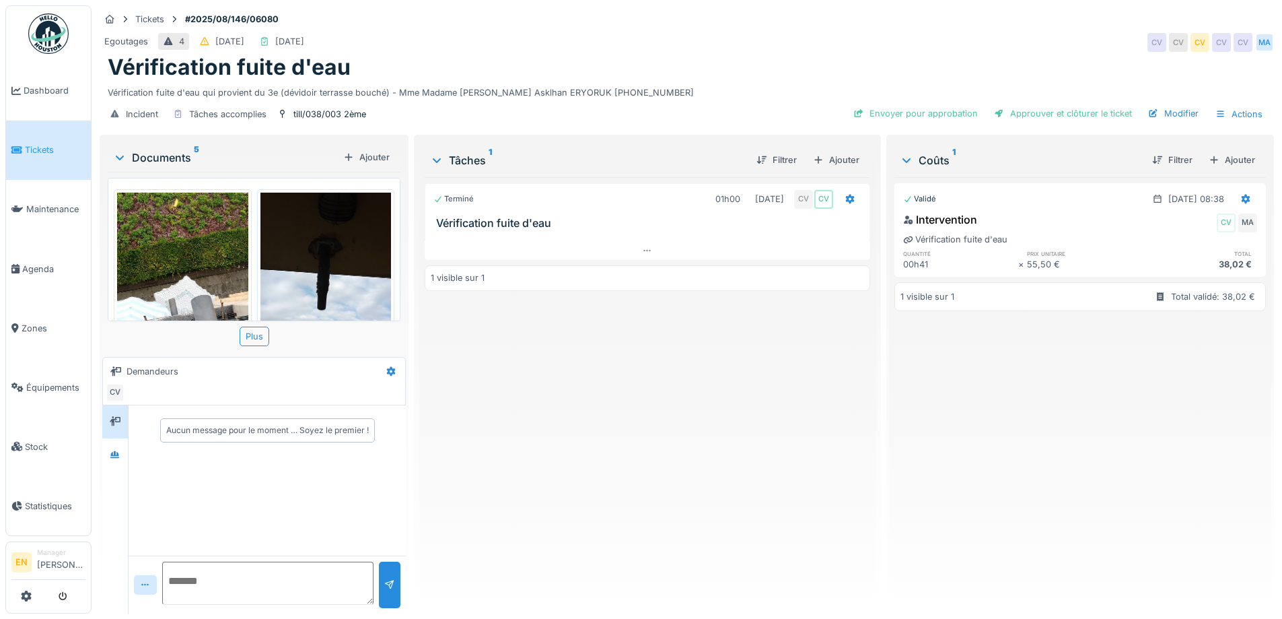
click at [481, 457] on div "Terminé 01h00 30/07/2025 CV CV Vérification fuite d'eau 1 visible sur 1" at bounding box center [647, 389] width 445 height 425
drag, startPoint x: 675, startPoint y: 423, endPoint x: 423, endPoint y: 548, distance: 280.9
click at [656, 432] on div "Terminé 01h00 30/07/2025 CV CV Vérification fuite d'eau 1 visible sur 1" at bounding box center [647, 389] width 445 height 425
click at [654, 414] on div "Terminé 01h00 30/07/2025 CV CV Vérification fuite d'eau 1 visible sur 1" at bounding box center [647, 389] width 445 height 425
click at [710, 51] on div "Egoutages 4 04/08/2025 30/07/2025 CV CV CV CV CV MA" at bounding box center [687, 42] width 1175 height 24
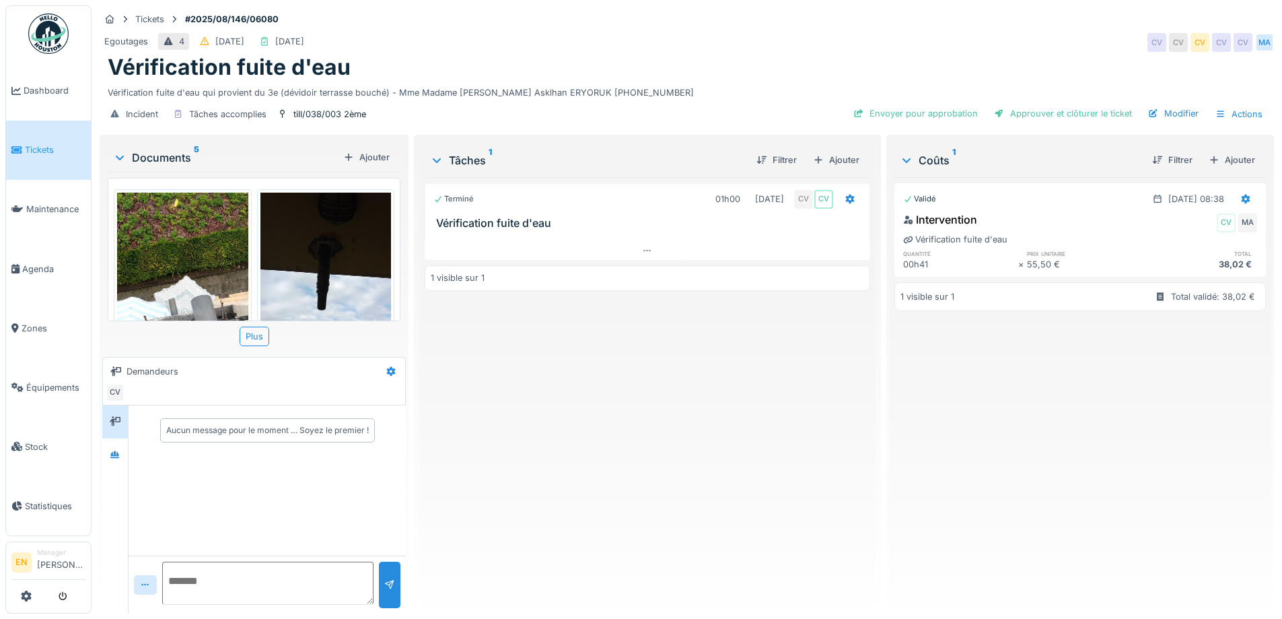
click at [684, 518] on div "Terminé 01h00 30/07/2025 CV CV Vérification fuite d'eau 1 visible sur 1" at bounding box center [647, 389] width 445 height 425
click at [683, 506] on div "Terminé 01h00 30/07/2025 CV CV Vérification fuite d'eau 1 visible sur 1" at bounding box center [647, 389] width 445 height 425
click at [684, 478] on div "Terminé 01h00 30/07/2025 CV CV Vérification fuite d'eau 1 visible sur 1" at bounding box center [647, 389] width 445 height 425
click at [678, 476] on div "Terminé 01h00 30/07/2025 CV CV Vérification fuite d'eau 1 visible sur 1" at bounding box center [647, 389] width 445 height 425
click at [913, 42] on div "Egoutages 4 04/08/2025 30/07/2025 CV CV CV CV CV MA" at bounding box center [687, 42] width 1175 height 24
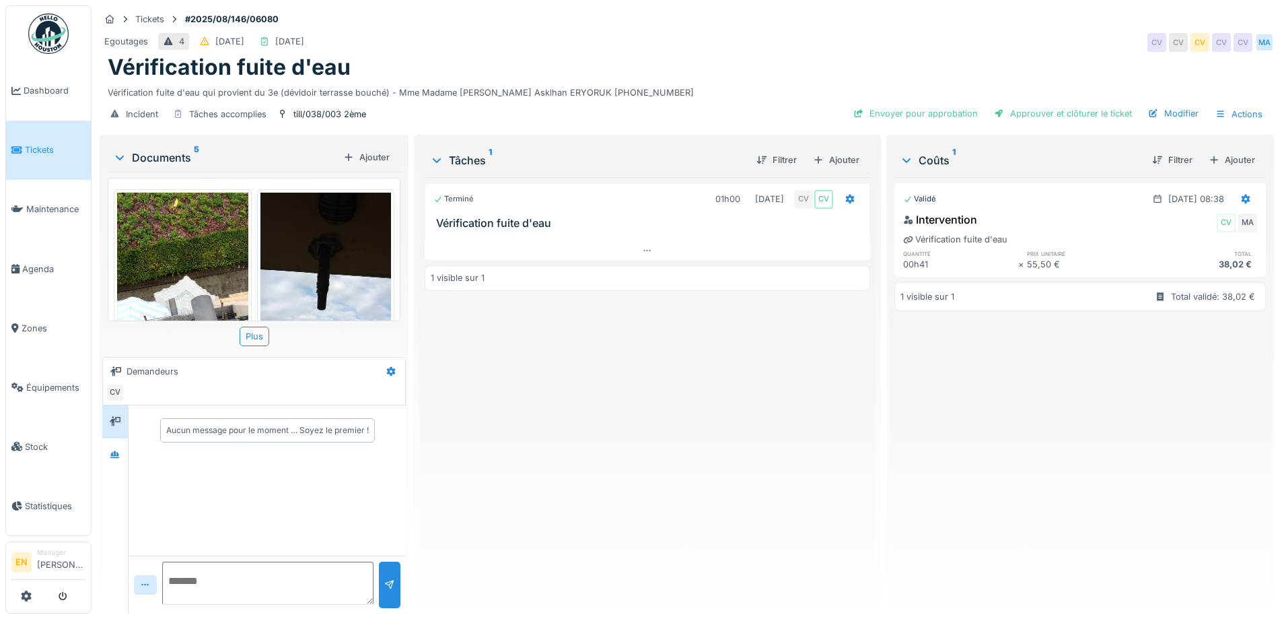
click at [880, 39] on div "Egoutages 4 04/08/2025 30/07/2025 CV CV CV CV CV MA" at bounding box center [687, 42] width 1175 height 24
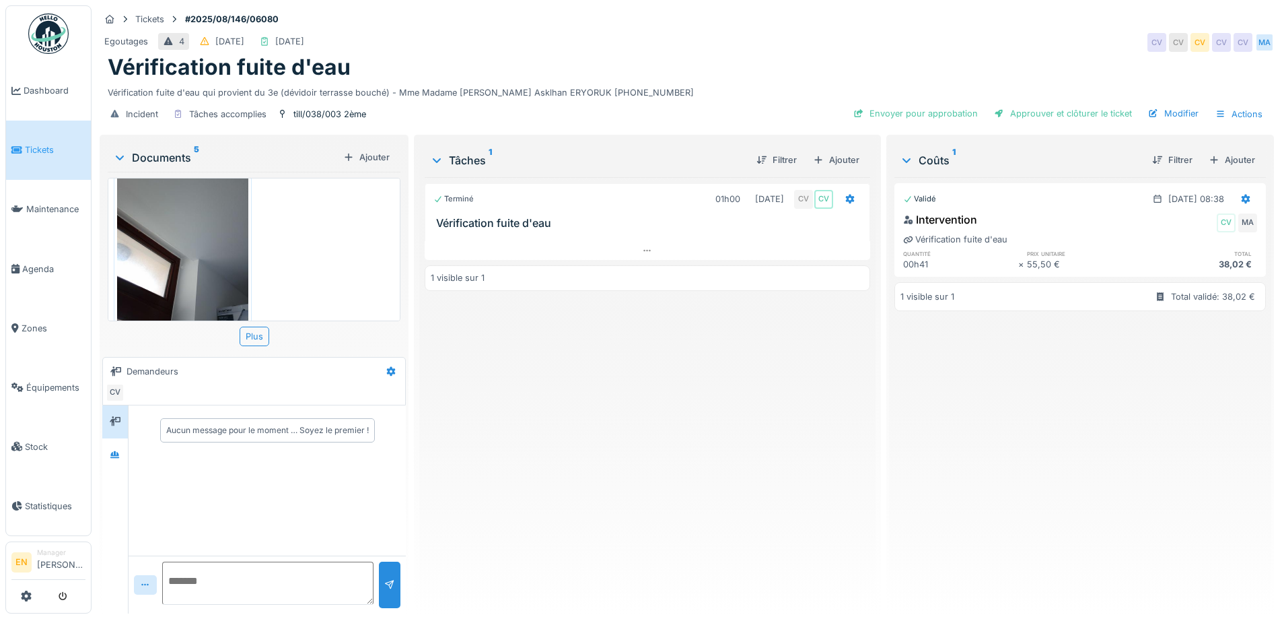
scroll to position [469, 0]
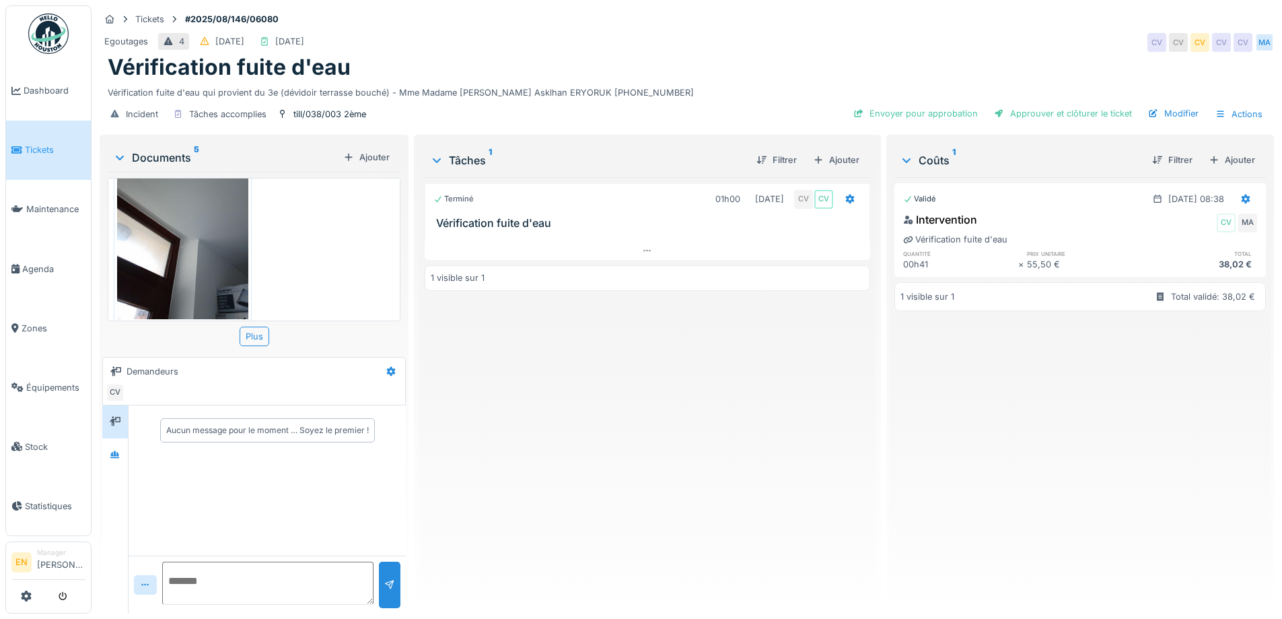
drag, startPoint x: 618, startPoint y: 557, endPoint x: 614, endPoint y: 548, distance: 9.6
click at [618, 554] on div "Terminé 01h00 30/07/2025 CV CV Vérification fuite d'eau 1 visible sur 1" at bounding box center [647, 389] width 445 height 425
click at [605, 532] on div "Terminé 01h00 30/07/2025 CV CV Vérification fuite d'eau 1 visible sur 1" at bounding box center [647, 389] width 445 height 425
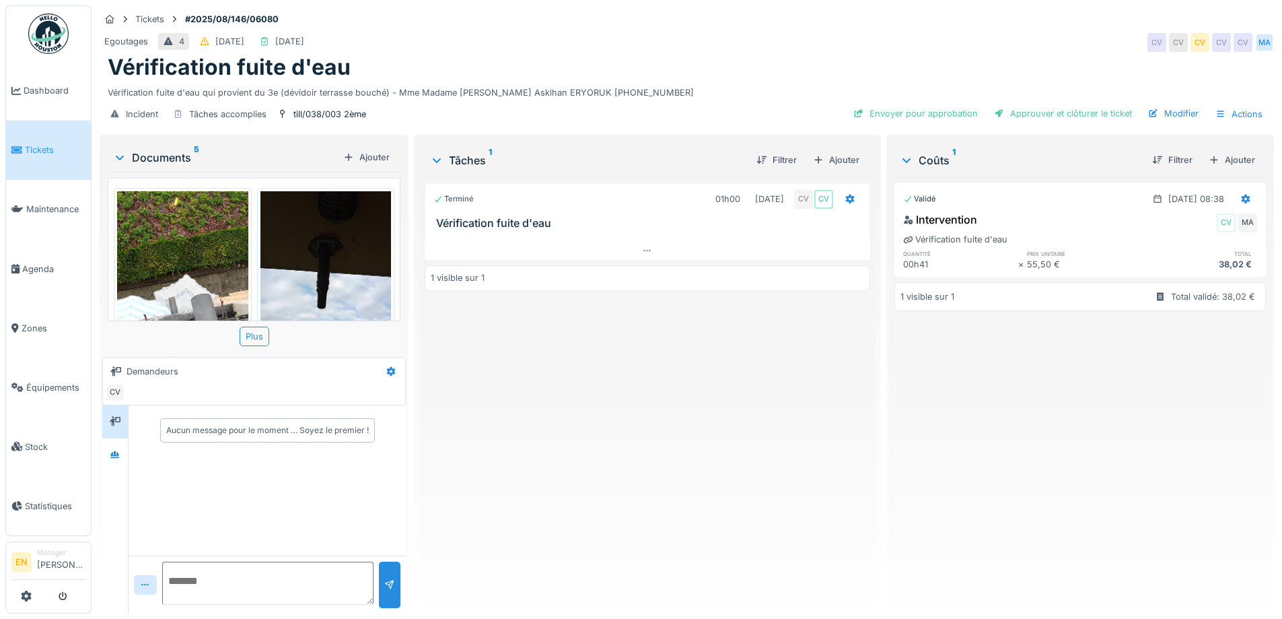
scroll to position [0, 0]
click at [640, 507] on div "Terminé 01h00 30/07/2025 CV CV Vérification fuite d'eau 1 visible sur 1" at bounding box center [647, 389] width 445 height 425
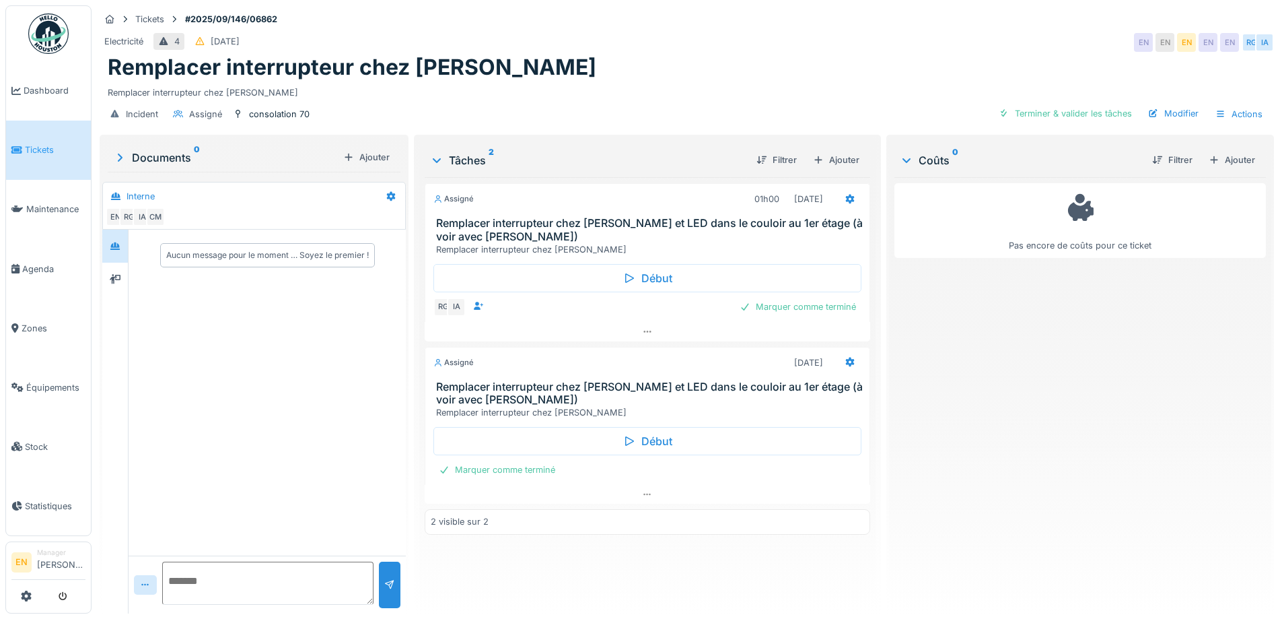
scroll to position [10, 0]
drag, startPoint x: 195, startPoint y: 261, endPoint x: 190, endPoint y: 289, distance: 28.6
click at [195, 268] on div "Aucun message pour le moment … Soyez le premier !" at bounding box center [267, 255] width 272 height 34
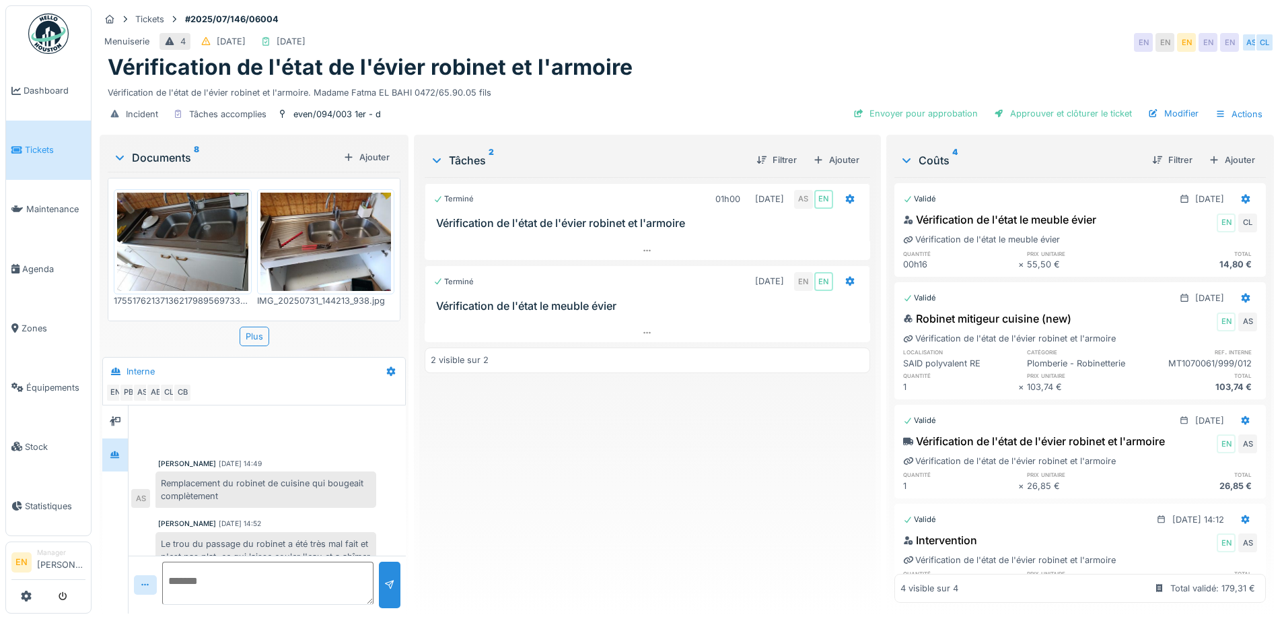
scroll to position [186, 0]
